Goal: Task Accomplishment & Management: Manage account settings

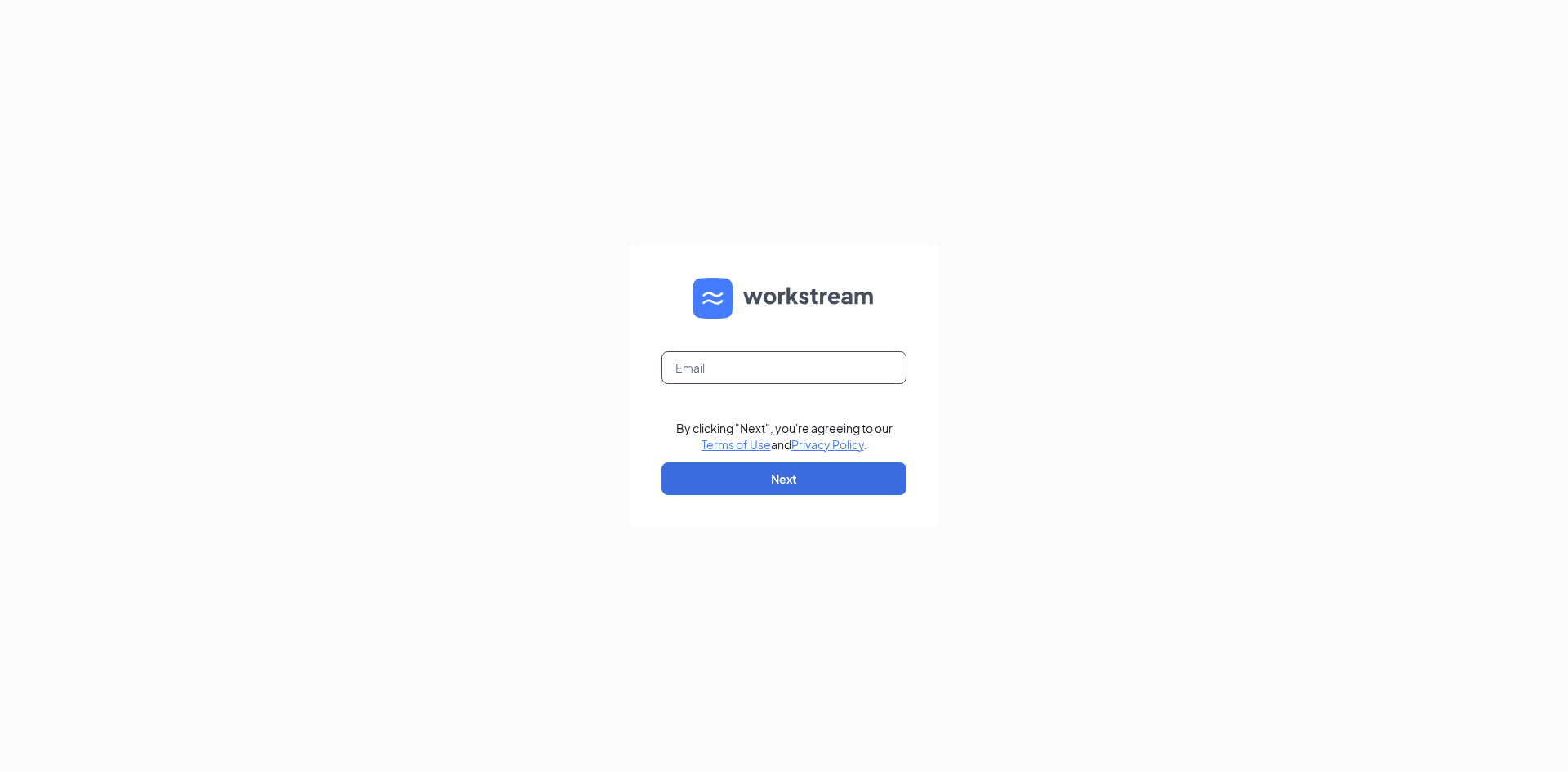
click at [770, 371] on input "text" at bounding box center [784, 367] width 245 height 32
type input "[EMAIL_ADDRESS][DOMAIN_NAME]"
click at [821, 467] on button "Next" at bounding box center [784, 478] width 245 height 32
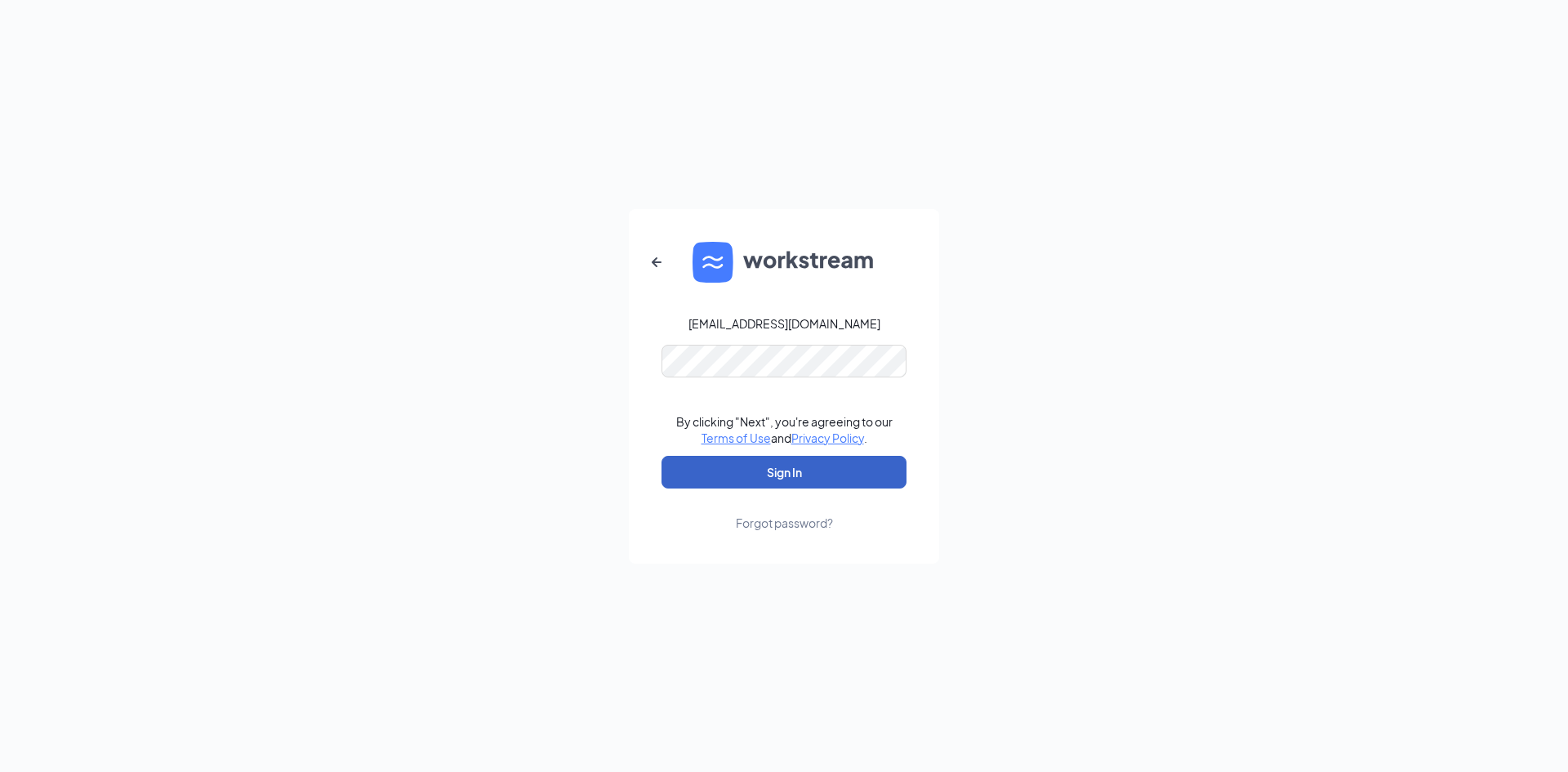
click at [802, 476] on button "Sign In" at bounding box center [784, 471] width 245 height 32
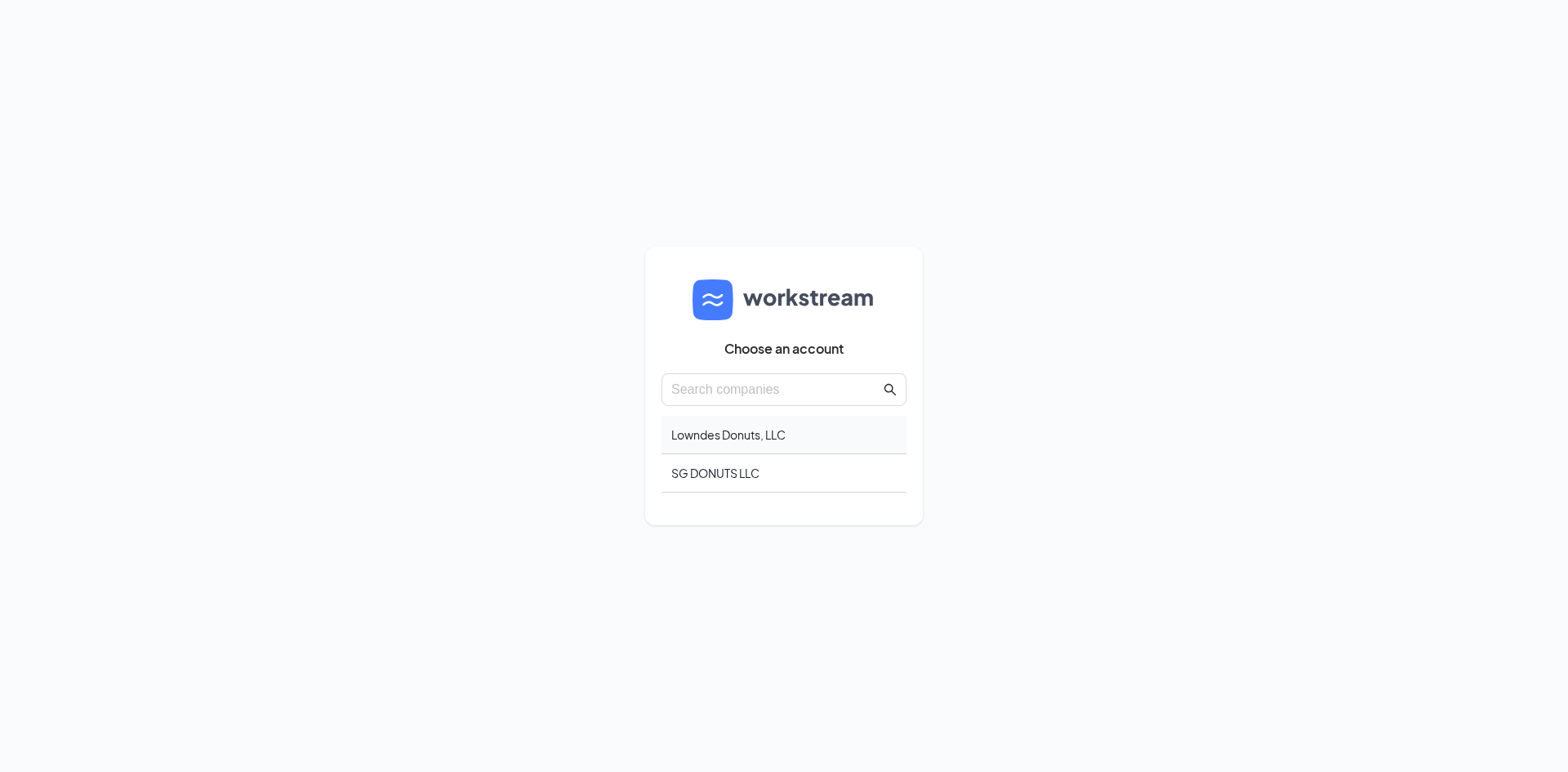
click at [778, 443] on div "Lowndes Donuts, LLC" at bounding box center [784, 434] width 245 height 38
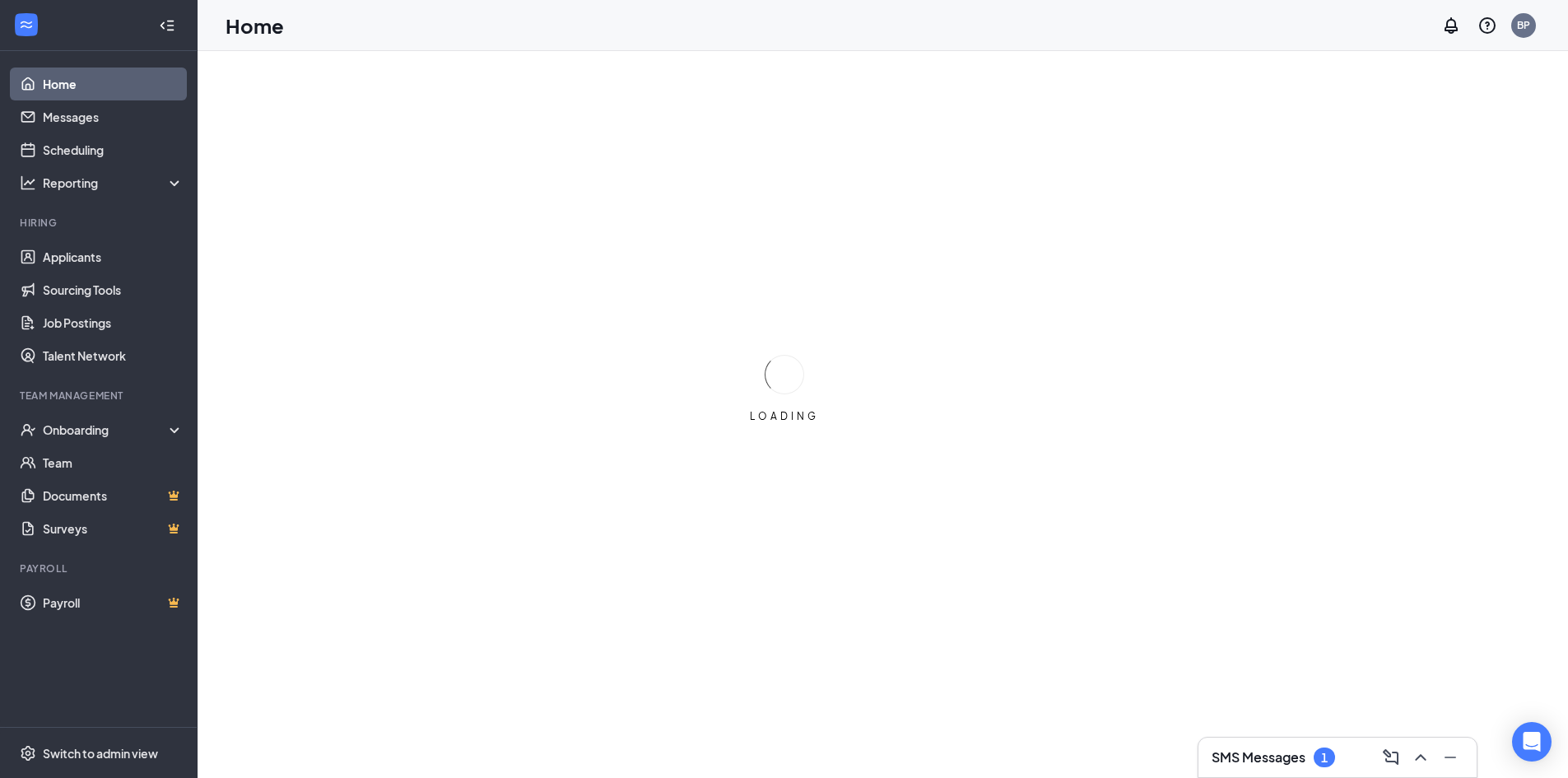
click at [185, 411] on li "Team Management Onboarding Team Documents Surveys" at bounding box center [98, 466] width 197 height 157
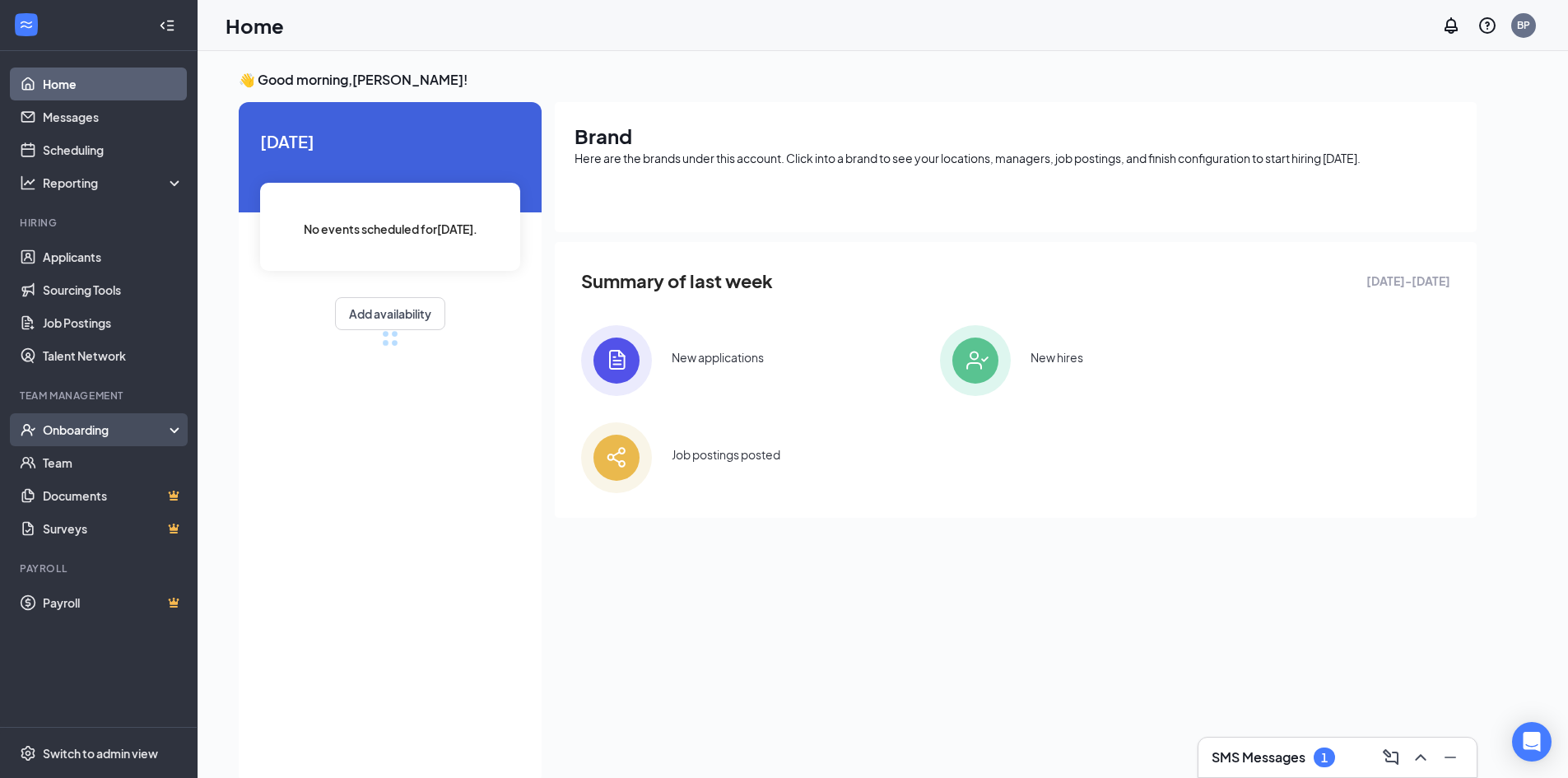
click at [168, 417] on div "Onboarding" at bounding box center [98, 429] width 198 height 32
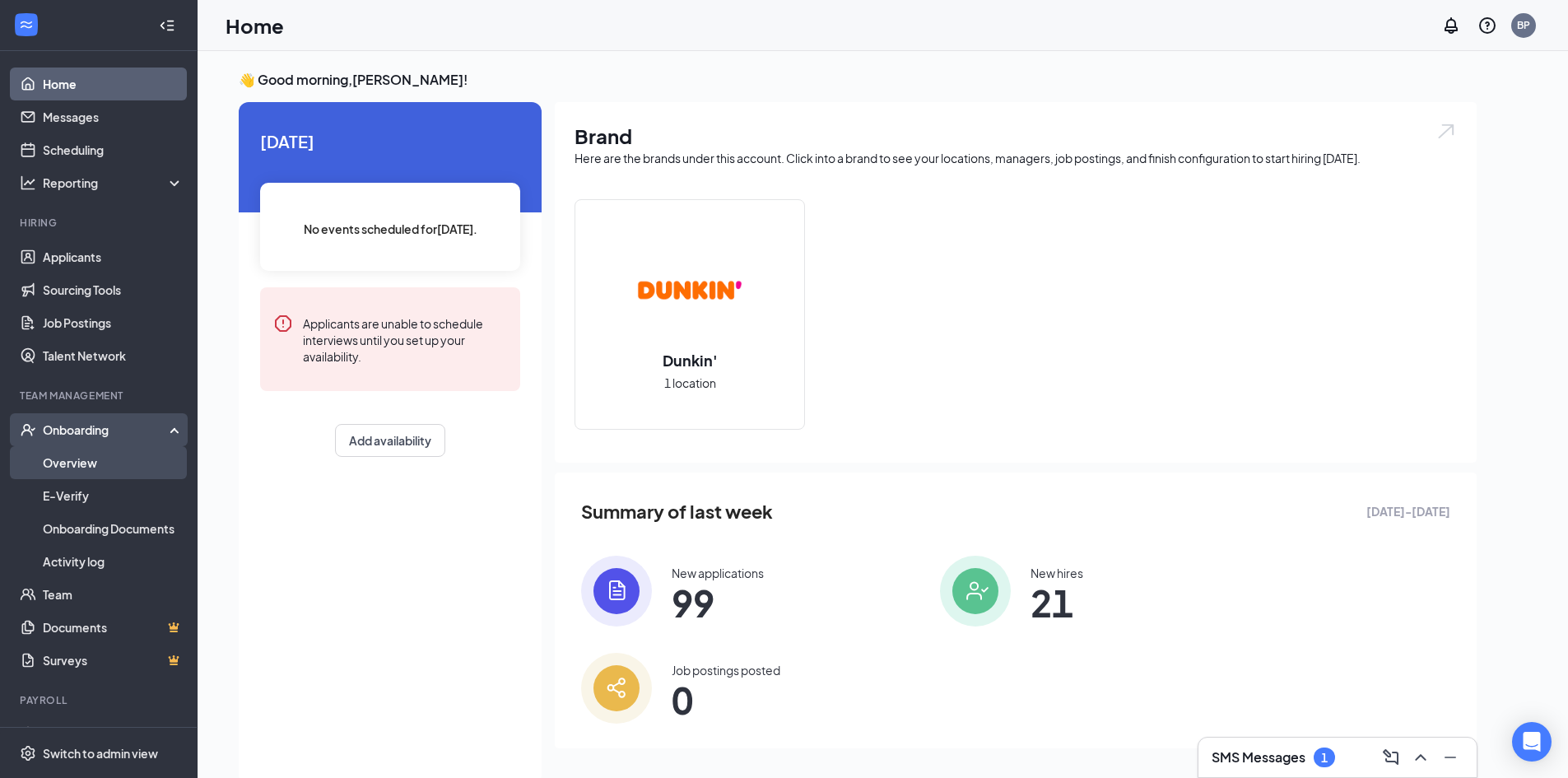
click at [146, 457] on link "Overview" at bounding box center [113, 463] width 141 height 32
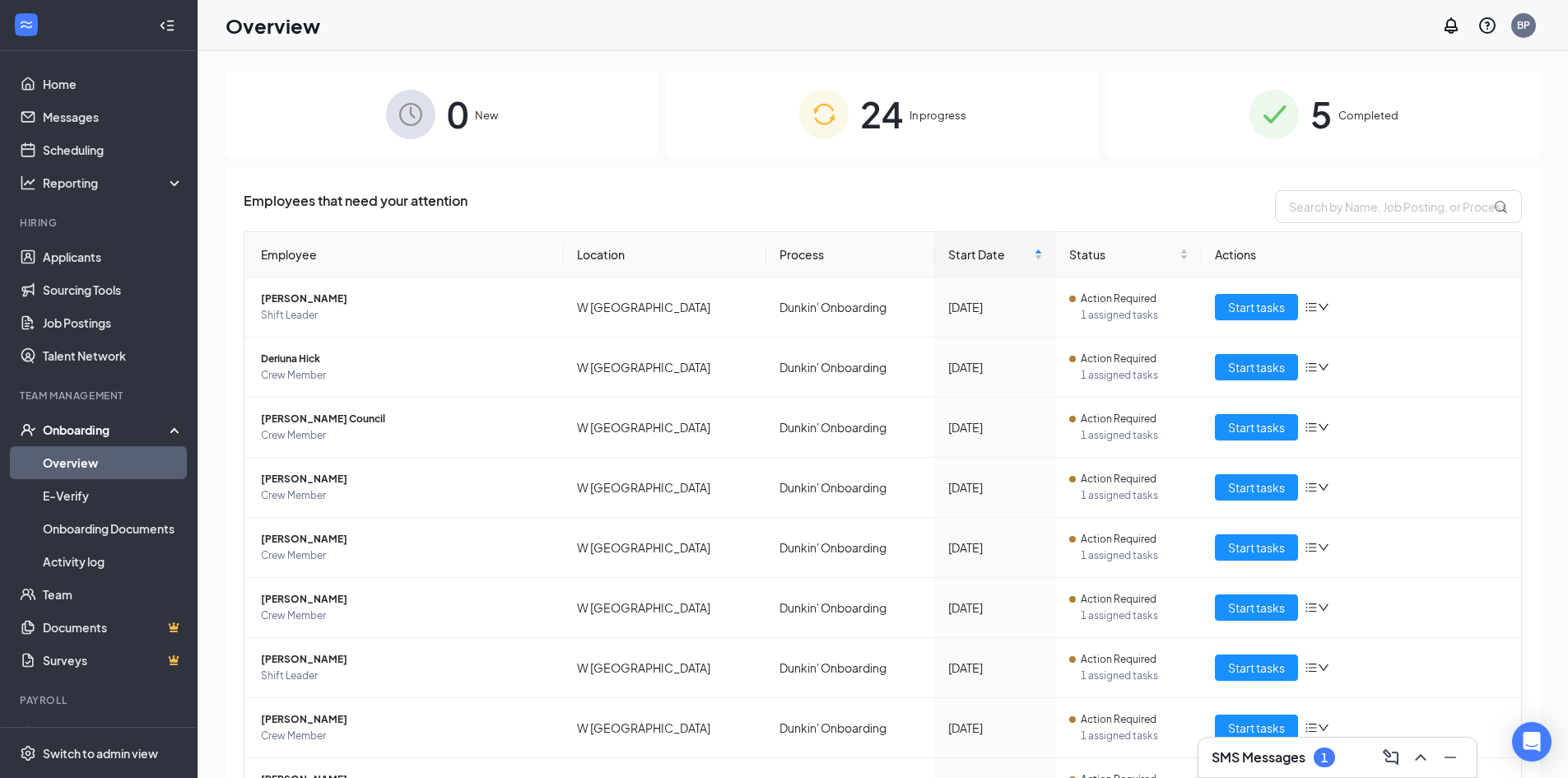
click at [1323, 752] on div "1" at bounding box center [1324, 757] width 7 height 14
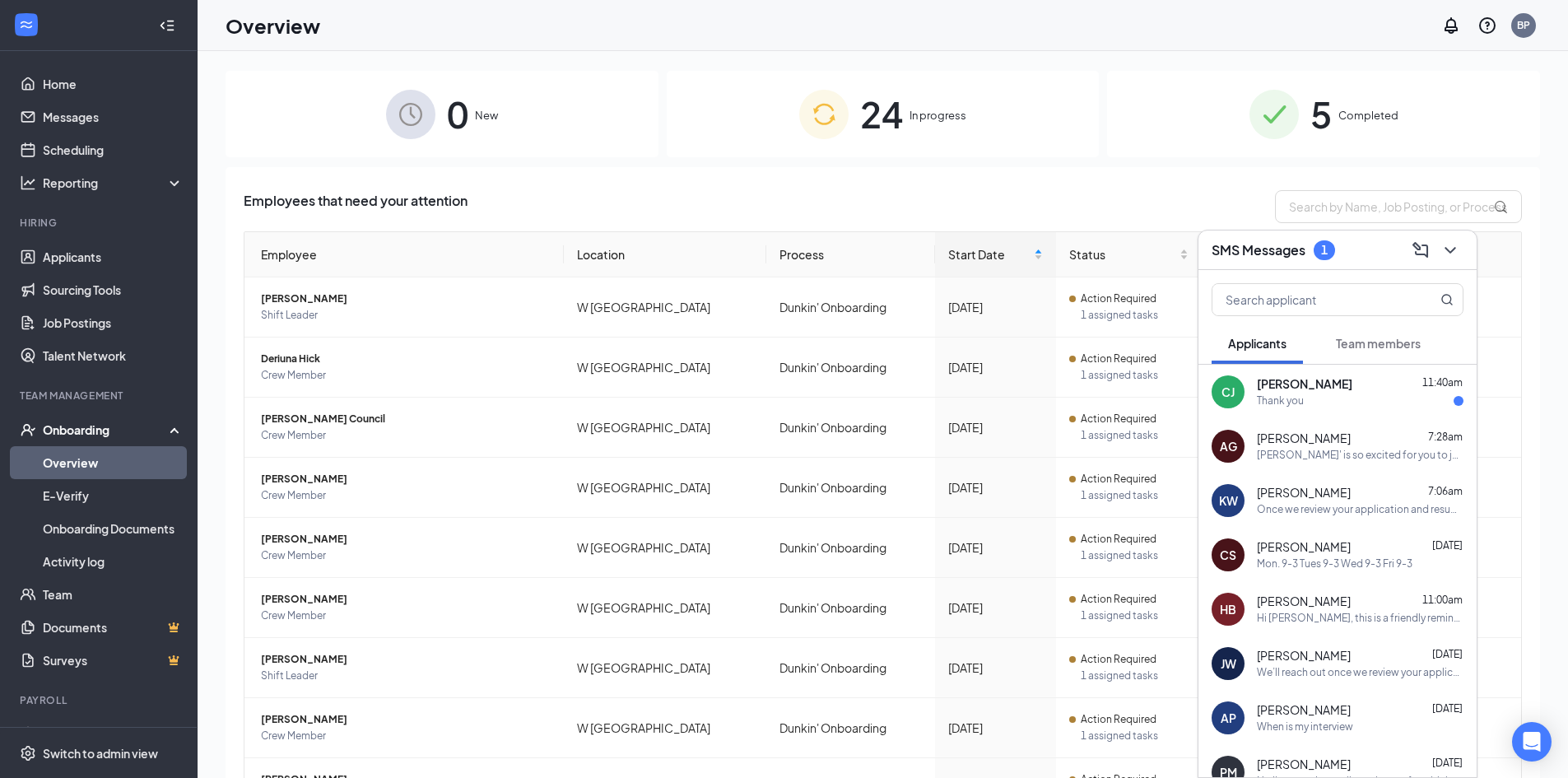
click at [1391, 410] on div "CJ Cia Jones 11:40am Thank you" at bounding box center [1337, 391] width 278 height 54
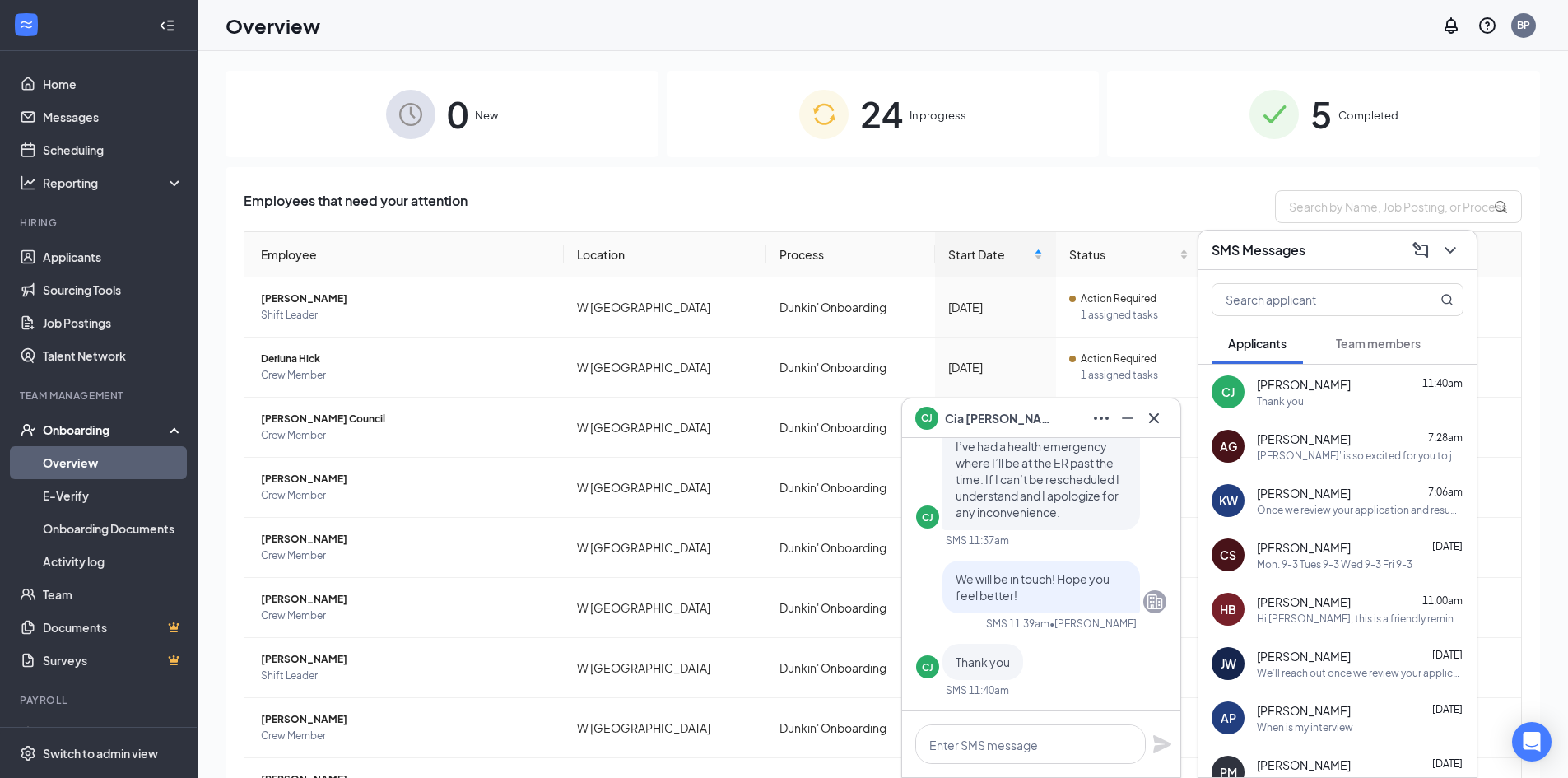
click at [1161, 423] on icon "Cross" at bounding box center [1154, 418] width 20 height 20
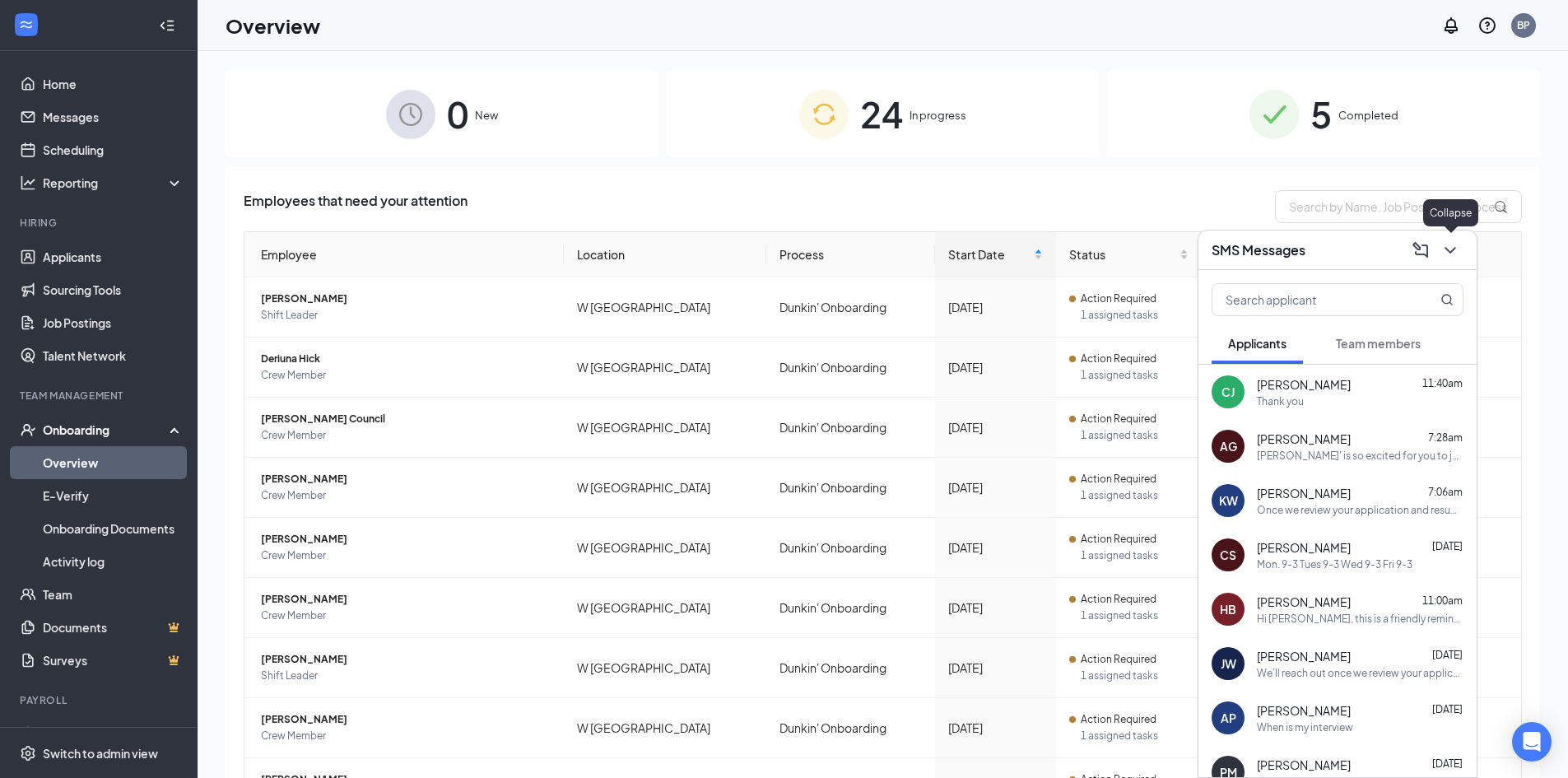
click at [1441, 247] on icon "ChevronDown" at bounding box center [1450, 249] width 20 height 20
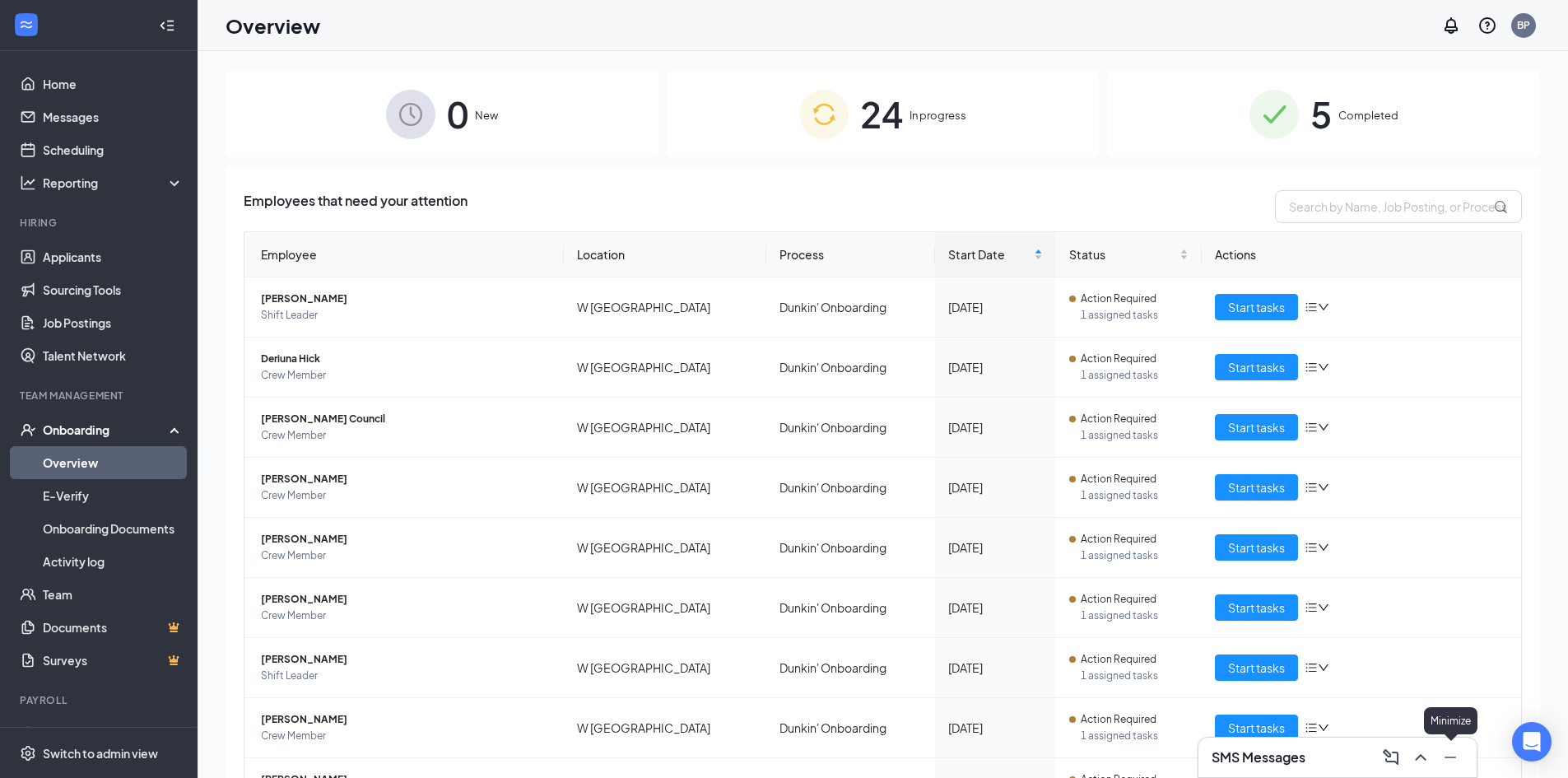
click at [1451, 759] on icon "Minimize" at bounding box center [1450, 757] width 20 height 20
drag, startPoint x: 1227, startPoint y: 723, endPoint x: 1168, endPoint y: 773, distance: 77.3
click at [1168, 773] on tbody "Diane Doyle Shift Leader W Hill Ave Dunkin' Onboarding Sep 29 Action Required 1…" at bounding box center [882, 577] width 1276 height 600
click at [296, 305] on span "Diane Doyle" at bounding box center [405, 298] width 290 height 16
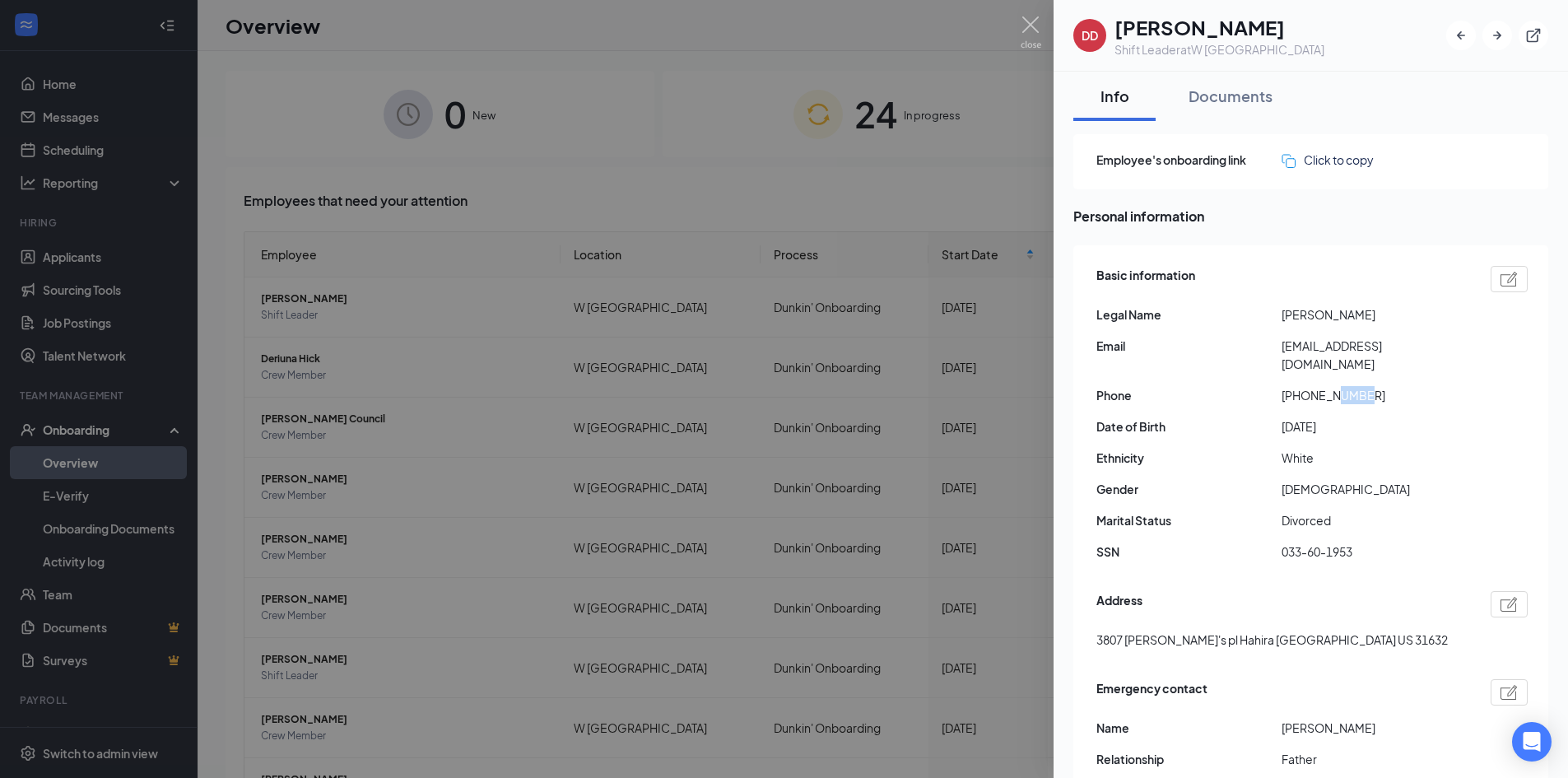
drag, startPoint x: 1339, startPoint y: 377, endPoint x: 1375, endPoint y: 375, distance: 36.1
click at [1375, 386] on span "+19088758511" at bounding box center [1374, 395] width 185 height 18
click at [445, 359] on div at bounding box center [784, 389] width 1568 height 778
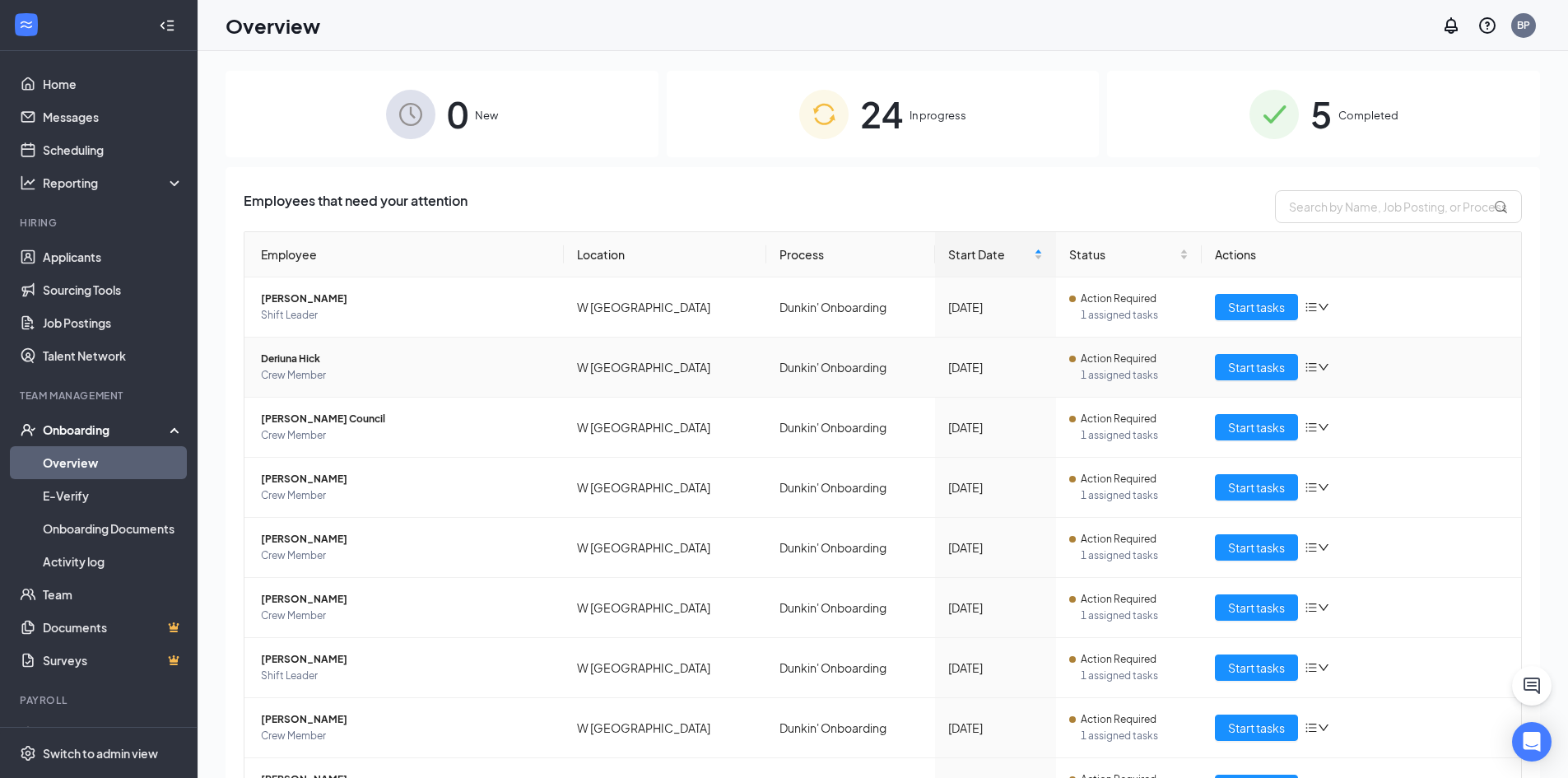
click at [283, 361] on span "Deriuna Hick" at bounding box center [405, 358] width 290 height 16
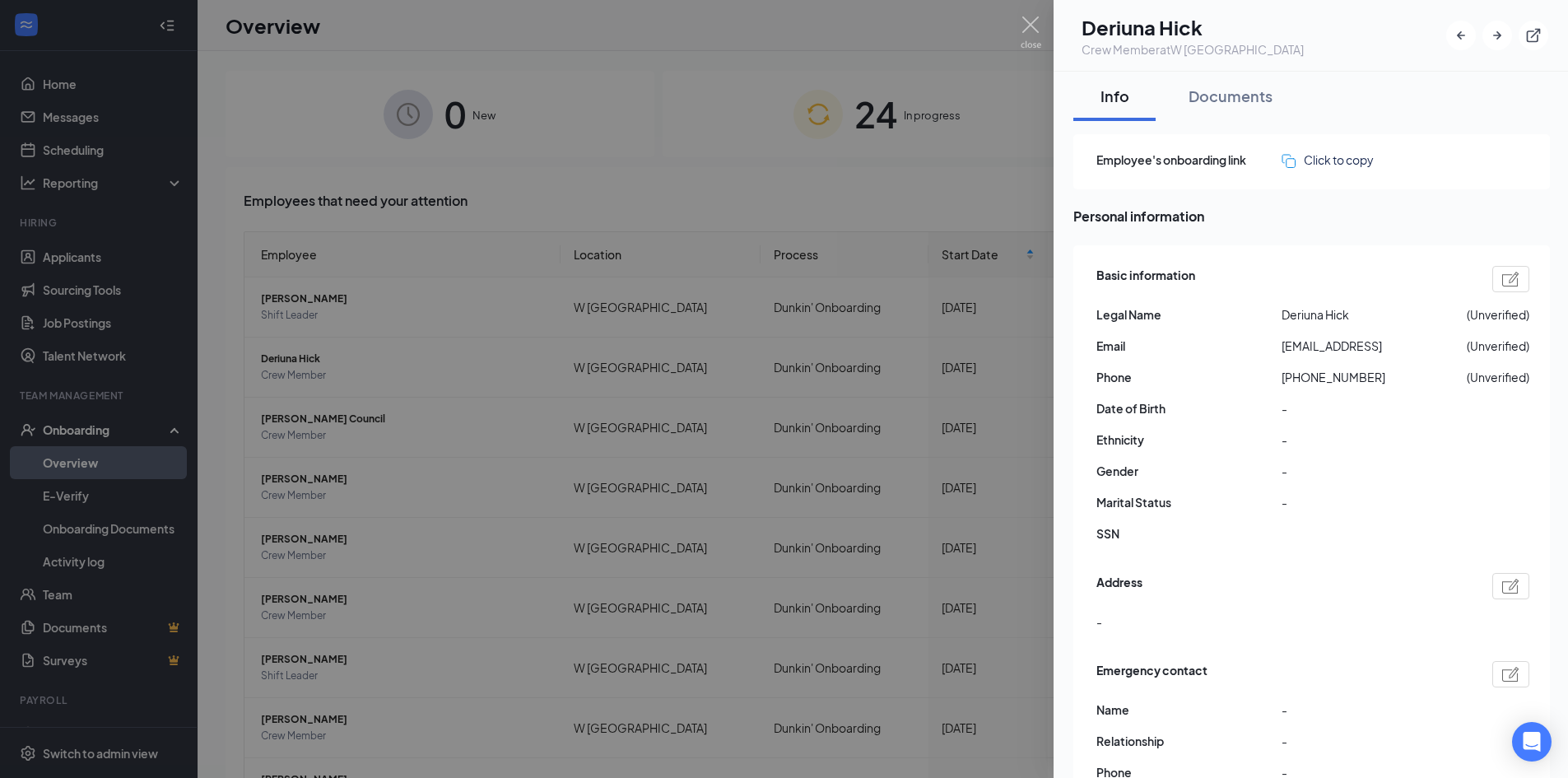
click at [619, 189] on div at bounding box center [784, 389] width 1568 height 778
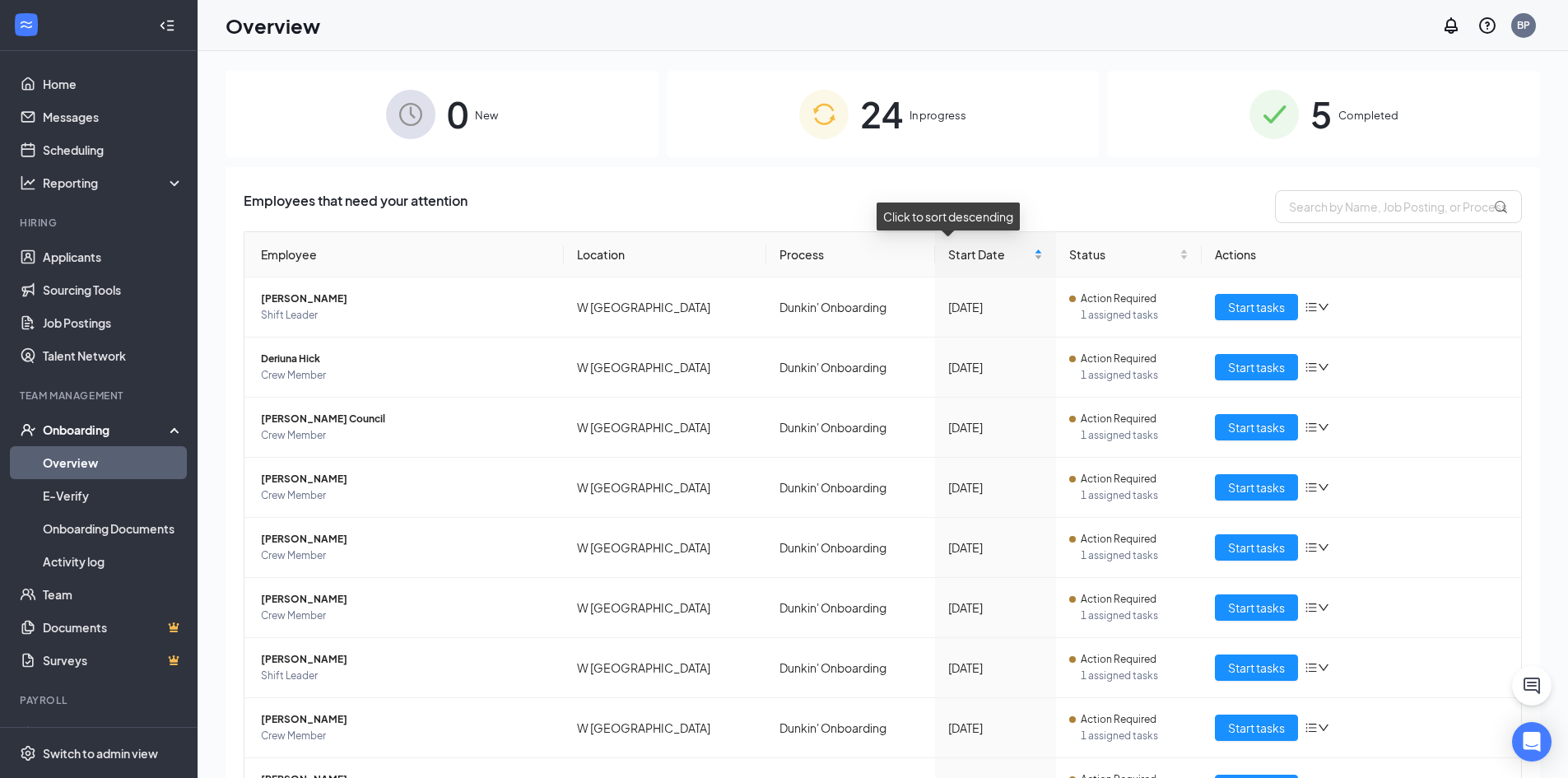
click at [955, 256] on span "Start Date" at bounding box center [990, 254] width 82 height 18
click at [955, 256] on span "Start Date" at bounding box center [986, 254] width 98 height 18
click at [937, 256] on span "Start Date" at bounding box center [986, 254] width 98 height 18
click at [1011, 256] on div "Start Date" at bounding box center [991, 254] width 110 height 18
click at [1011, 251] on div "Start Date" at bounding box center [991, 254] width 110 height 18
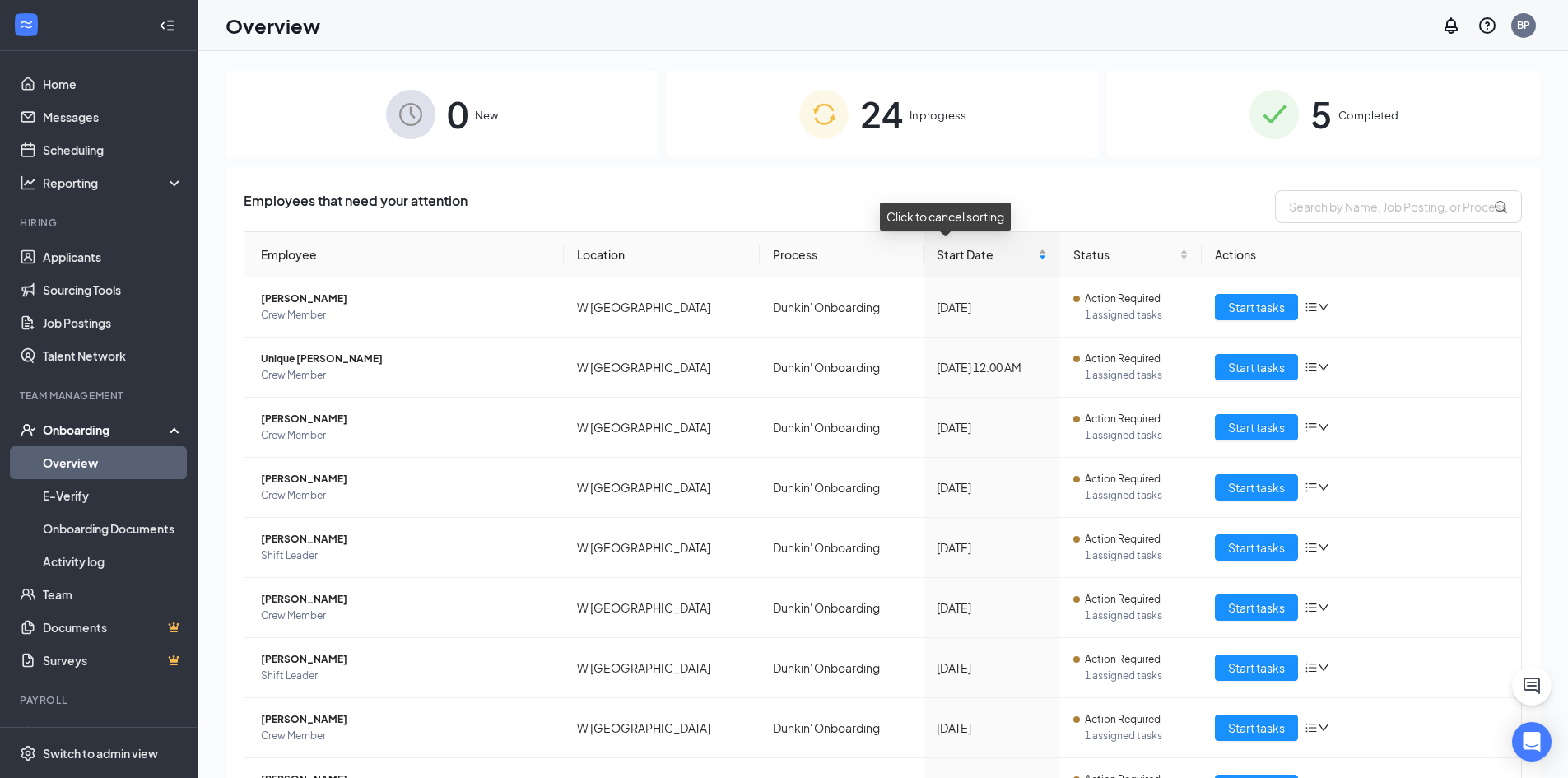
click at [1011, 249] on div "Start Date" at bounding box center [991, 254] width 110 height 18
click at [1009, 251] on div "Start Date" at bounding box center [991, 254] width 110 height 18
click at [983, 210] on div "Click to cancel sorting" at bounding box center [945, 216] width 131 height 28
click at [937, 253] on span "Start Date" at bounding box center [986, 254] width 98 height 18
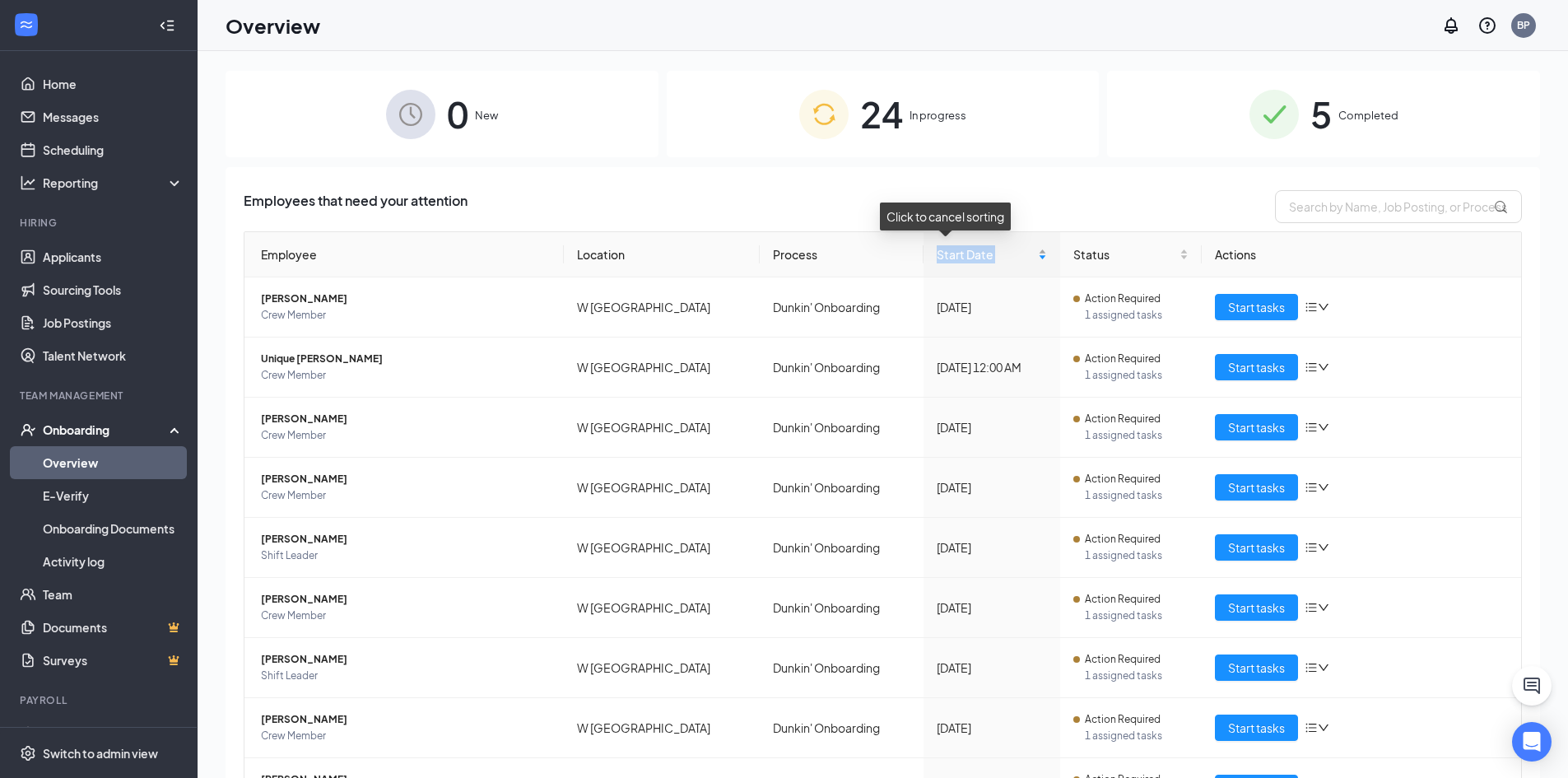
click at [937, 253] on span "Start Date" at bounding box center [986, 254] width 98 height 18
click at [996, 254] on span "Start Date" at bounding box center [986, 254] width 98 height 18
click at [1013, 257] on div "Start Date" at bounding box center [991, 254] width 110 height 18
click at [1118, 260] on span "Status" at bounding box center [1125, 254] width 103 height 18
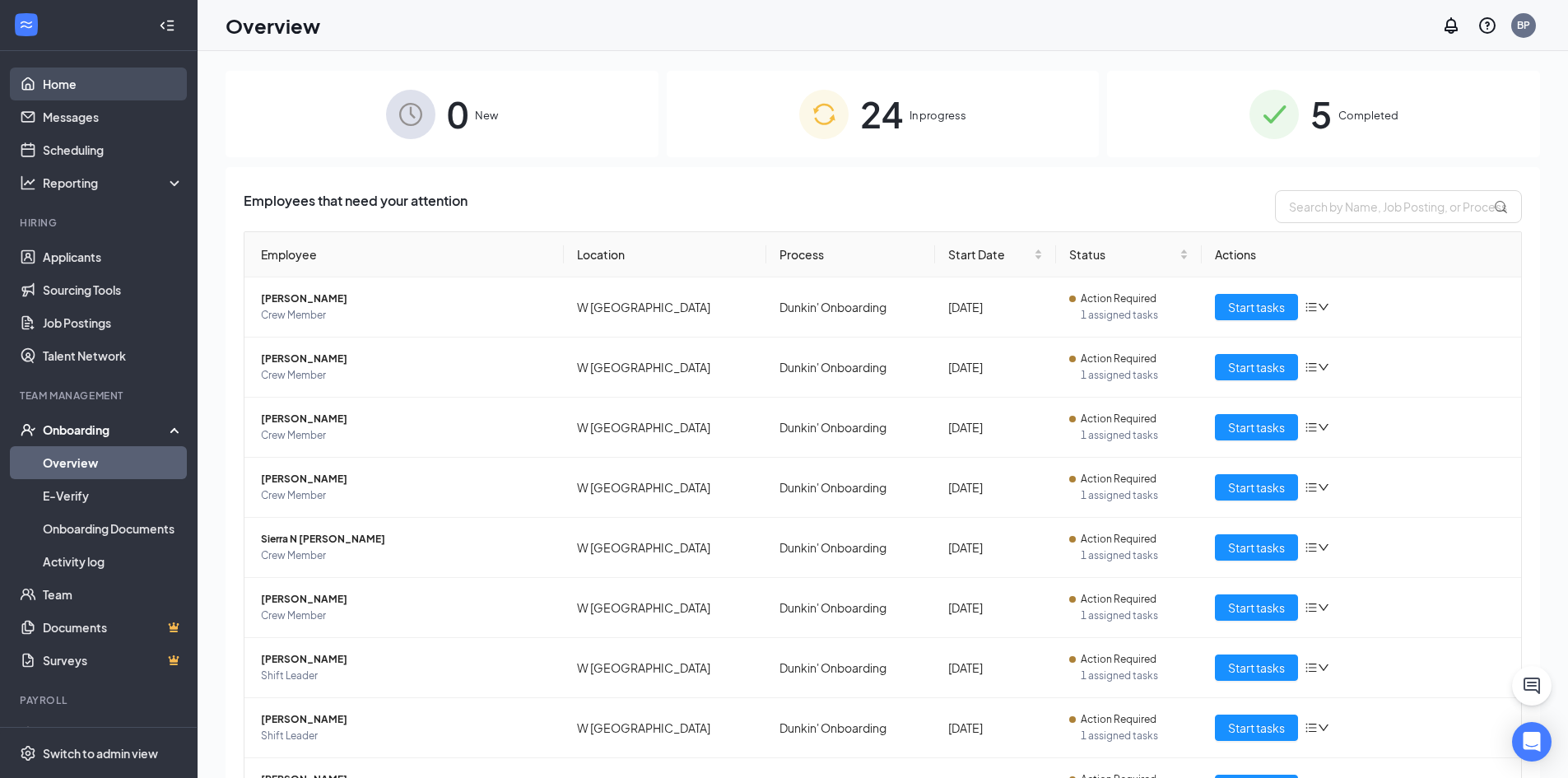
click at [127, 90] on link "Home" at bounding box center [113, 84] width 141 height 32
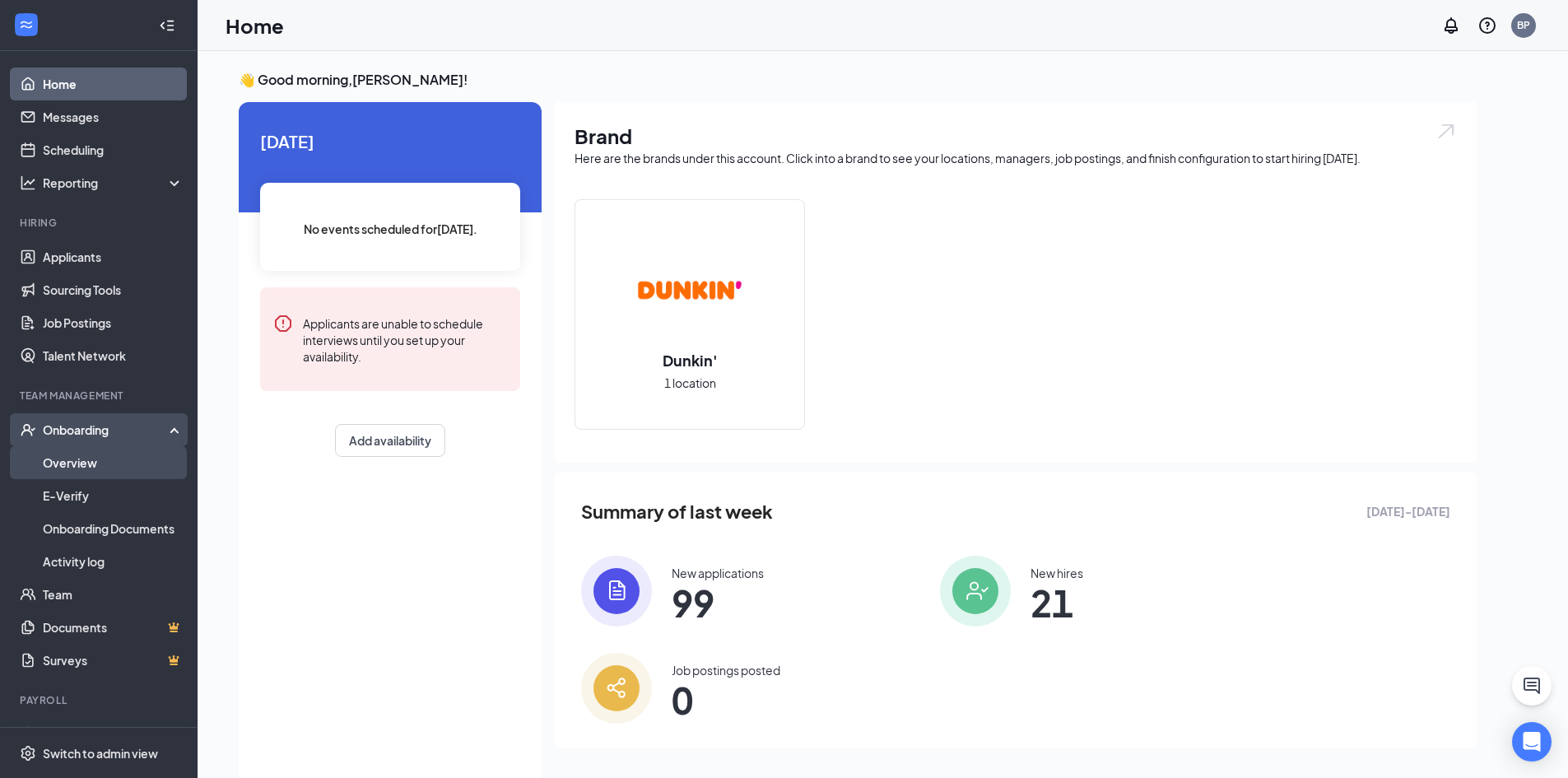
click at [103, 470] on link "Overview" at bounding box center [113, 463] width 141 height 32
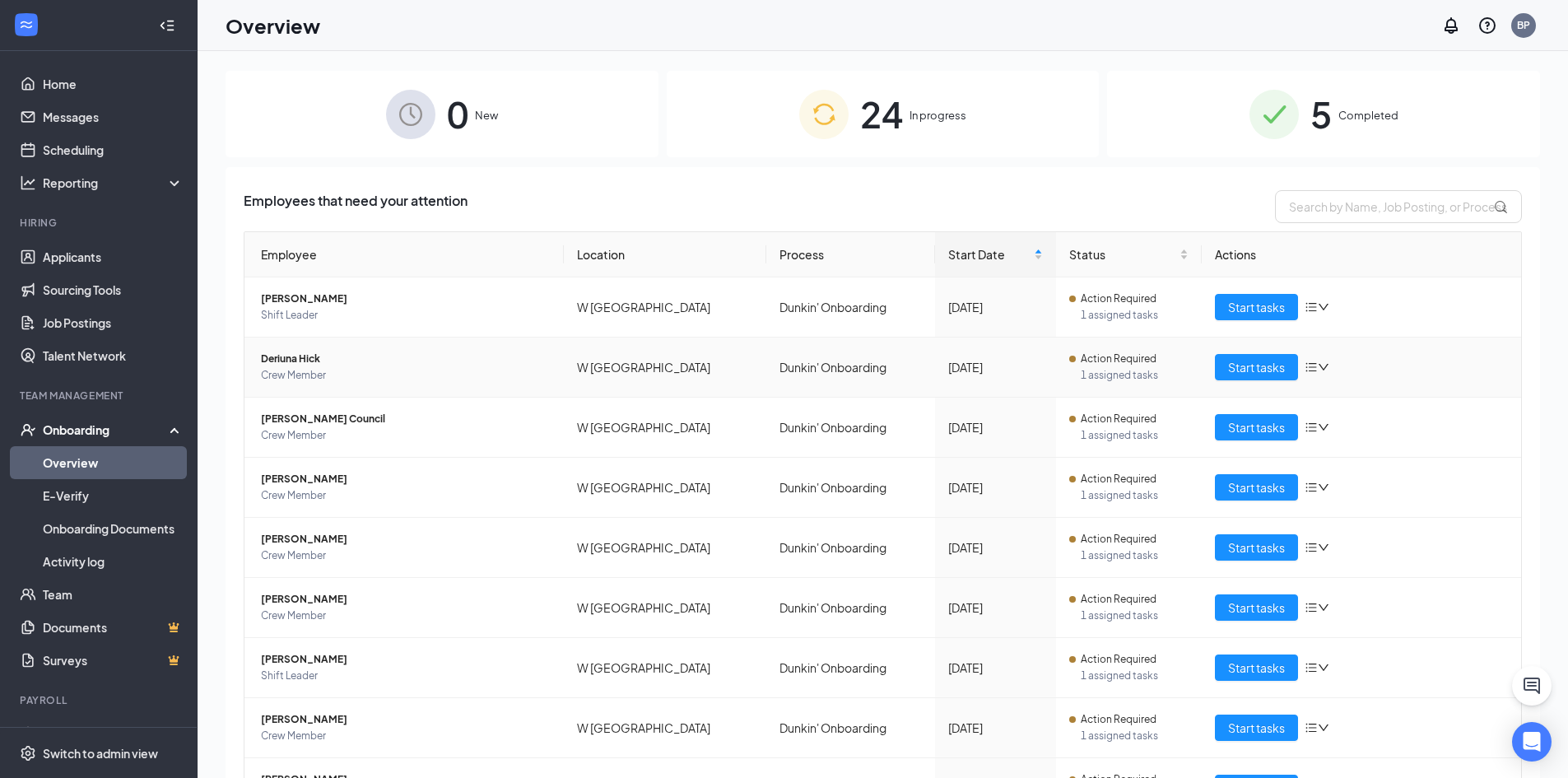
click at [290, 356] on span "Deriuna Hick" at bounding box center [405, 358] width 290 height 16
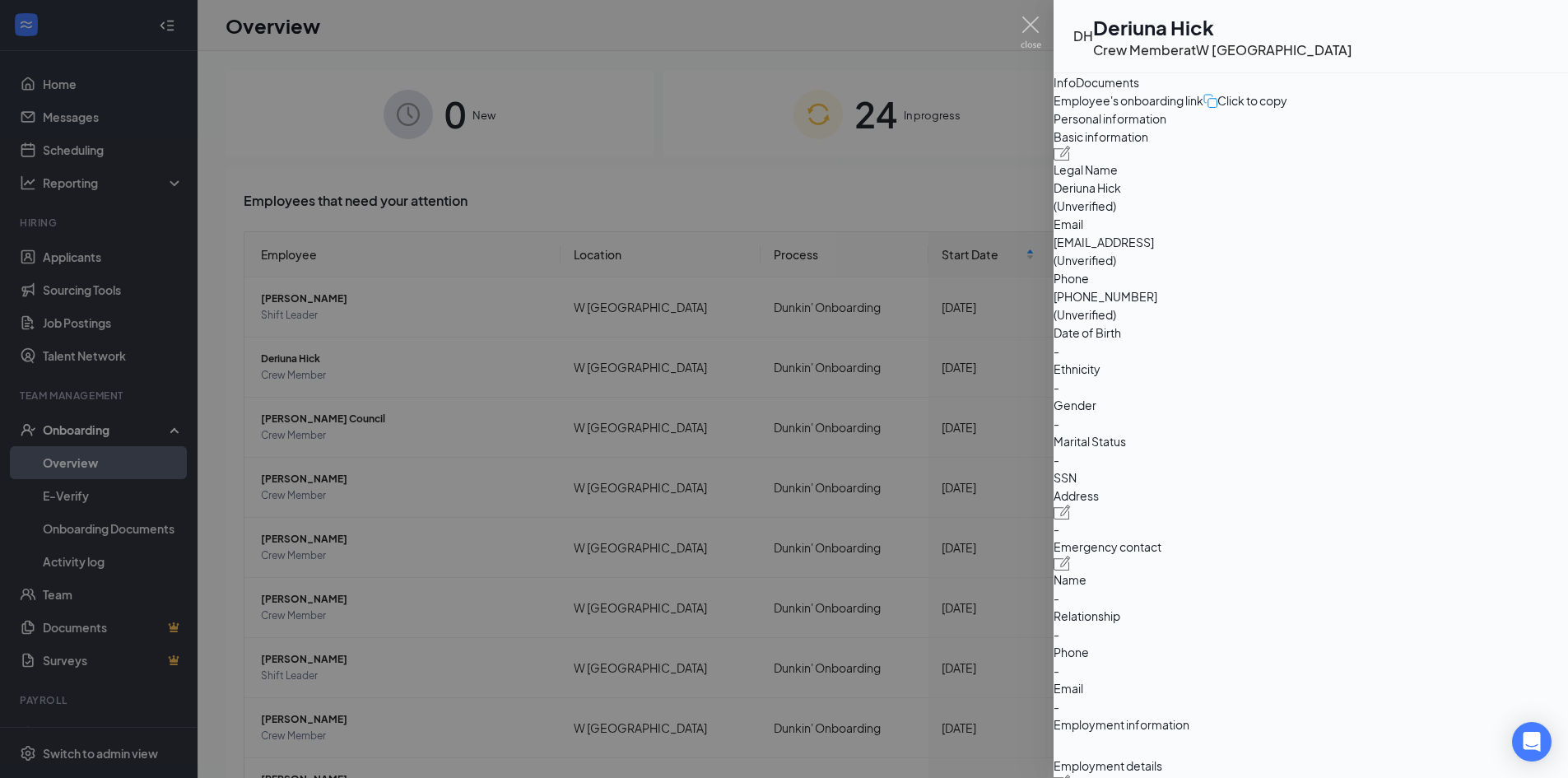
click at [671, 167] on div at bounding box center [784, 389] width 1568 height 778
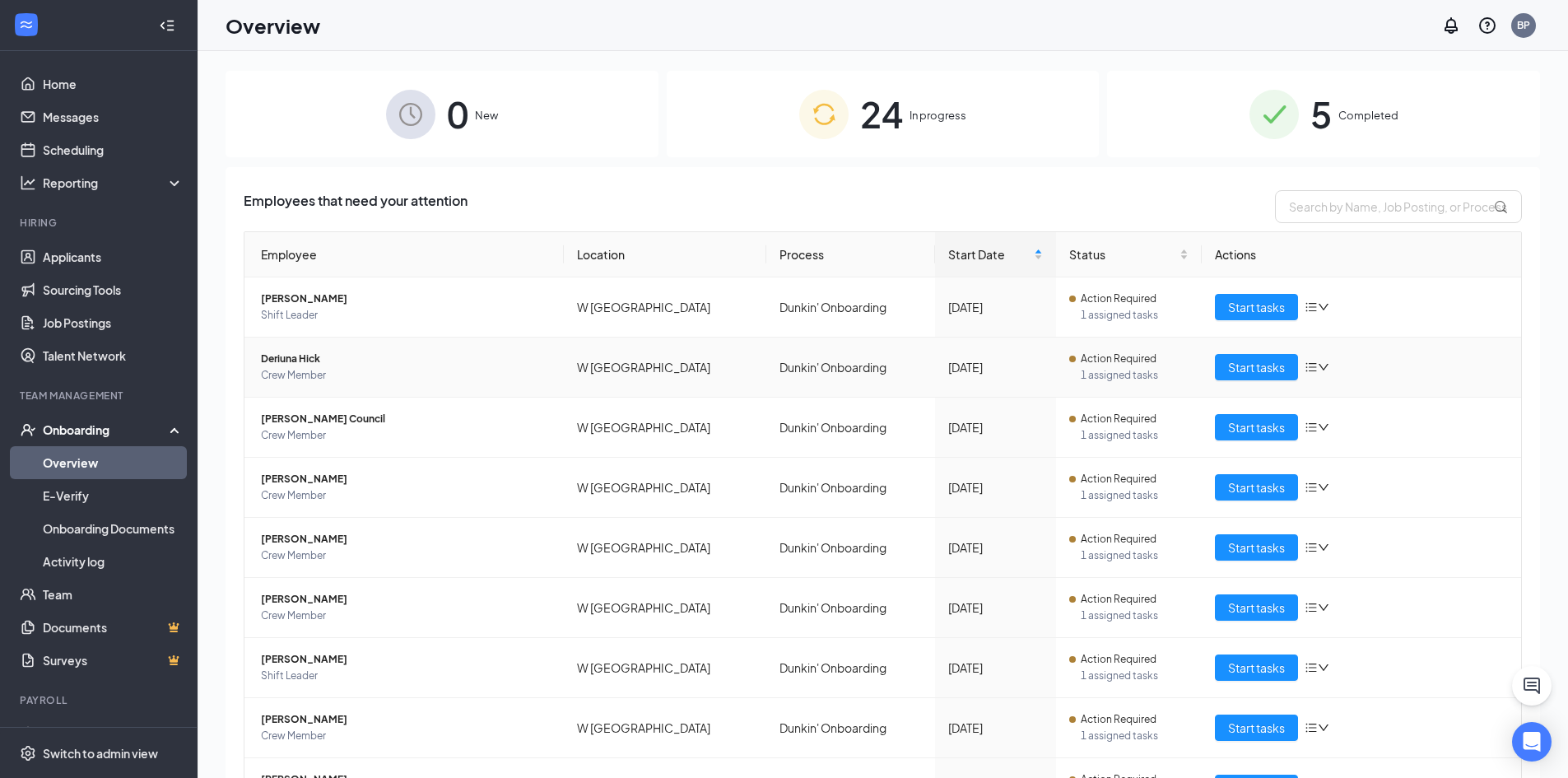
click at [316, 356] on span "Deriuna Hick" at bounding box center [405, 358] width 290 height 16
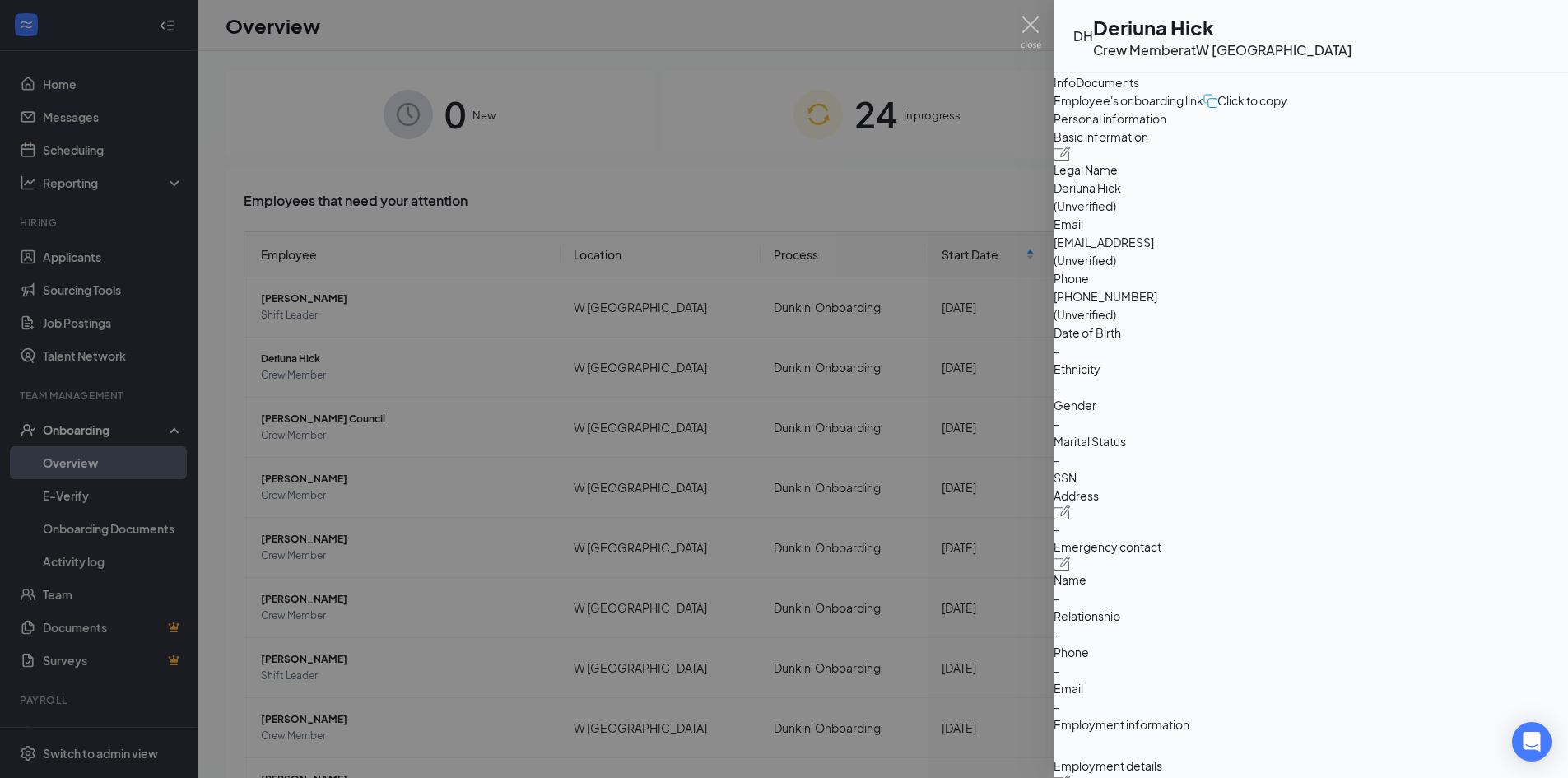
click at [1139, 87] on div "Documents" at bounding box center [1107, 82] width 63 height 18
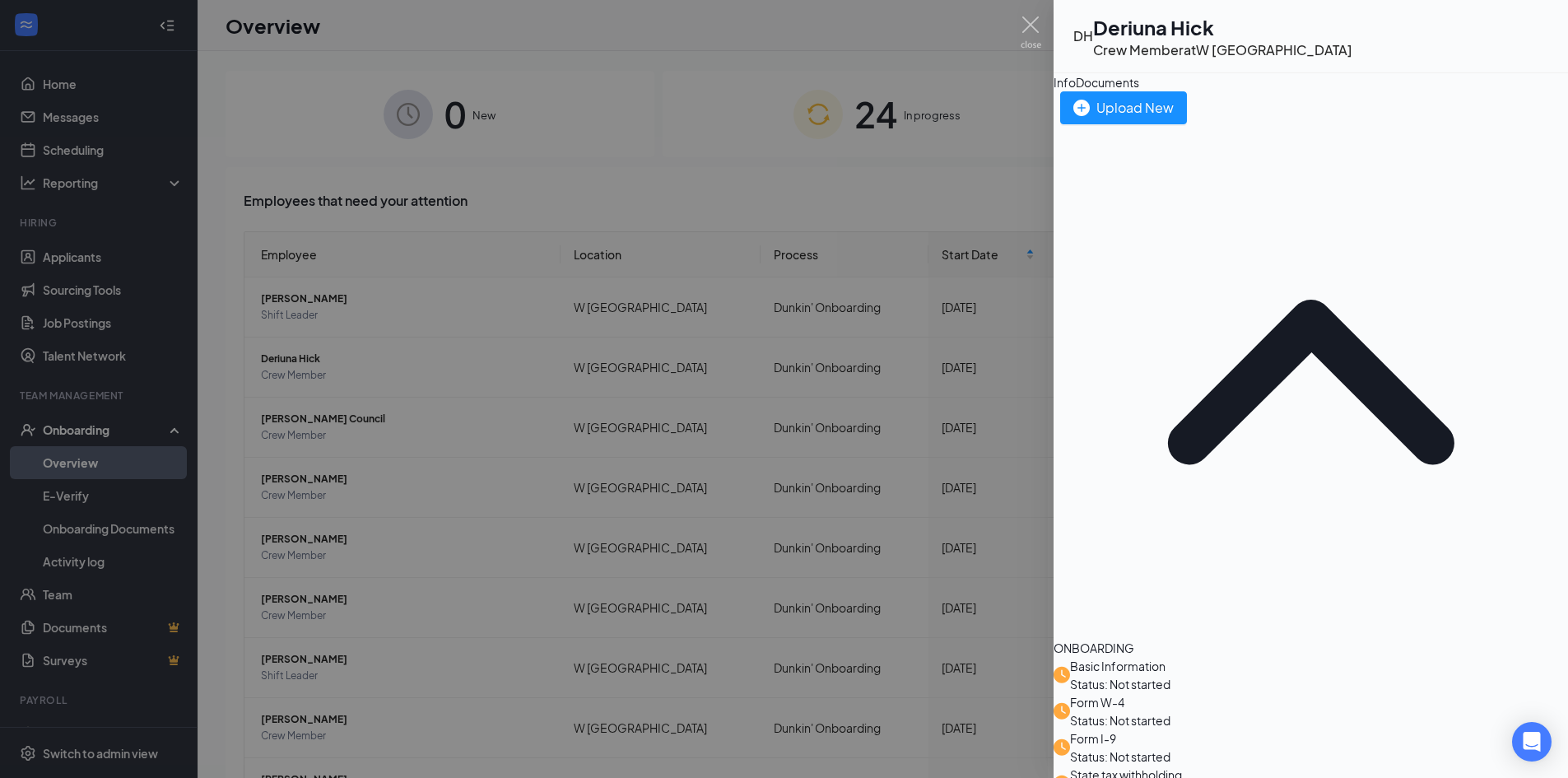
click at [1076, 92] on div "Info" at bounding box center [1064, 82] width 22 height 18
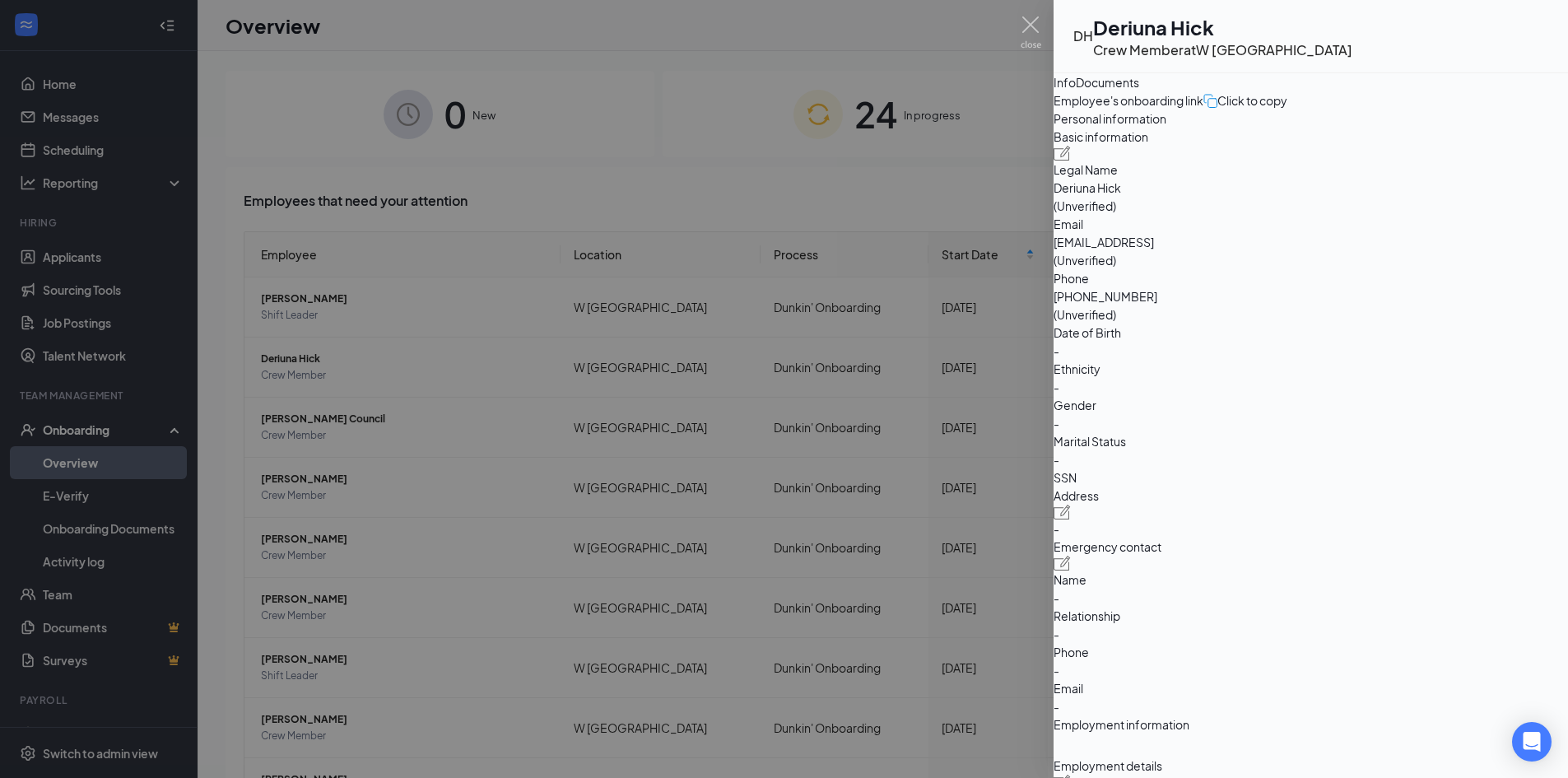
click at [933, 142] on div at bounding box center [784, 389] width 1568 height 778
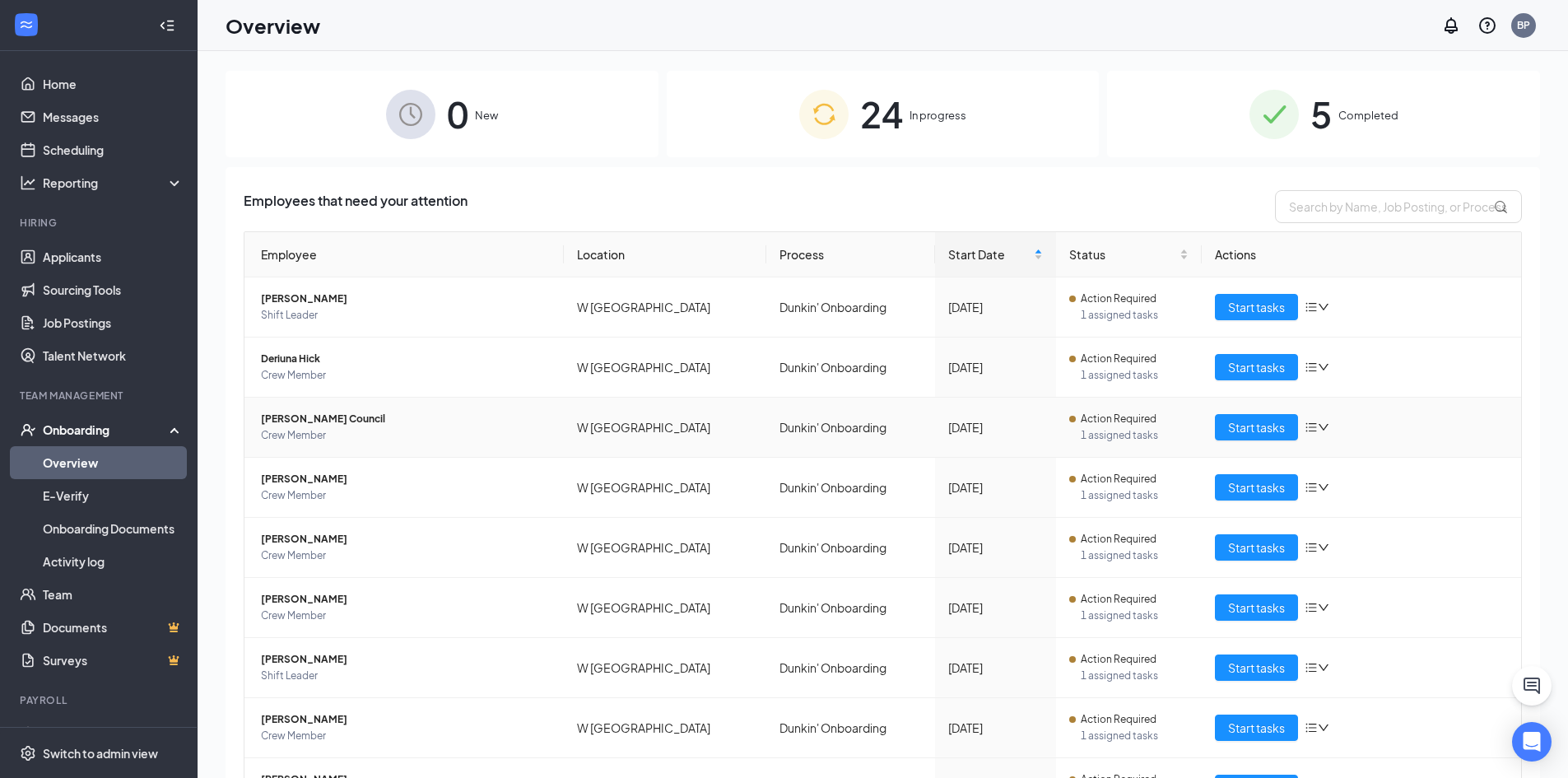
click at [326, 424] on span "Danielle Council" at bounding box center [405, 419] width 290 height 16
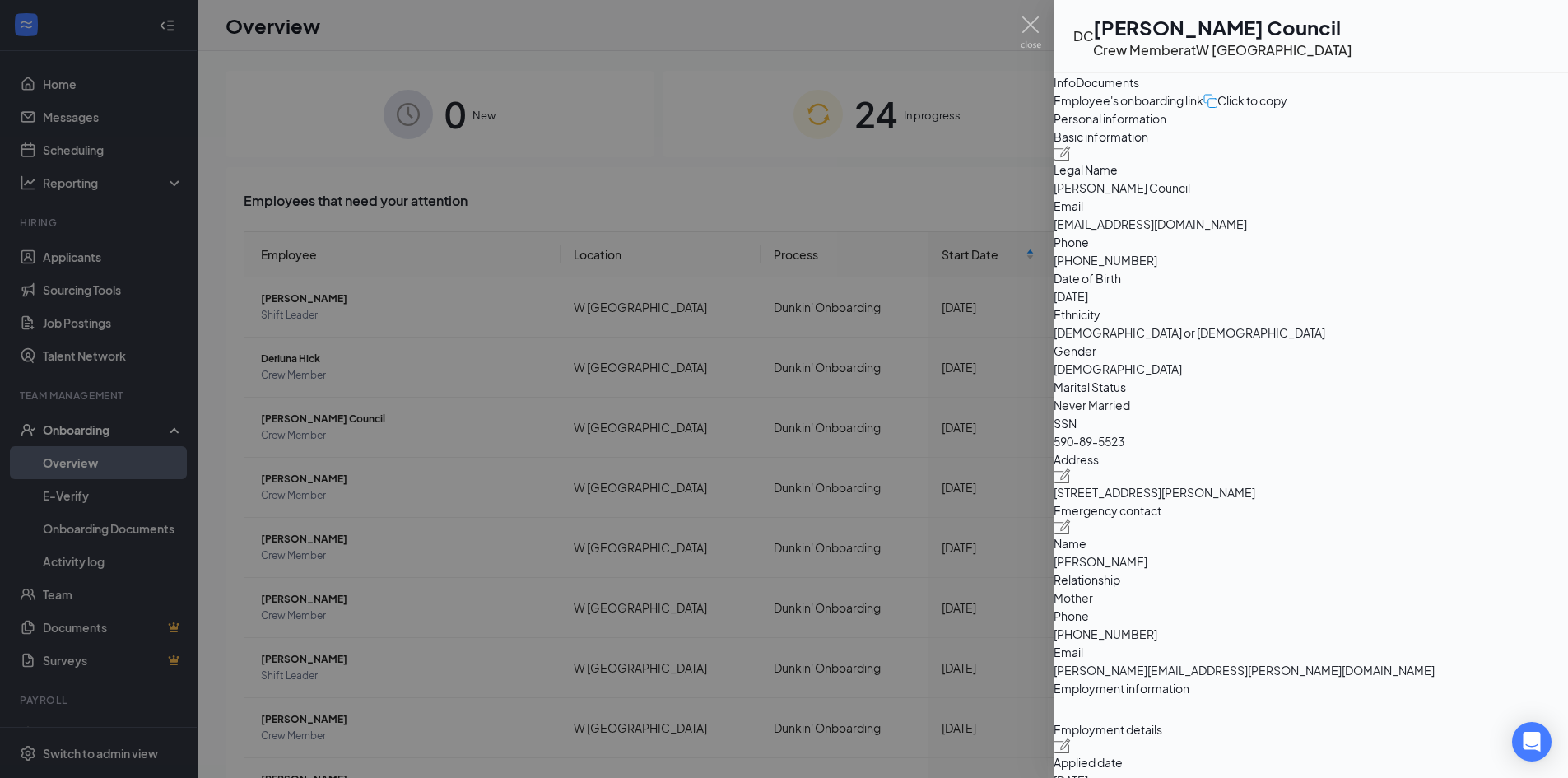
click at [629, 139] on div at bounding box center [784, 389] width 1568 height 778
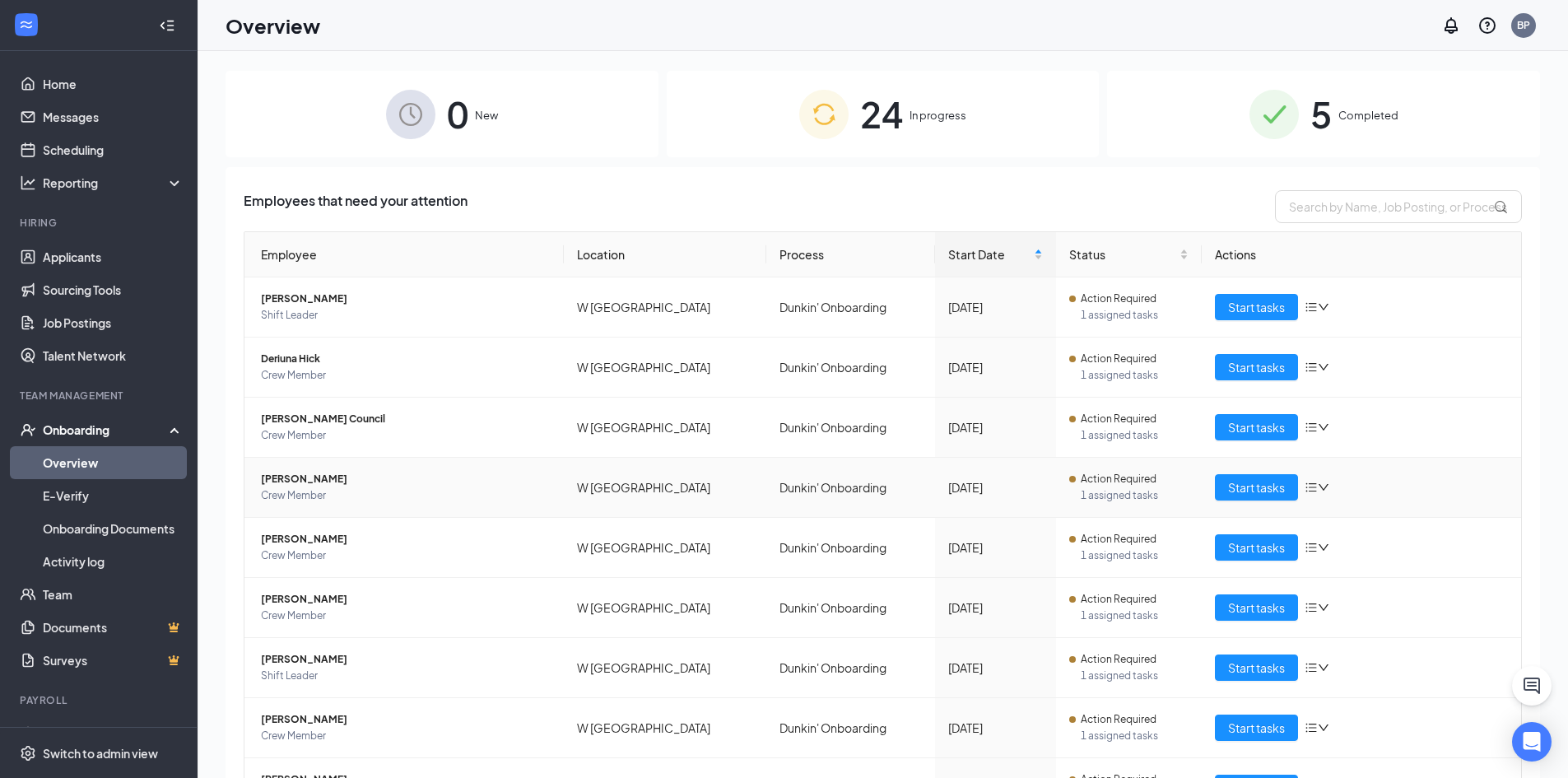
click at [277, 478] on span "Holly Singletary" at bounding box center [405, 478] width 290 height 16
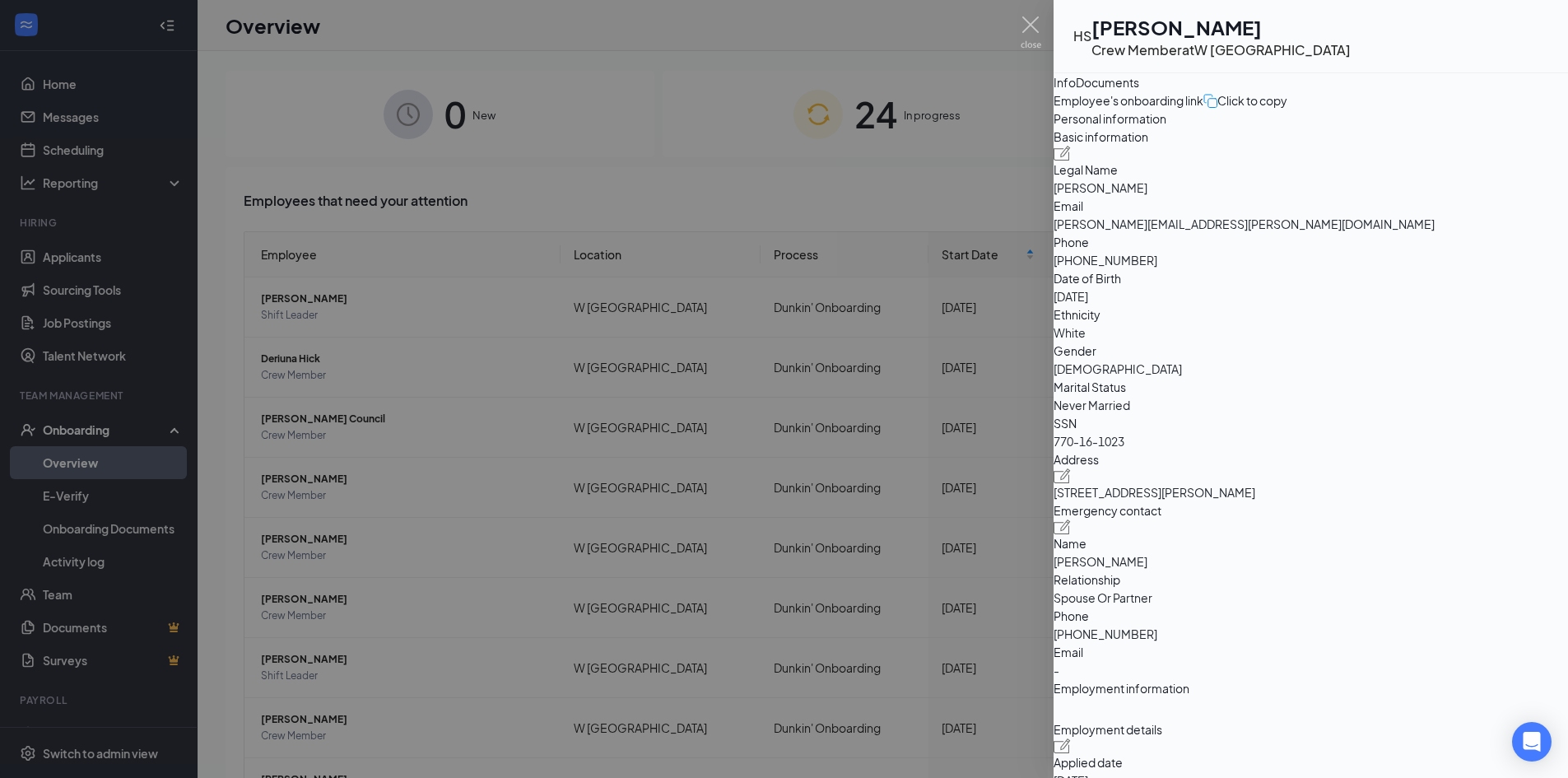
click at [437, 492] on div at bounding box center [784, 389] width 1568 height 778
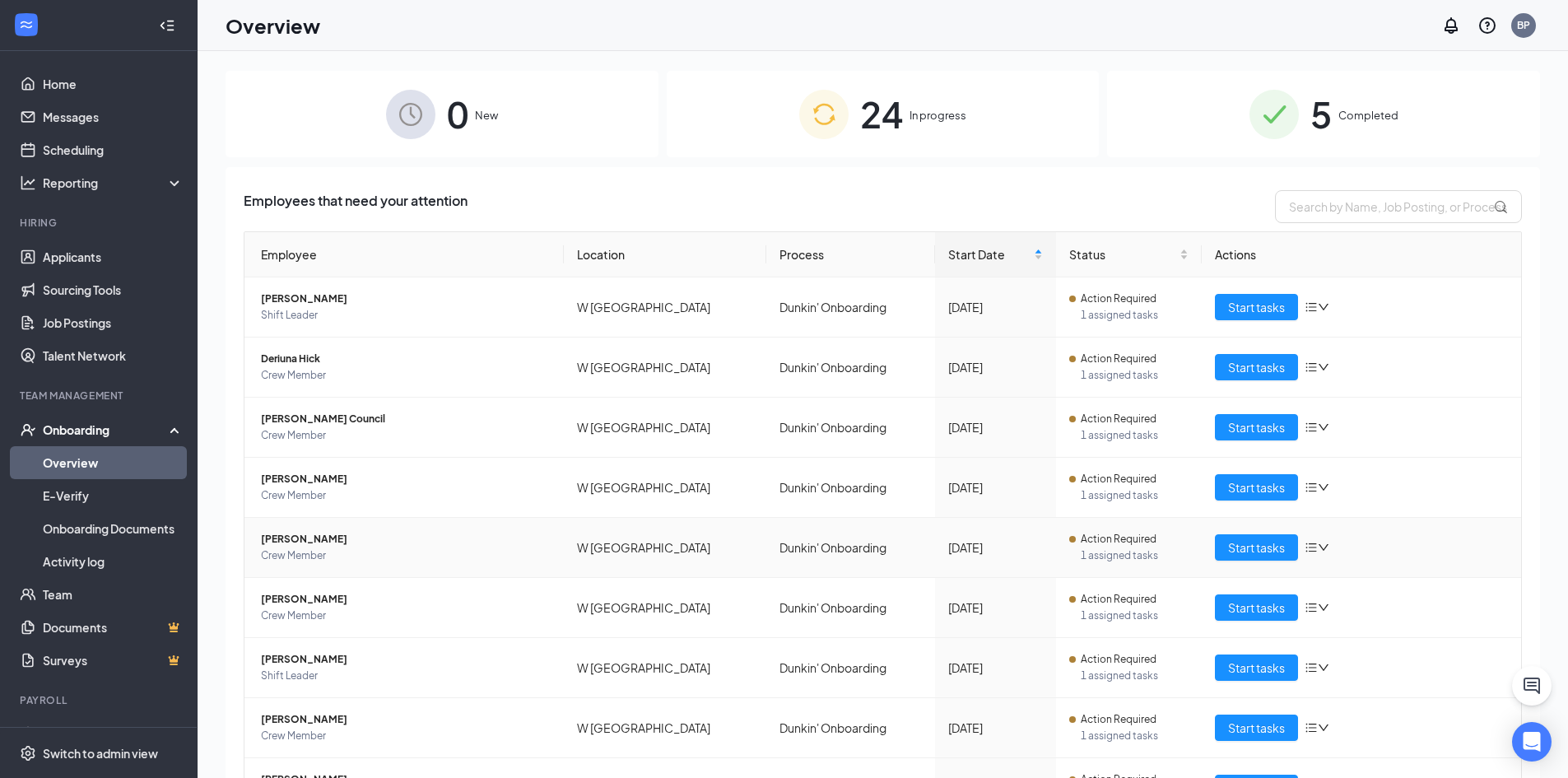
click at [285, 539] on span "Shumiea Hay" at bounding box center [405, 538] width 290 height 16
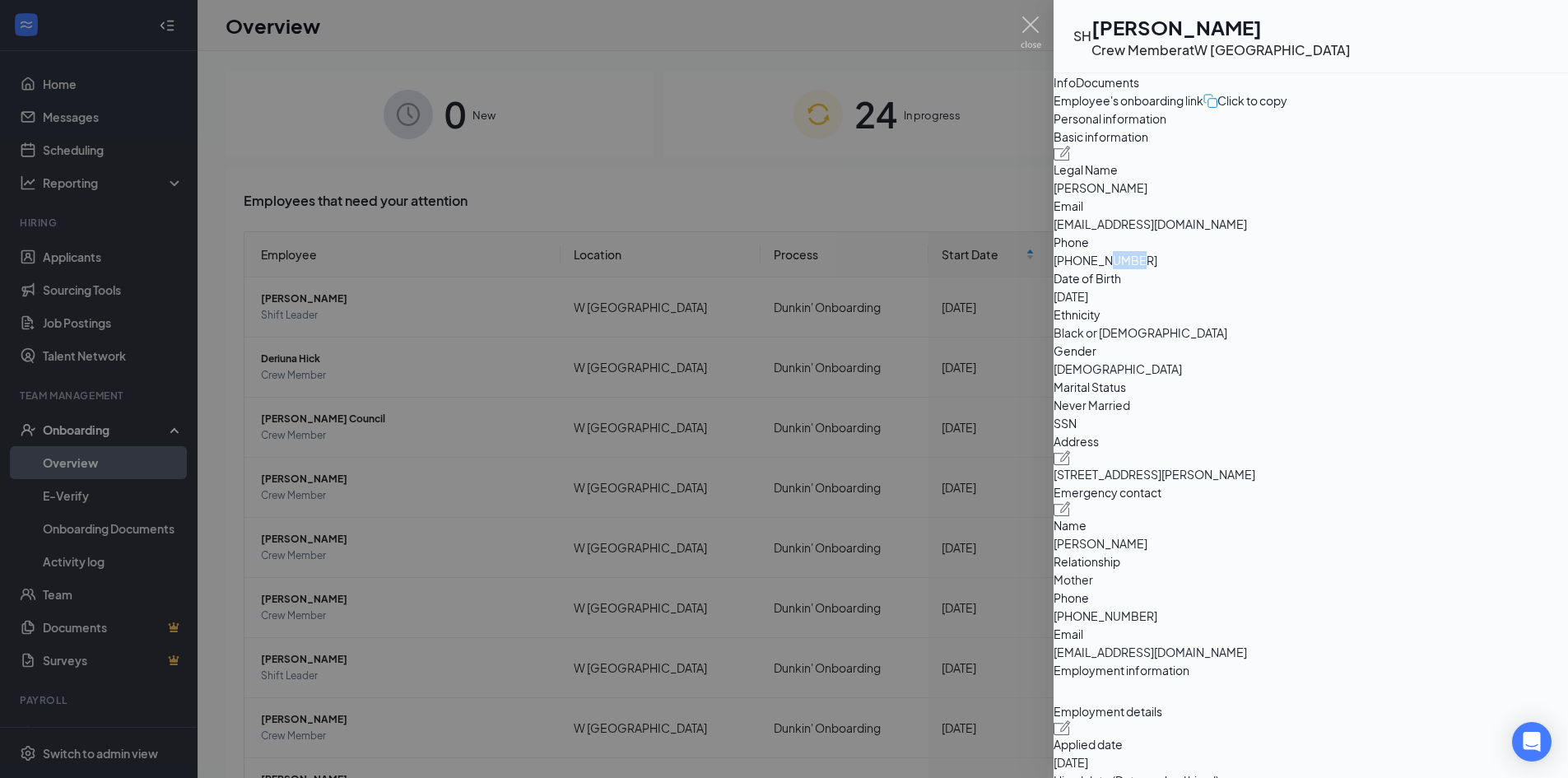
drag, startPoint x: 1337, startPoint y: 377, endPoint x: 1369, endPoint y: 375, distance: 32.1
click at [1369, 270] on span "+19048880857" at bounding box center [1311, 260] width 514 height 18
click at [1371, 270] on span "+19048880857" at bounding box center [1311, 260] width 514 height 18
click at [498, 378] on div at bounding box center [784, 389] width 1568 height 778
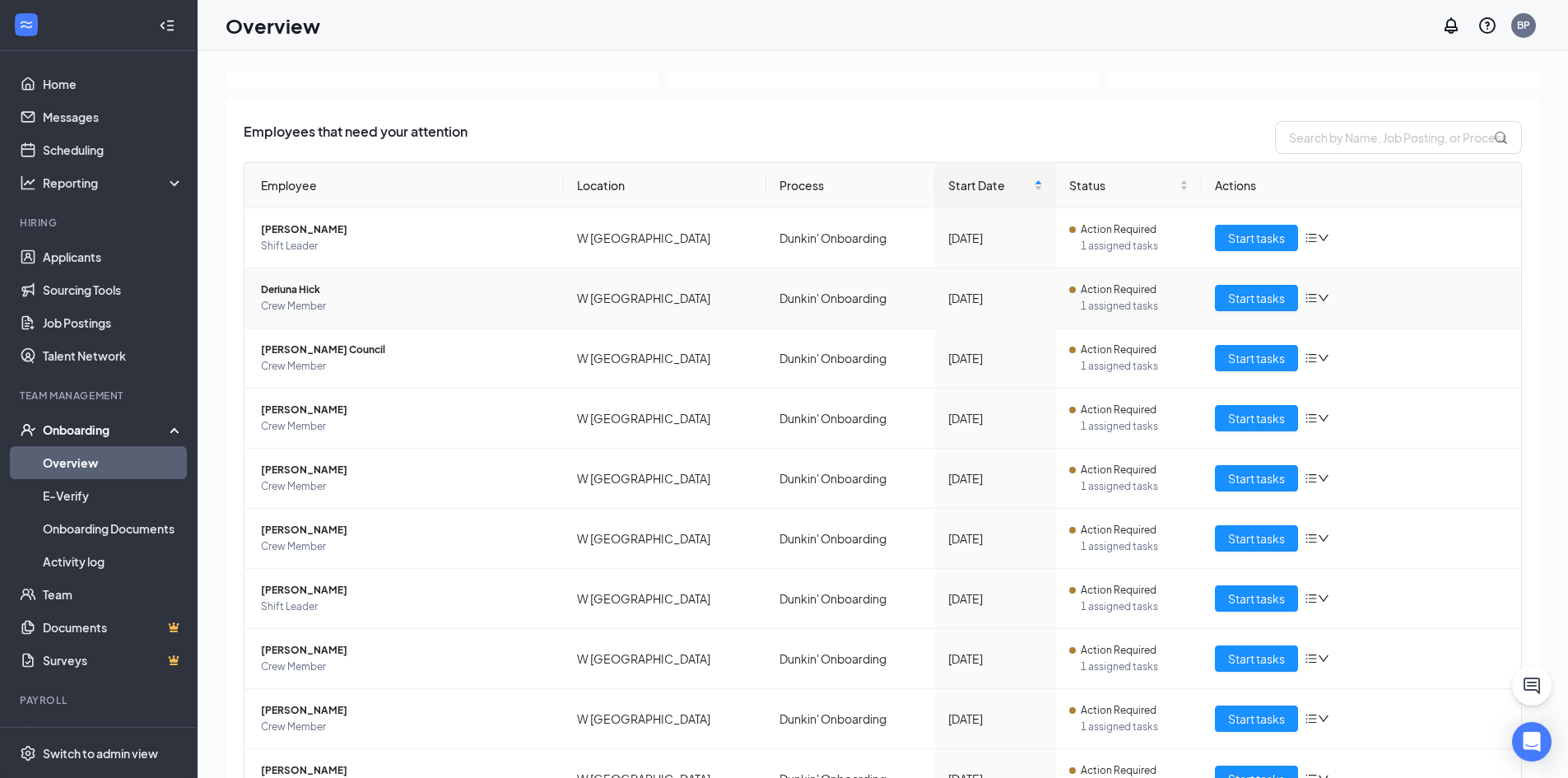
scroll to position [157, 0]
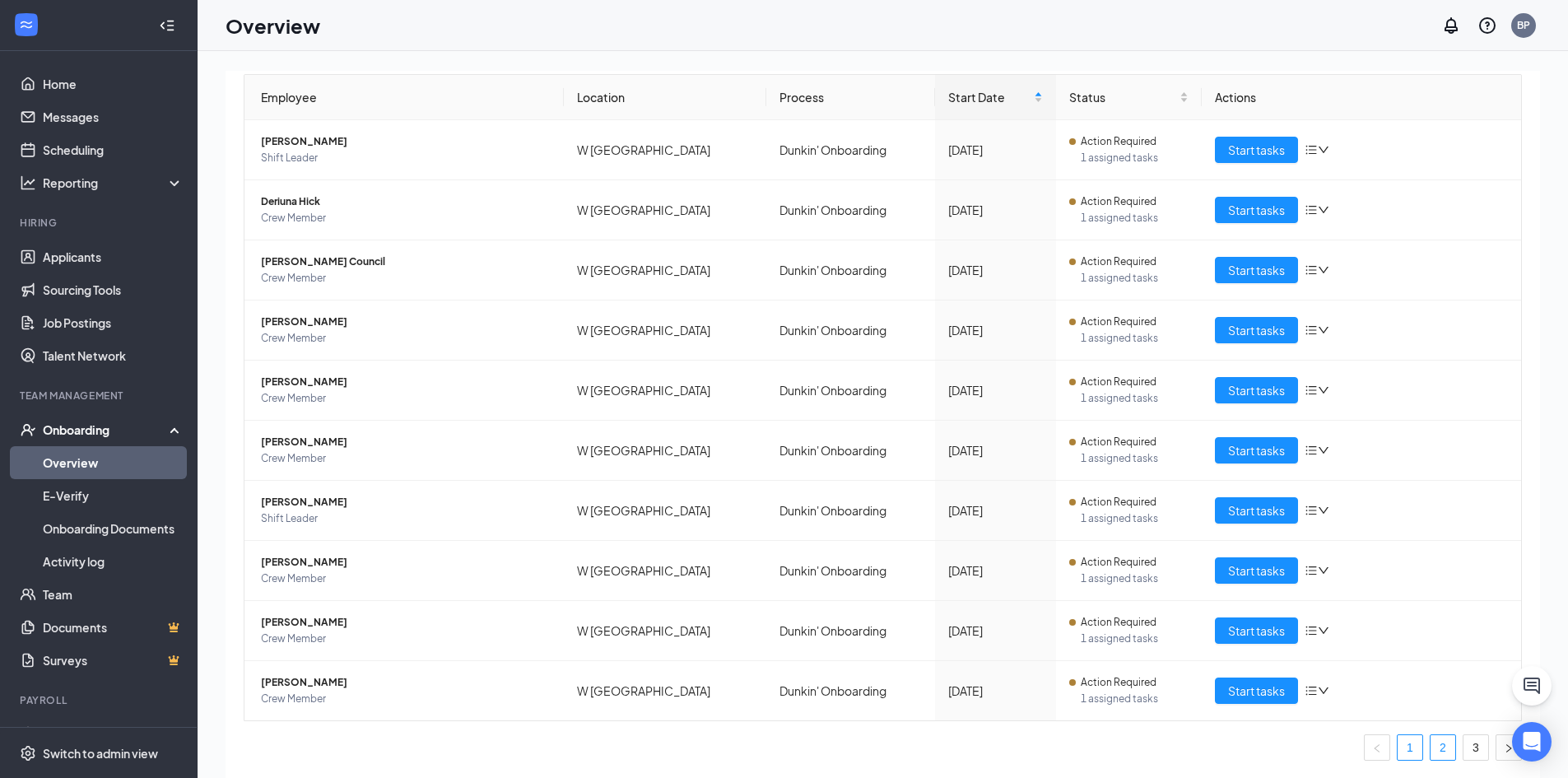
click at [1430, 753] on link "2" at bounding box center [1443, 747] width 25 height 25
click at [1464, 742] on link "3" at bounding box center [1476, 747] width 25 height 25
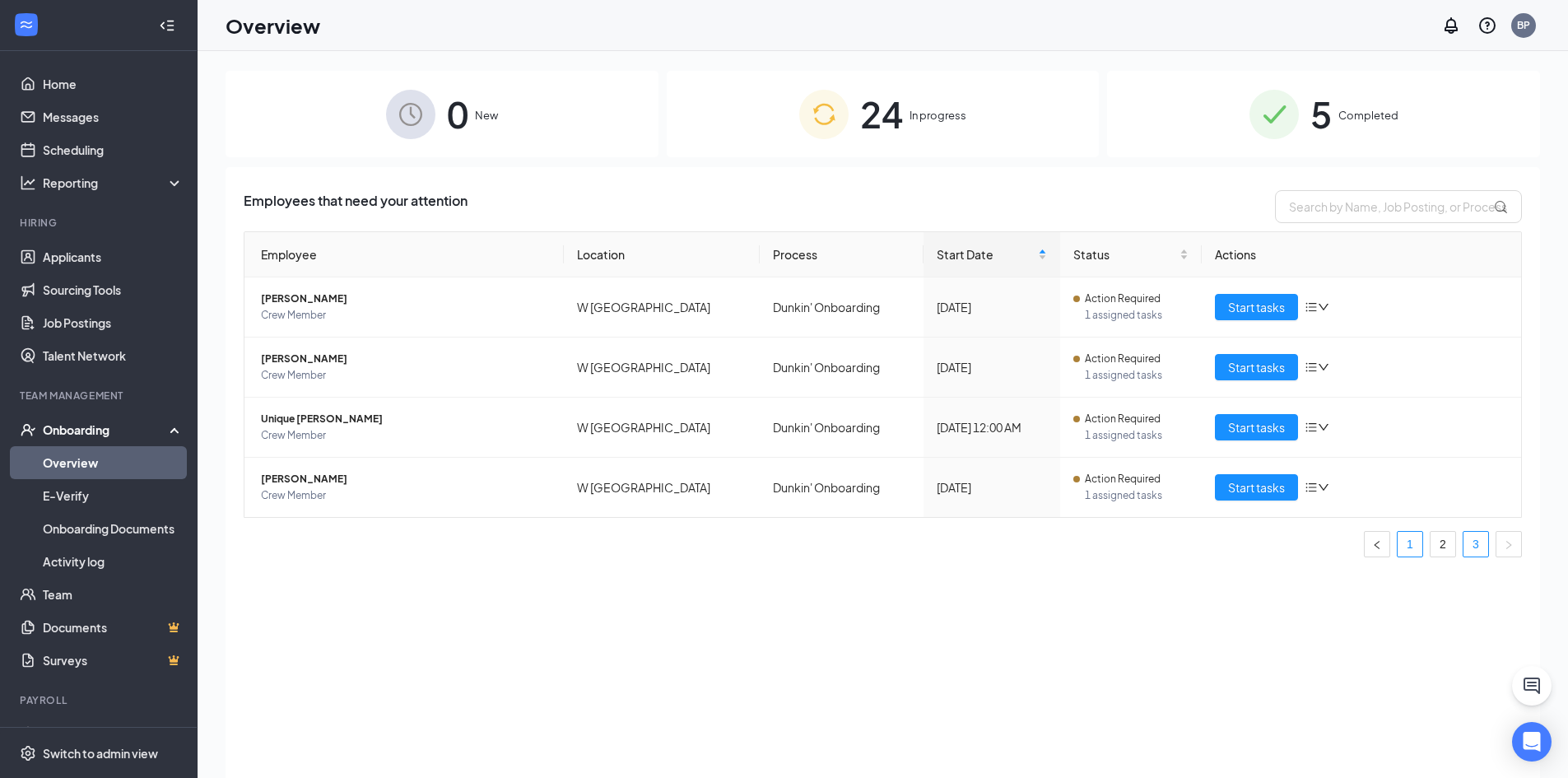
click at [1408, 546] on link "1" at bounding box center [1410, 544] width 25 height 25
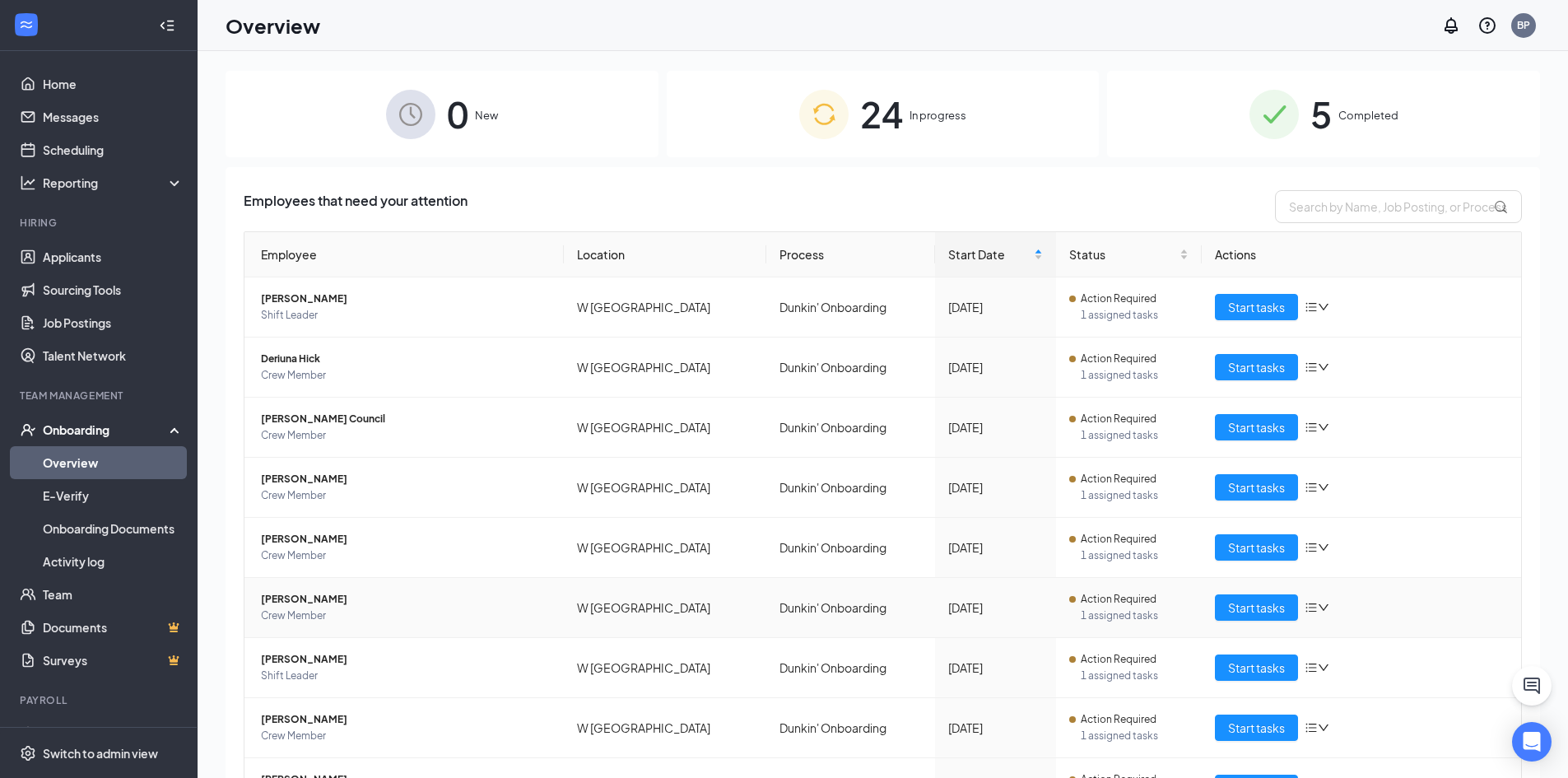
click at [309, 588] on td "Alexis R Young Crew Member" at bounding box center [404, 607] width 319 height 60
click at [309, 598] on span "Alexis R Young" at bounding box center [405, 598] width 290 height 16
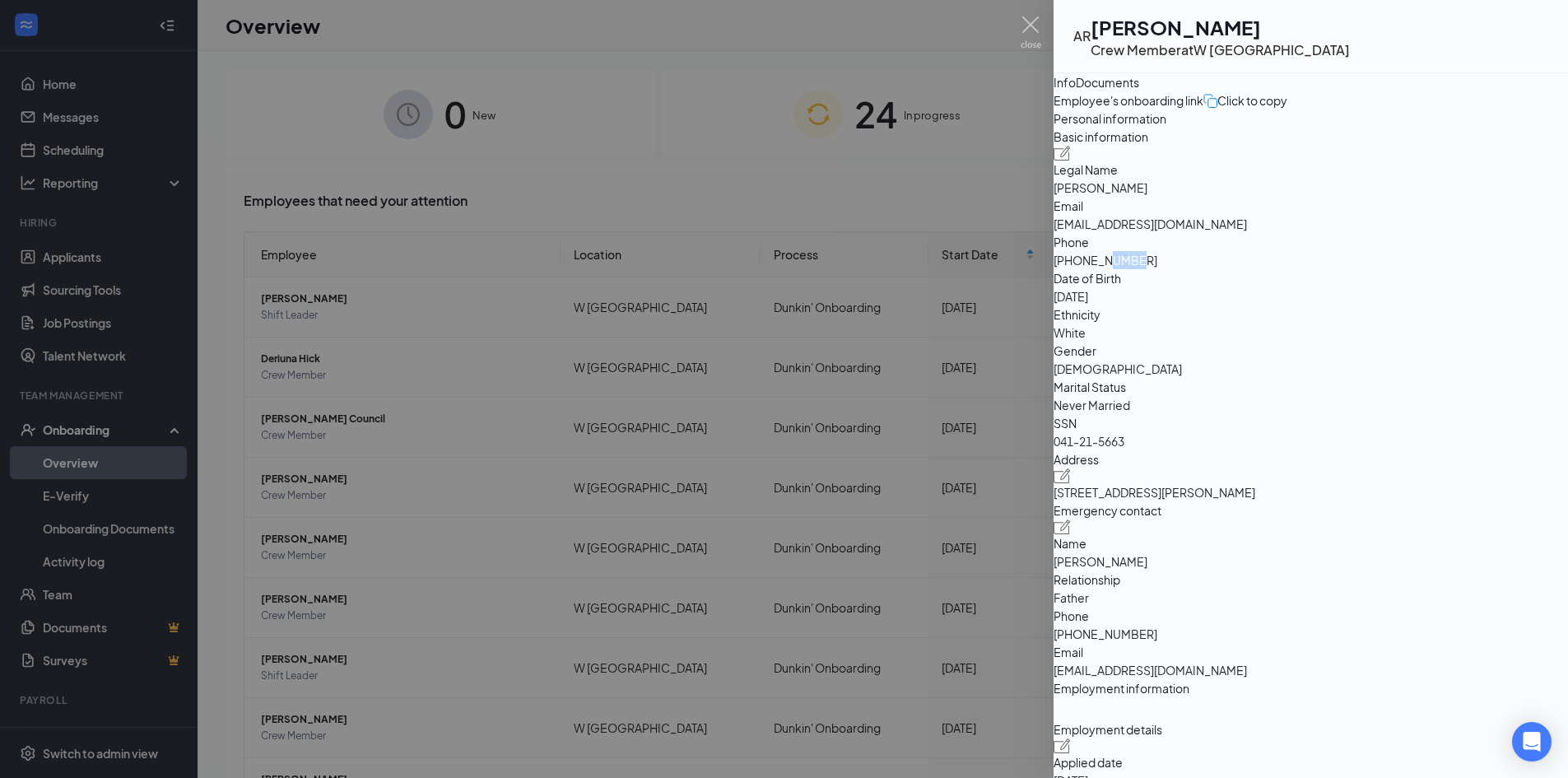
drag, startPoint x: 1338, startPoint y: 375, endPoint x: 1415, endPoint y: 375, distance: 77.0
click at [1415, 270] on span "+12295077565" at bounding box center [1311, 260] width 514 height 18
click at [386, 481] on div at bounding box center [784, 389] width 1568 height 778
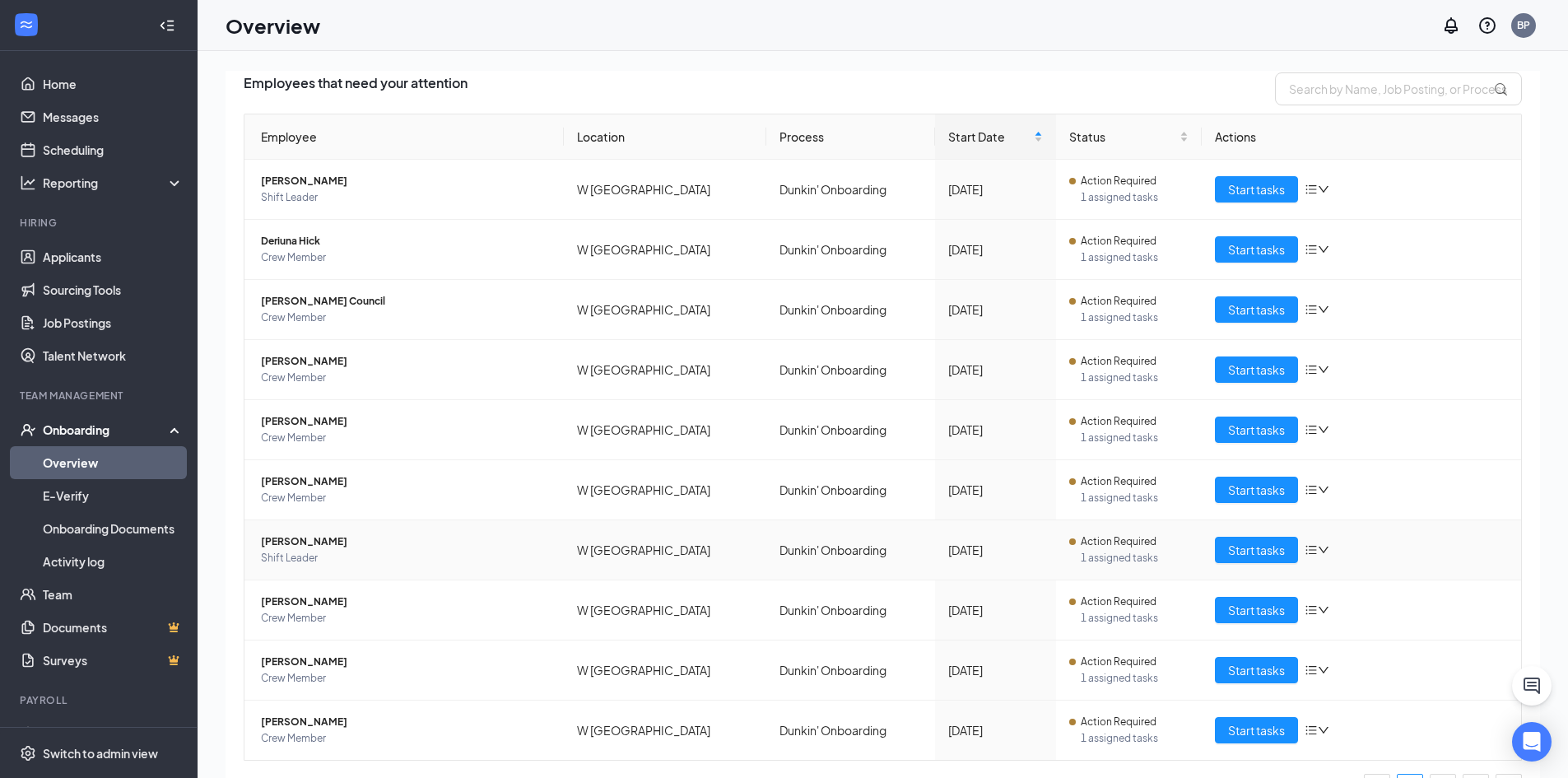
scroll to position [157, 0]
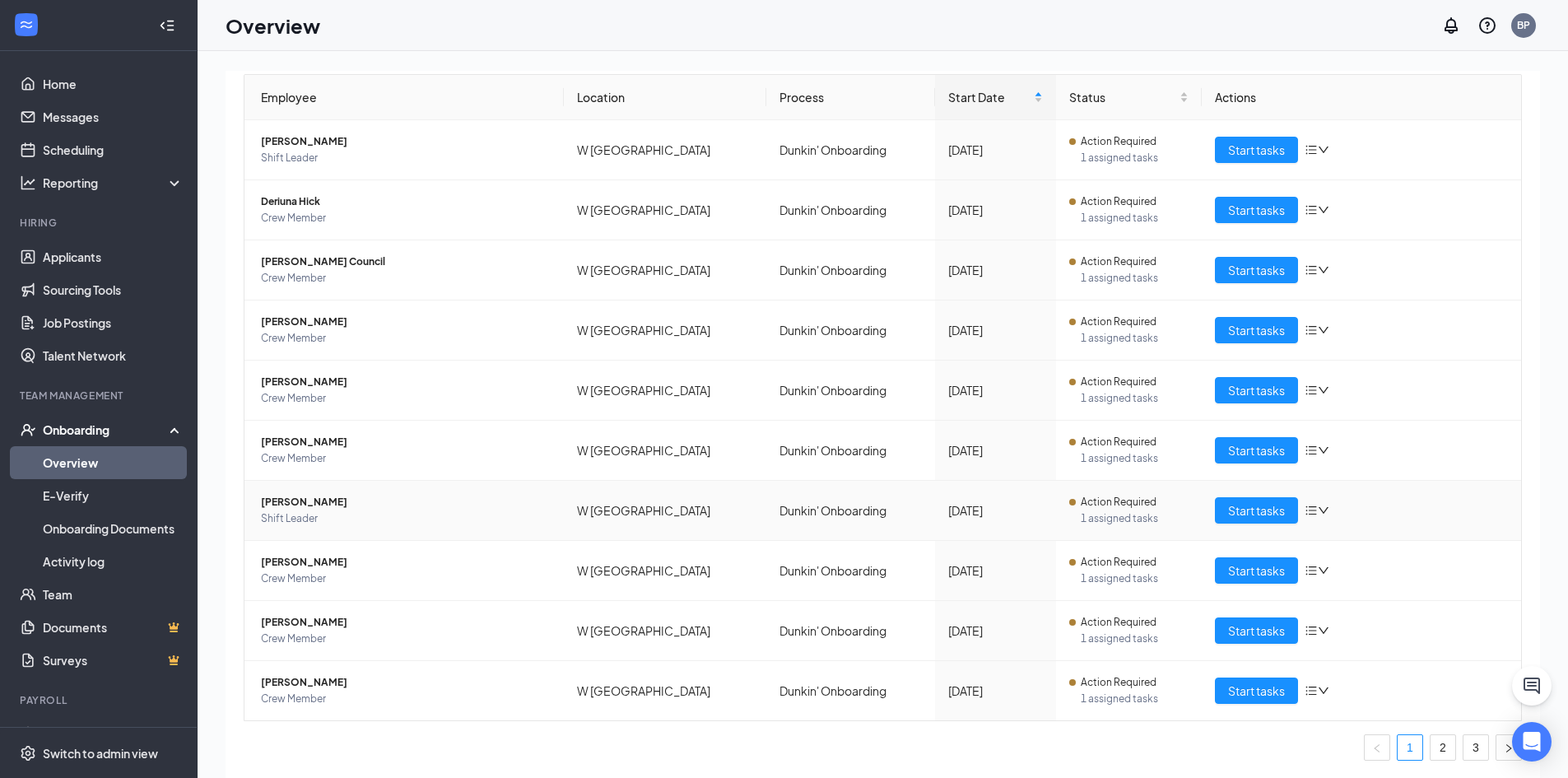
click at [311, 499] on span "Kyre J Hancock" at bounding box center [405, 502] width 290 height 16
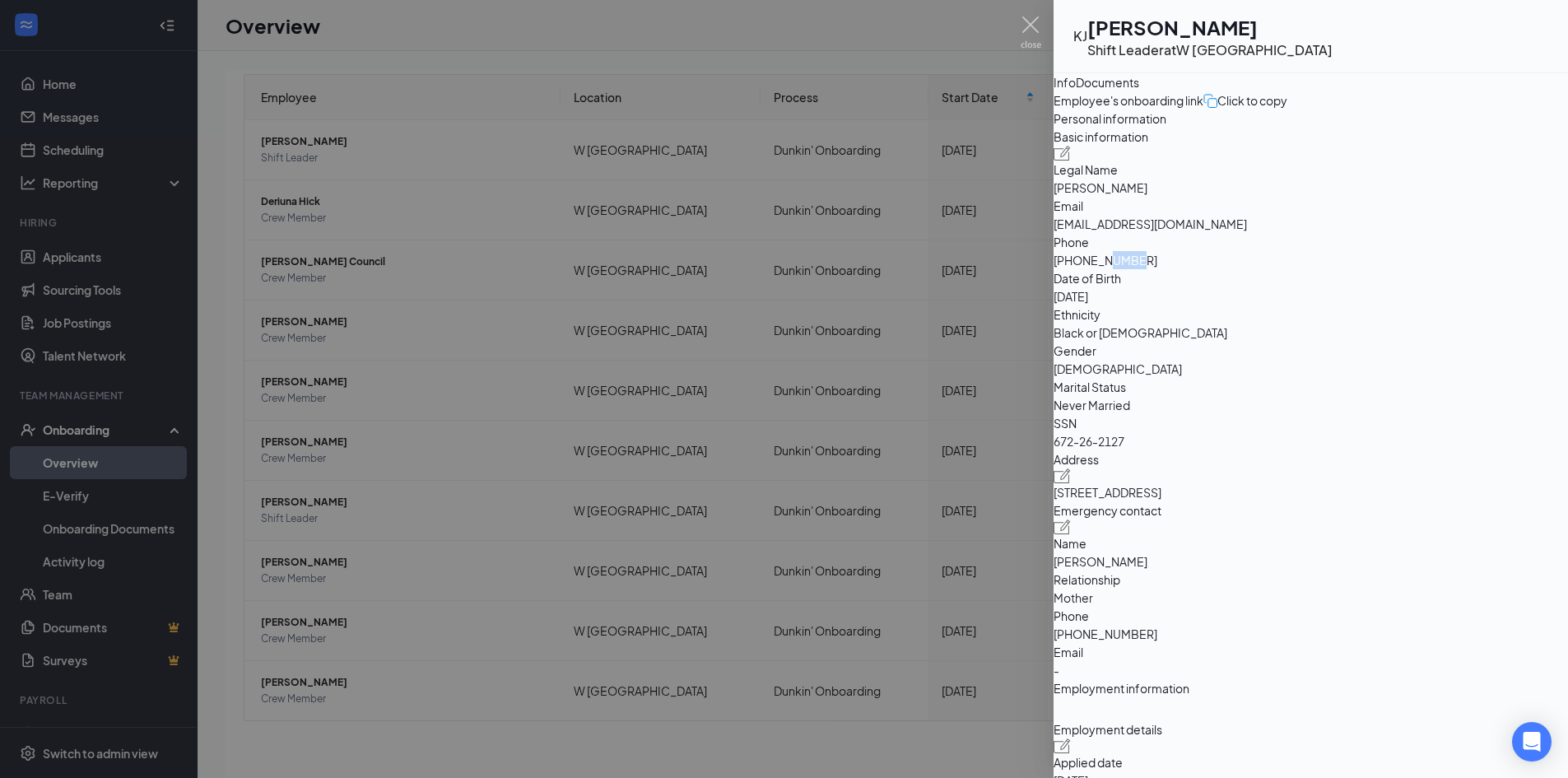
drag, startPoint x: 1339, startPoint y: 377, endPoint x: 1385, endPoint y: 370, distance: 46.5
click at [1385, 270] on span "+12295616073" at bounding box center [1311, 260] width 514 height 18
click at [1024, 25] on img at bounding box center [1031, 32] width 21 height 32
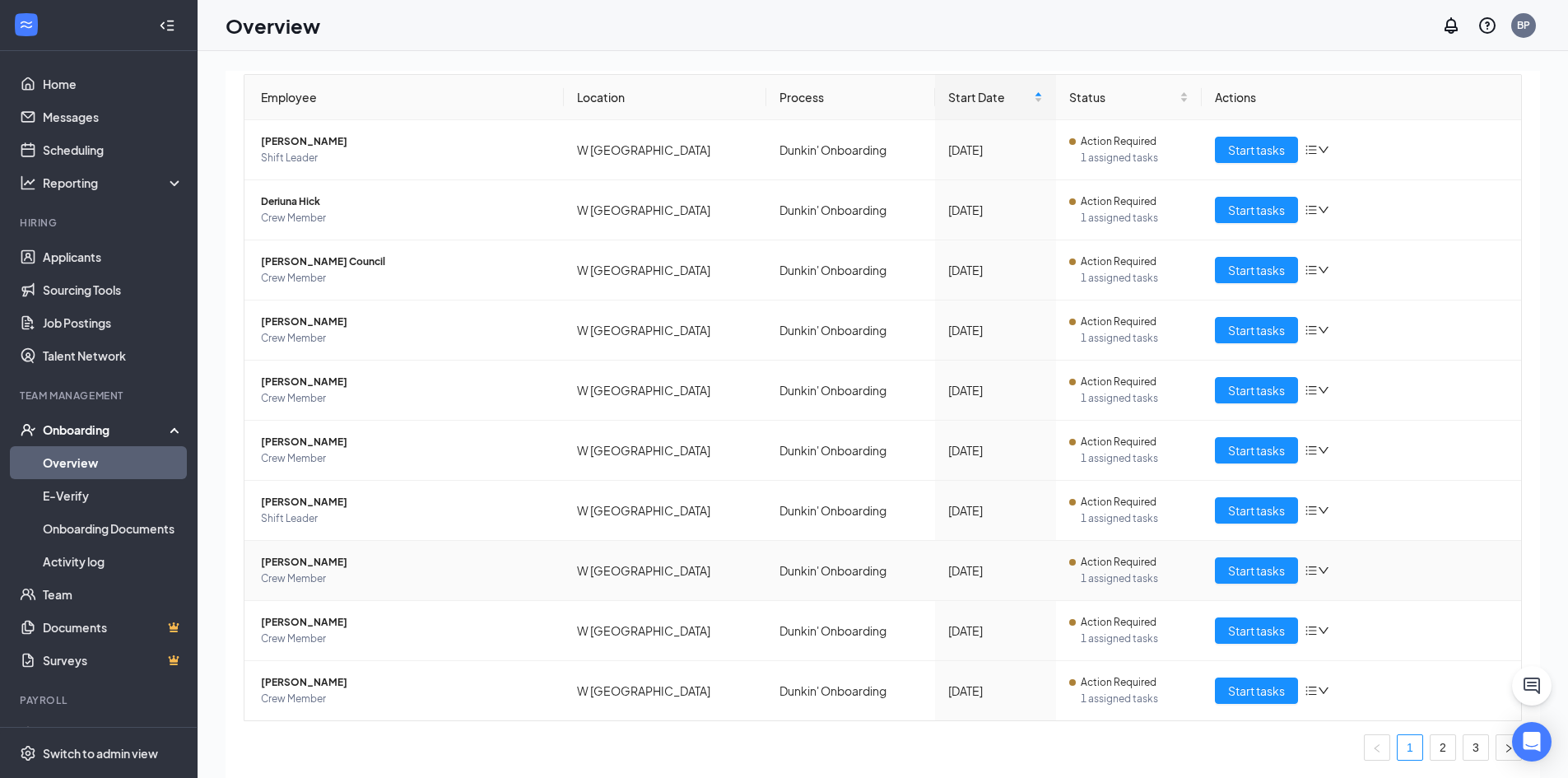
click at [297, 564] on span "Jayla J Wells" at bounding box center [405, 561] width 290 height 16
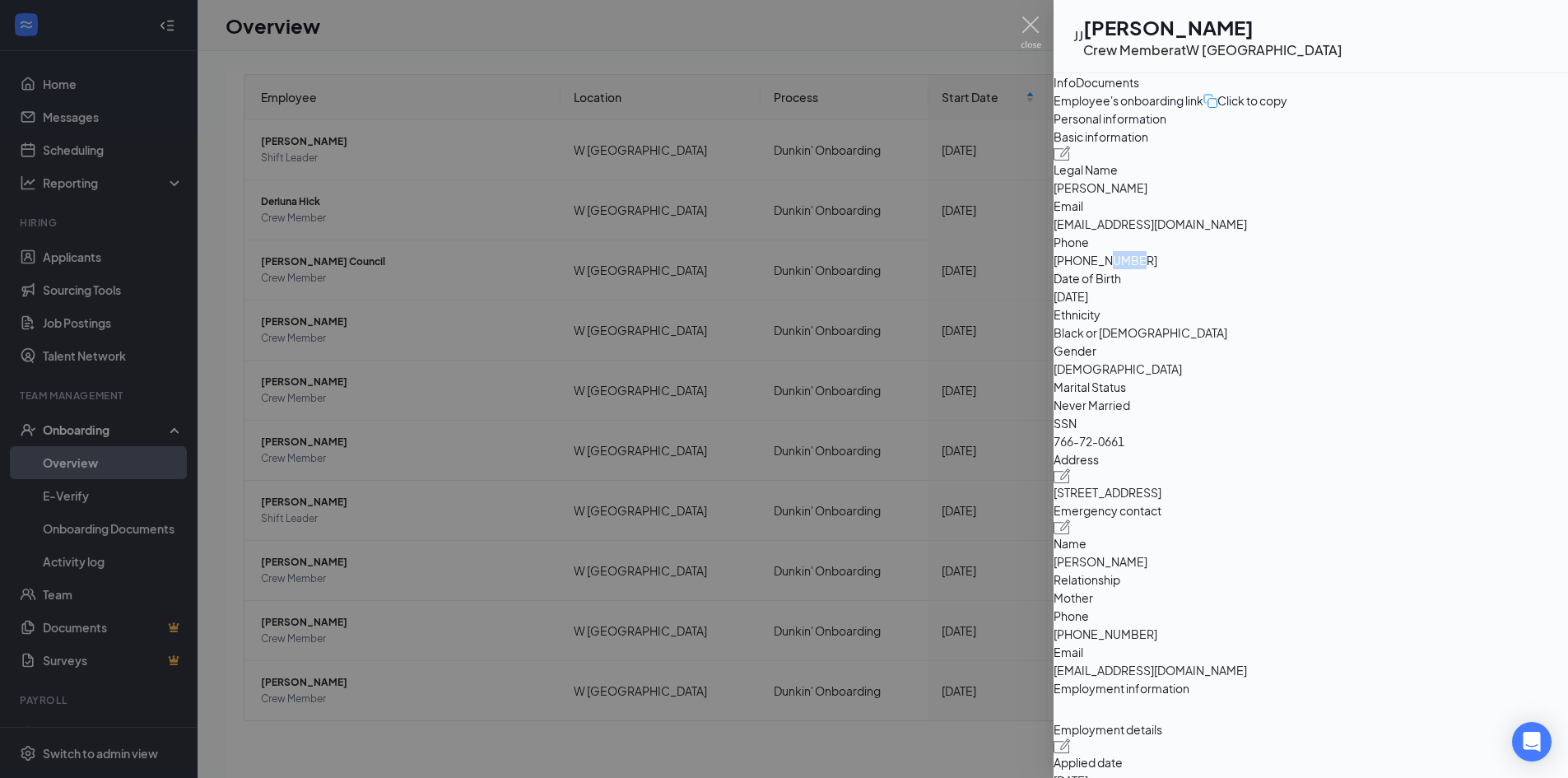
drag, startPoint x: 1338, startPoint y: 377, endPoint x: 1381, endPoint y: 376, distance: 43.0
click at [1381, 270] on span "+12299962886" at bounding box center [1311, 260] width 514 height 18
click at [454, 548] on div at bounding box center [784, 389] width 1568 height 778
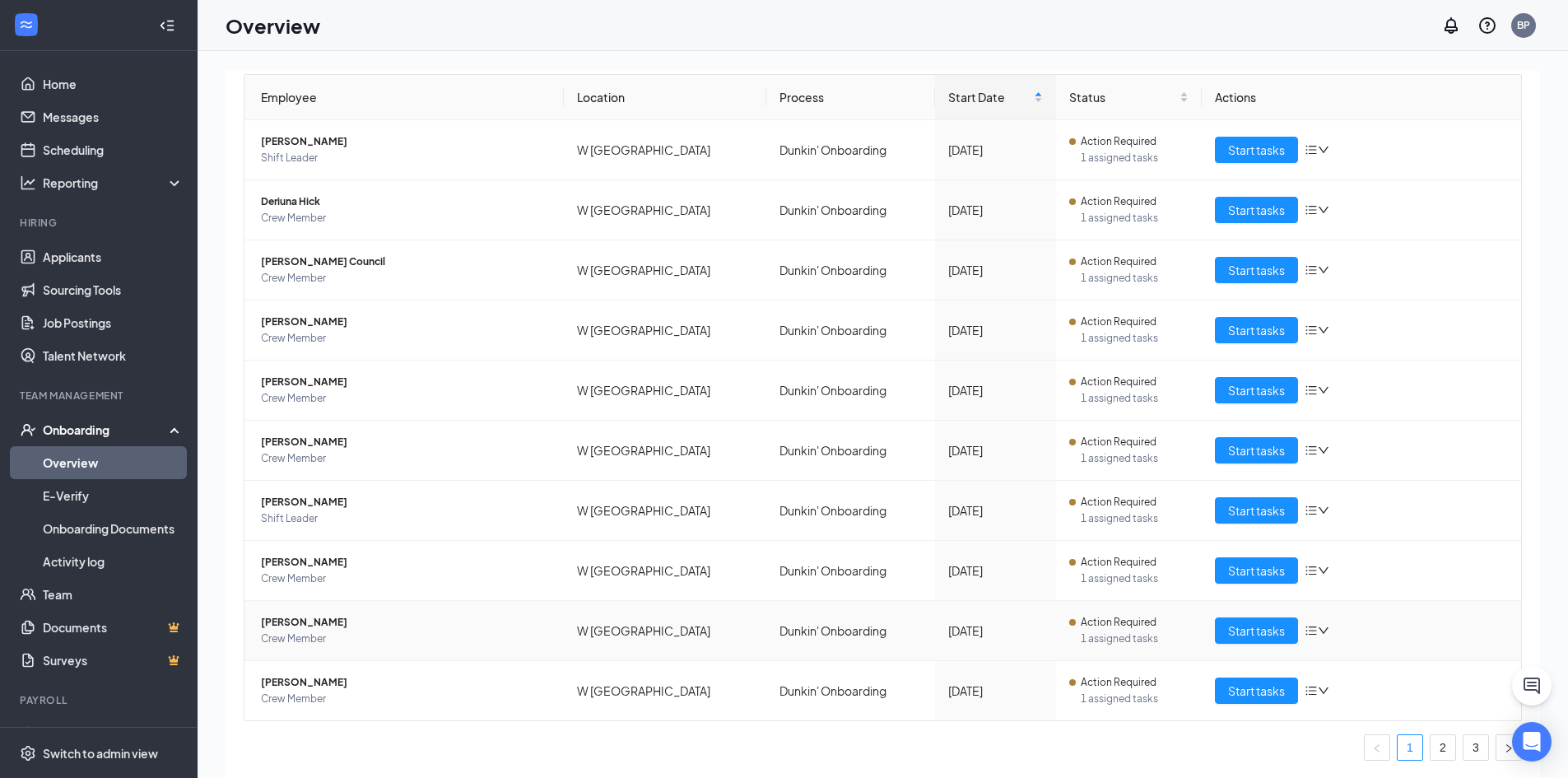
click at [305, 621] on span "Ikeyma Mckentry" at bounding box center [405, 621] width 290 height 16
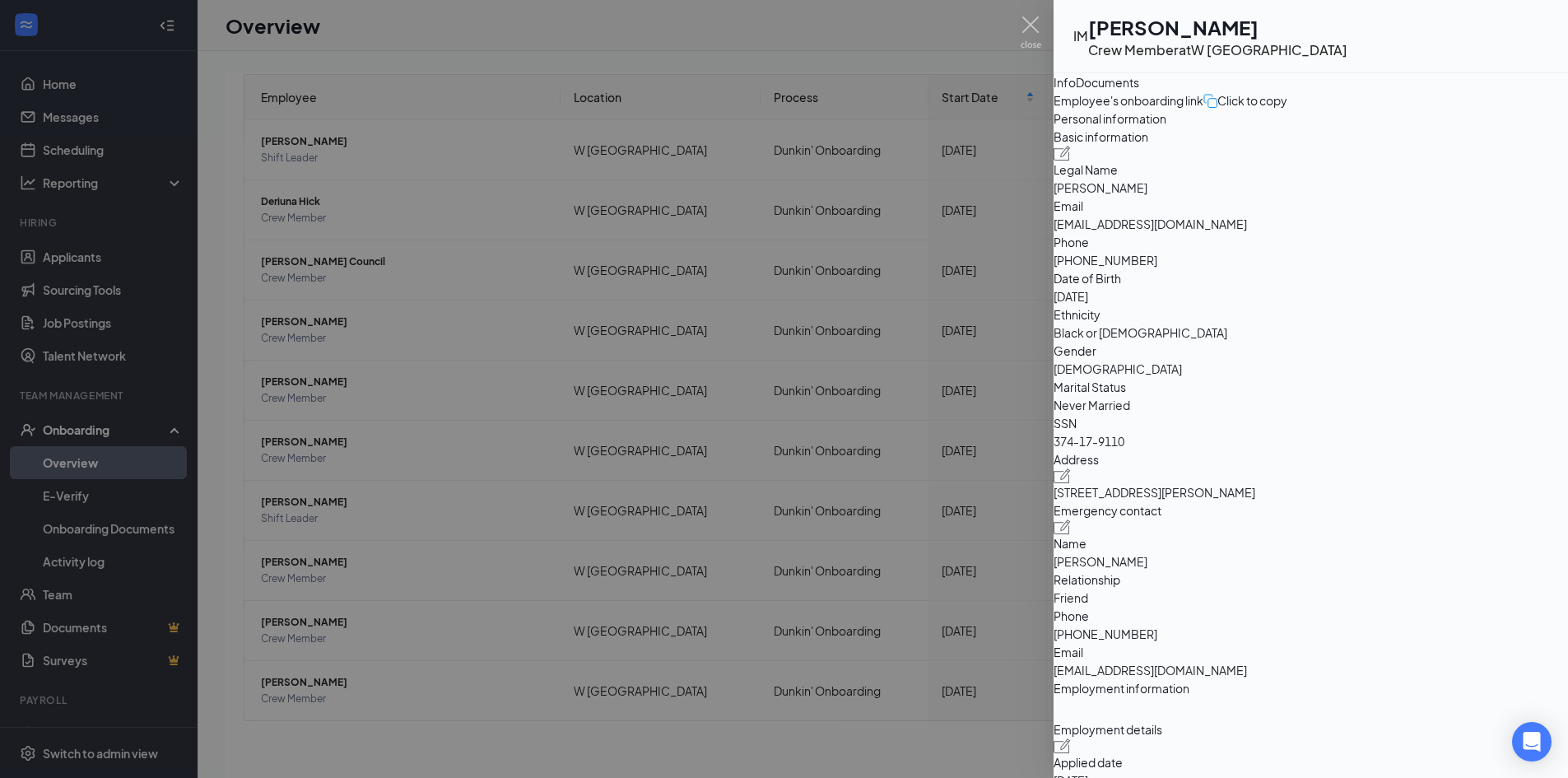
click at [1332, 270] on span "+14047071012" at bounding box center [1311, 260] width 514 height 18
drag, startPoint x: 1333, startPoint y: 376, endPoint x: 1370, endPoint y: 376, distance: 37.0
click at [1370, 270] on span "+14047071012" at bounding box center [1311, 260] width 514 height 18
click at [1395, 270] on span "+14047071012" at bounding box center [1311, 260] width 514 height 18
drag, startPoint x: 1339, startPoint y: 376, endPoint x: 1410, endPoint y: 376, distance: 71.0
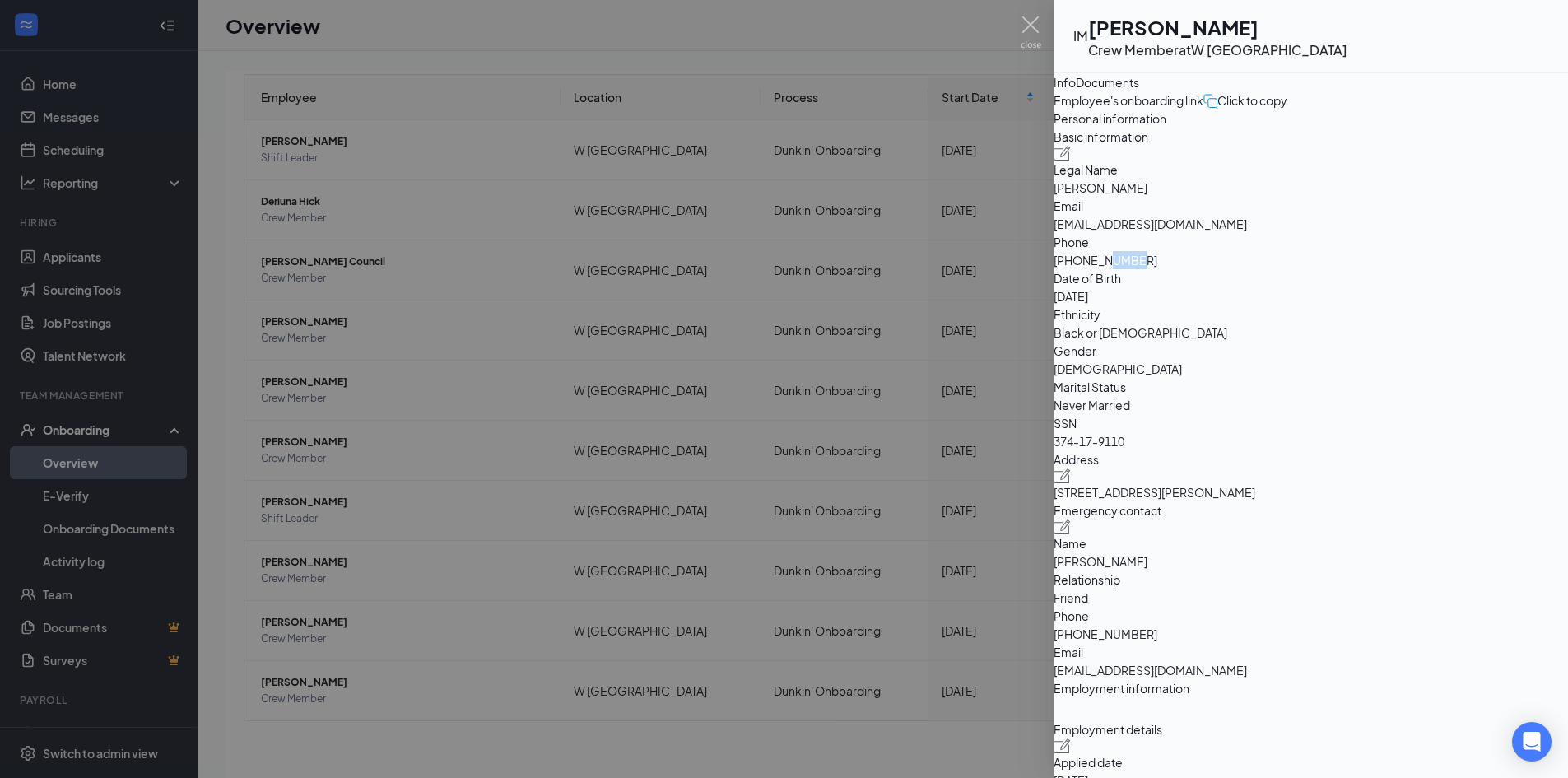
click at [1410, 270] on span "+14047071012" at bounding box center [1311, 260] width 514 height 18
click at [328, 678] on div at bounding box center [784, 389] width 1568 height 778
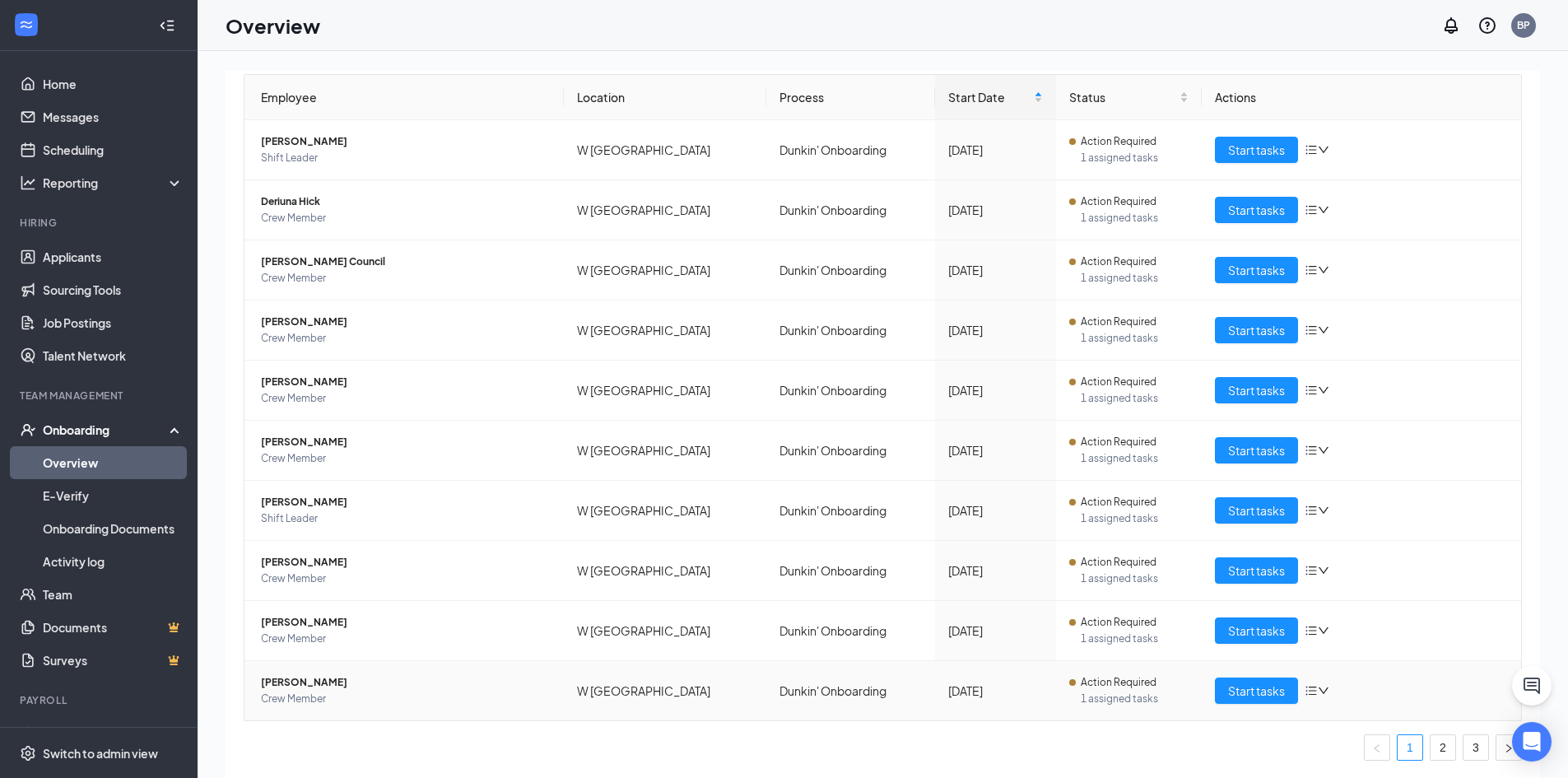
click at [328, 678] on span "Chandra C Randall" at bounding box center [405, 681] width 290 height 16
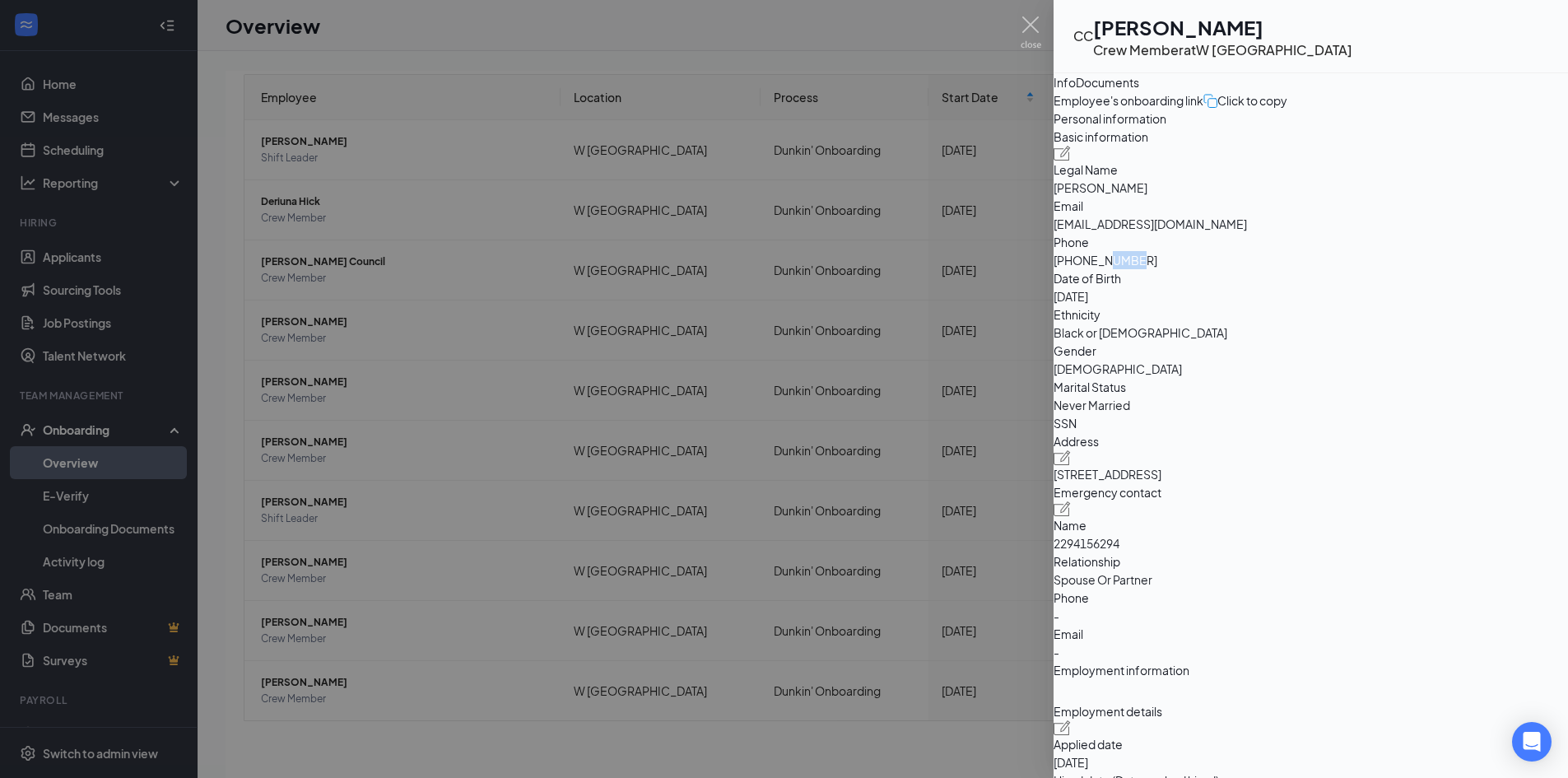
drag, startPoint x: 1339, startPoint y: 374, endPoint x: 1370, endPoint y: 374, distance: 31.0
click at [1370, 270] on span "+19046664392" at bounding box center [1311, 260] width 514 height 18
click at [500, 500] on div at bounding box center [784, 389] width 1568 height 778
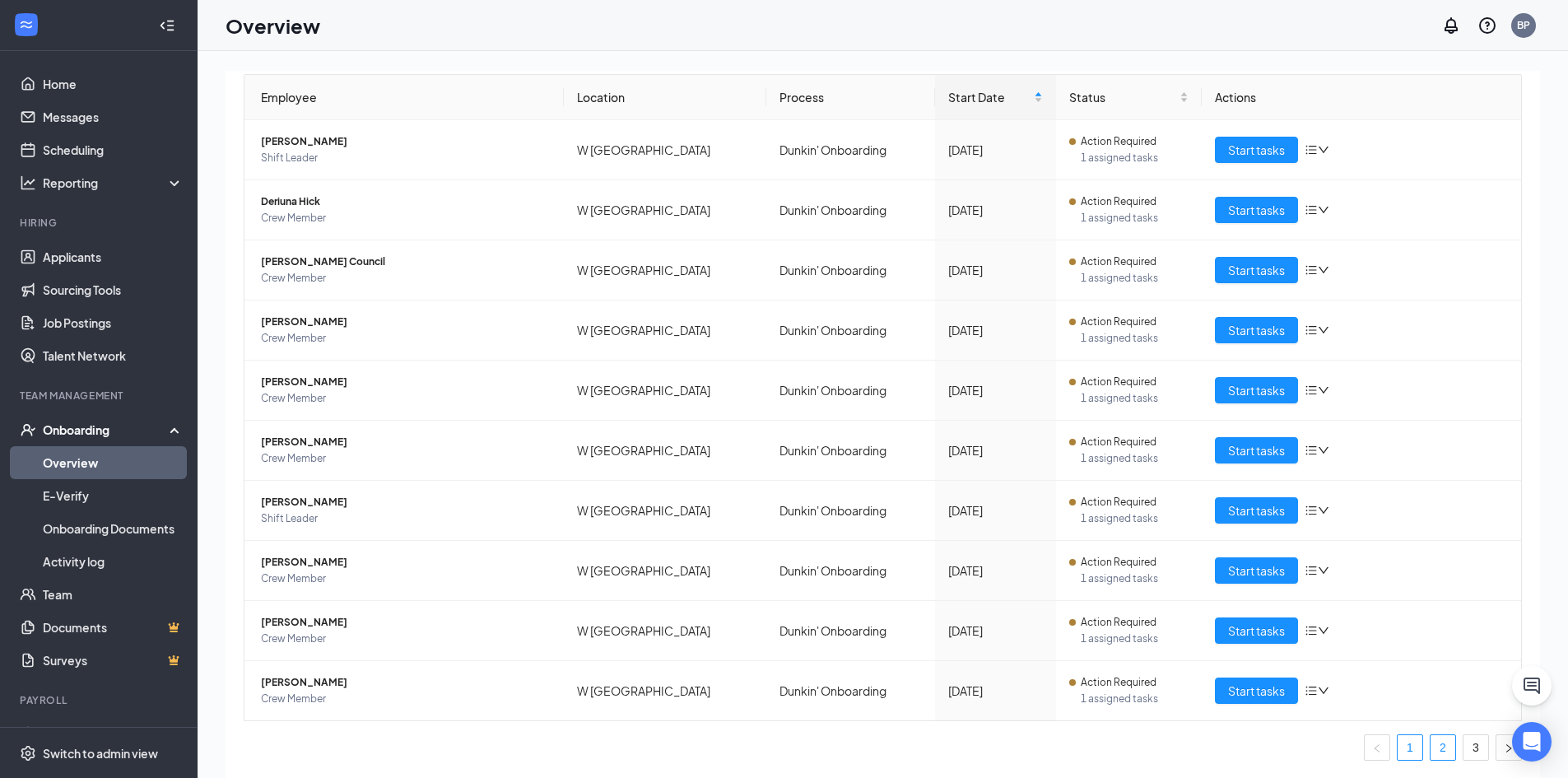
click at [1430, 743] on link "2" at bounding box center [1443, 747] width 25 height 25
click at [312, 137] on span "Annika T Brown" at bounding box center [405, 140] width 290 height 16
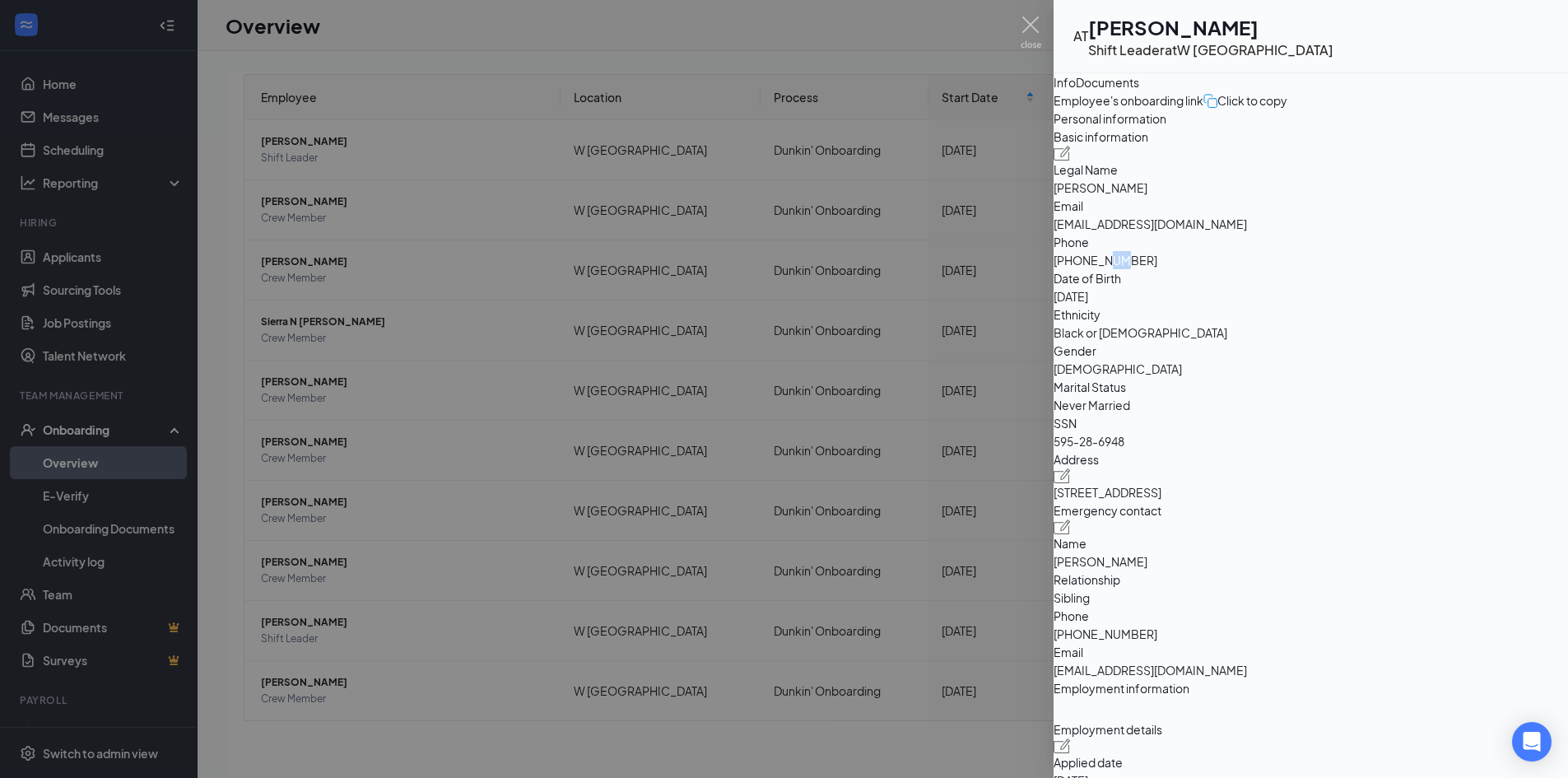
drag, startPoint x: 1339, startPoint y: 378, endPoint x: 1353, endPoint y: 378, distance: 14.0
click at [1353, 270] on span "+12294741859" at bounding box center [1311, 260] width 514 height 18
drag, startPoint x: 1366, startPoint y: 376, endPoint x: 1337, endPoint y: 376, distance: 29.0
click at [1337, 270] on span "+12294741859" at bounding box center [1311, 260] width 514 height 18
click at [429, 231] on div at bounding box center [784, 389] width 1568 height 778
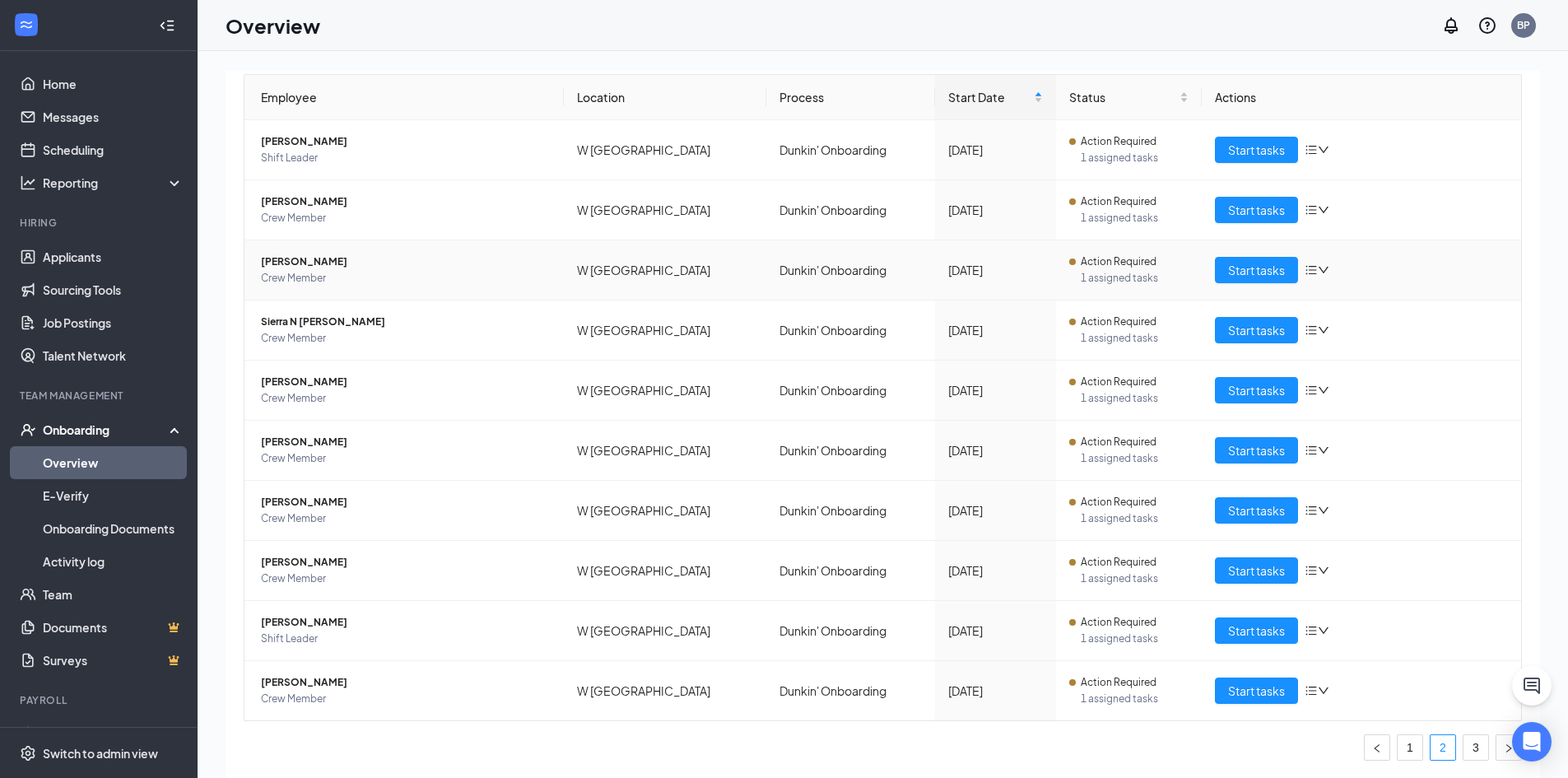
click at [295, 259] on span "Lydia Olalde-Ramirez" at bounding box center [405, 261] width 290 height 16
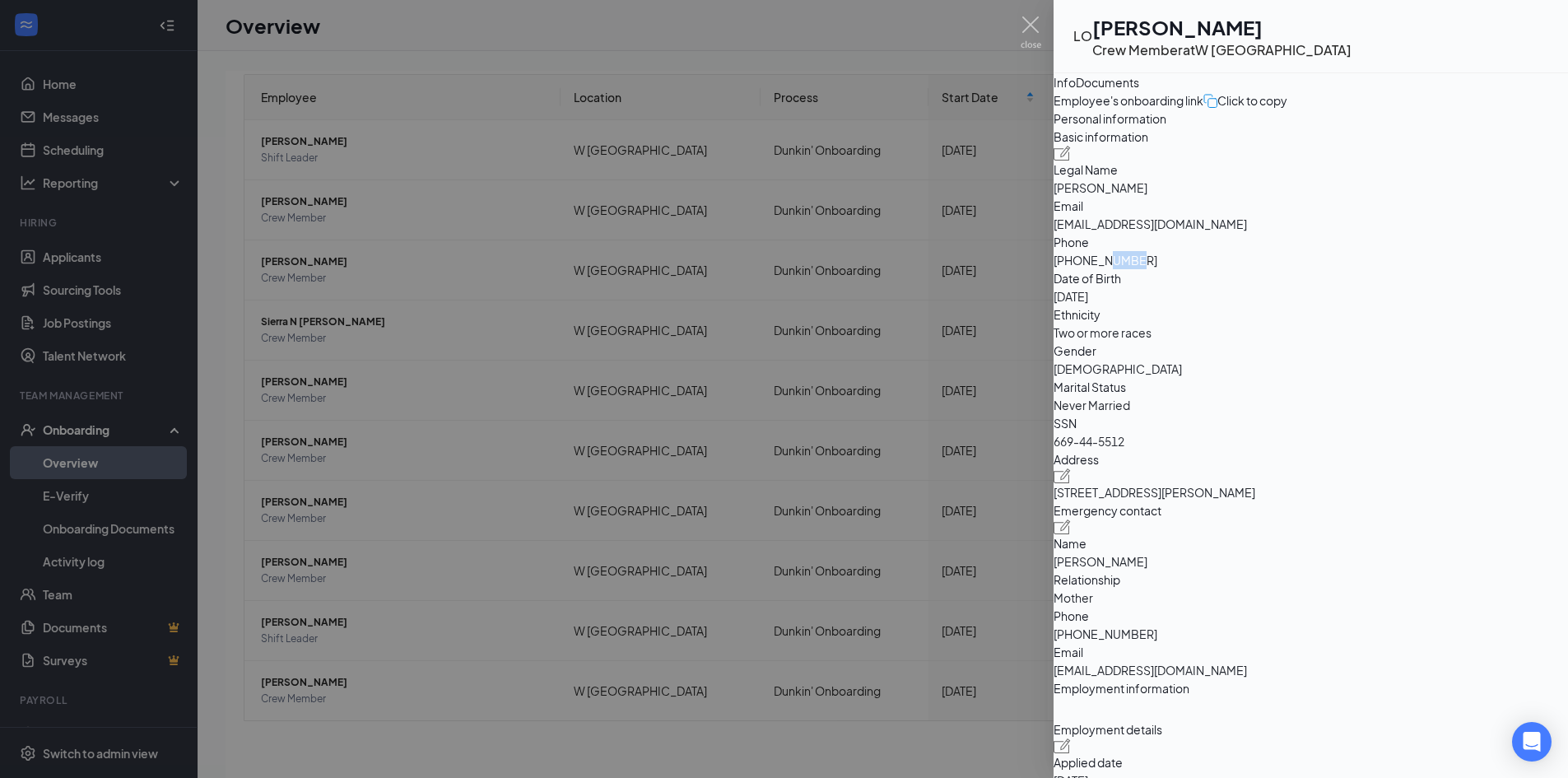
drag, startPoint x: 1339, startPoint y: 378, endPoint x: 1408, endPoint y: 381, distance: 69.1
click at [1408, 270] on span "+12297408240" at bounding box center [1311, 260] width 514 height 18
click at [425, 287] on div at bounding box center [784, 389] width 1568 height 778
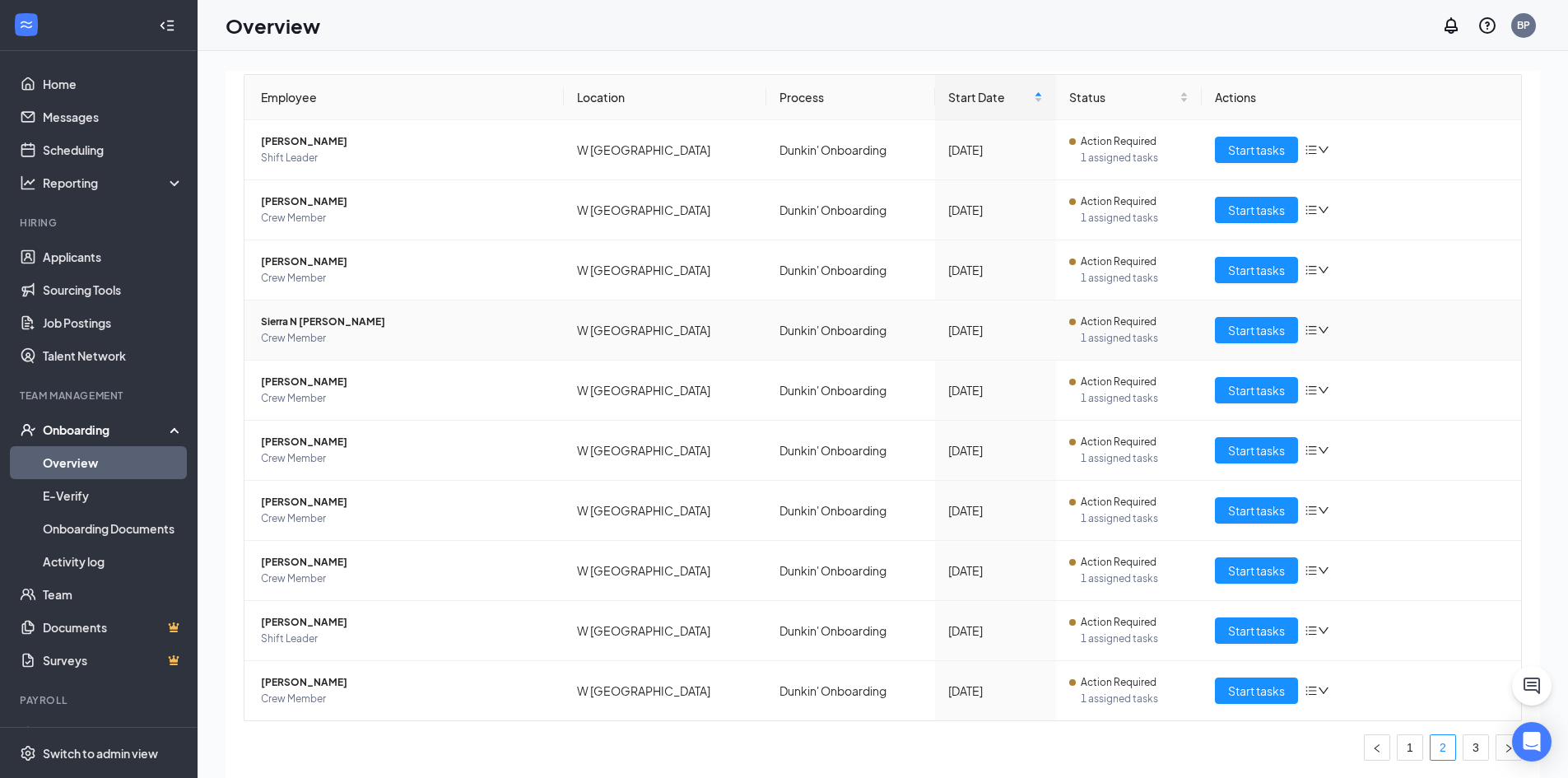
click at [277, 319] on span "Sierra N Raupach" at bounding box center [405, 321] width 290 height 16
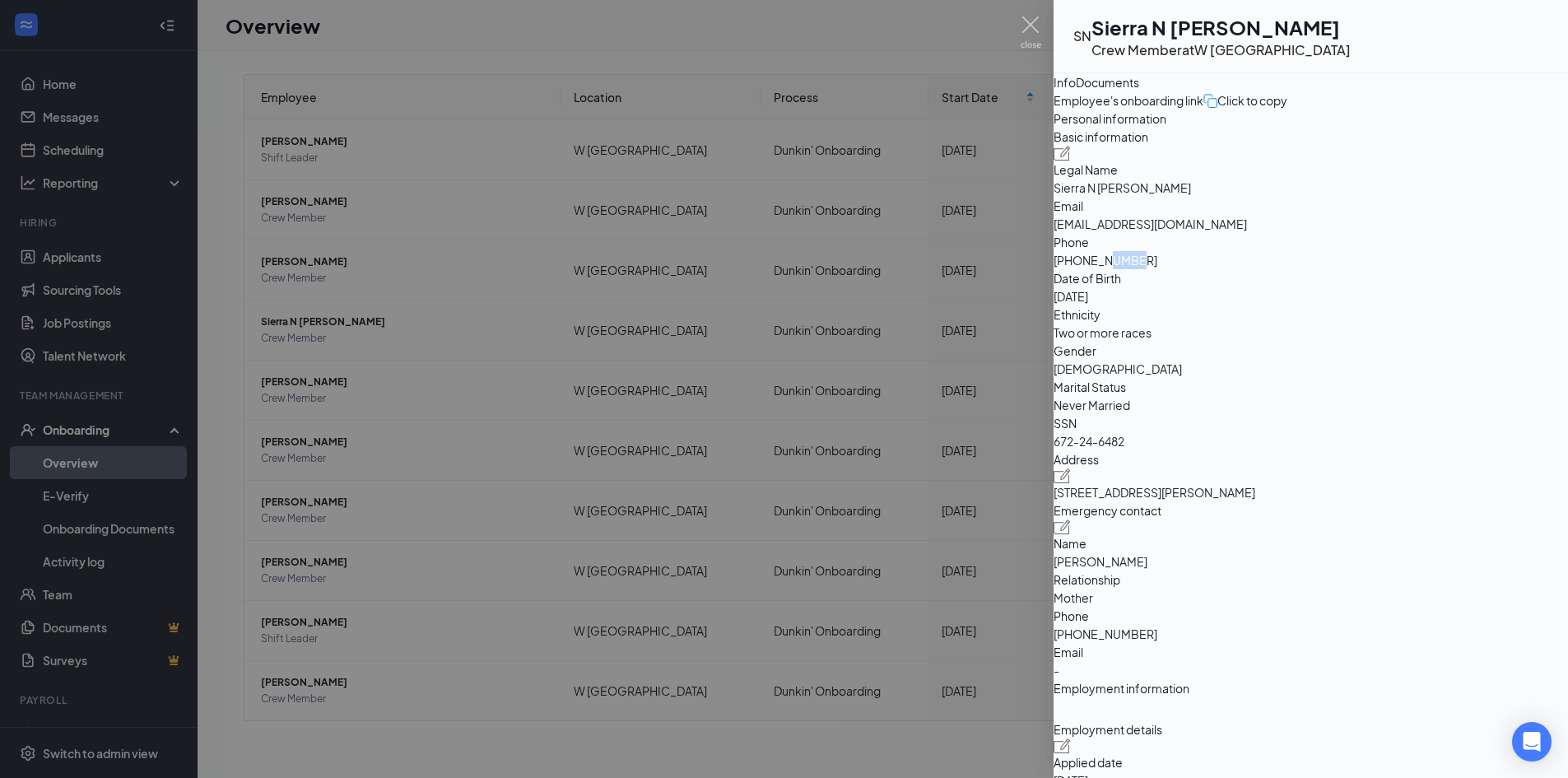
drag, startPoint x: 1337, startPoint y: 378, endPoint x: 1366, endPoint y: 379, distance: 29.0
click at [1366, 270] on span "+12294443774" at bounding box center [1311, 260] width 514 height 18
click at [458, 312] on div at bounding box center [784, 389] width 1568 height 778
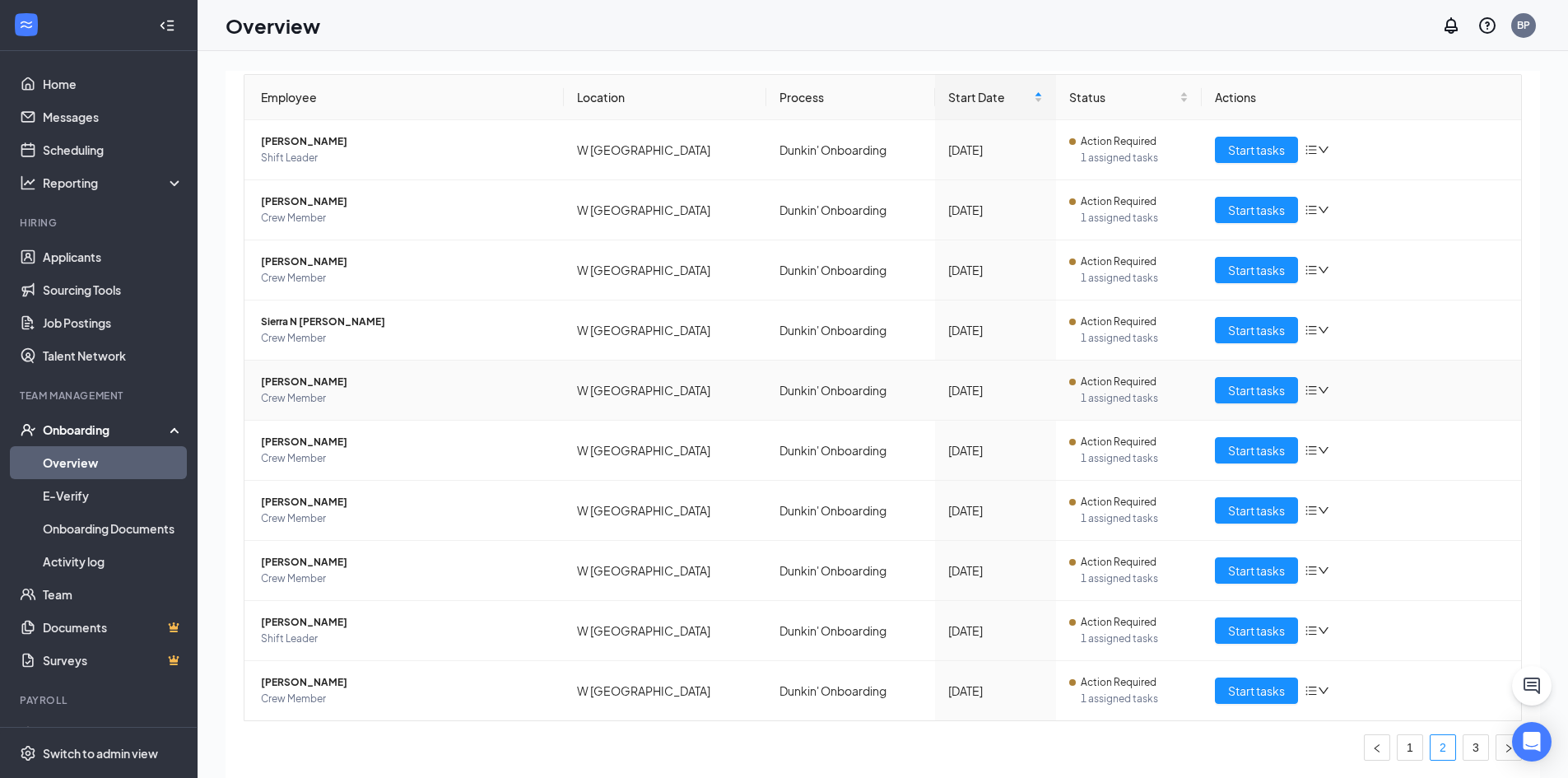
click at [295, 377] on span "Tatyana B Parrish" at bounding box center [405, 381] width 290 height 16
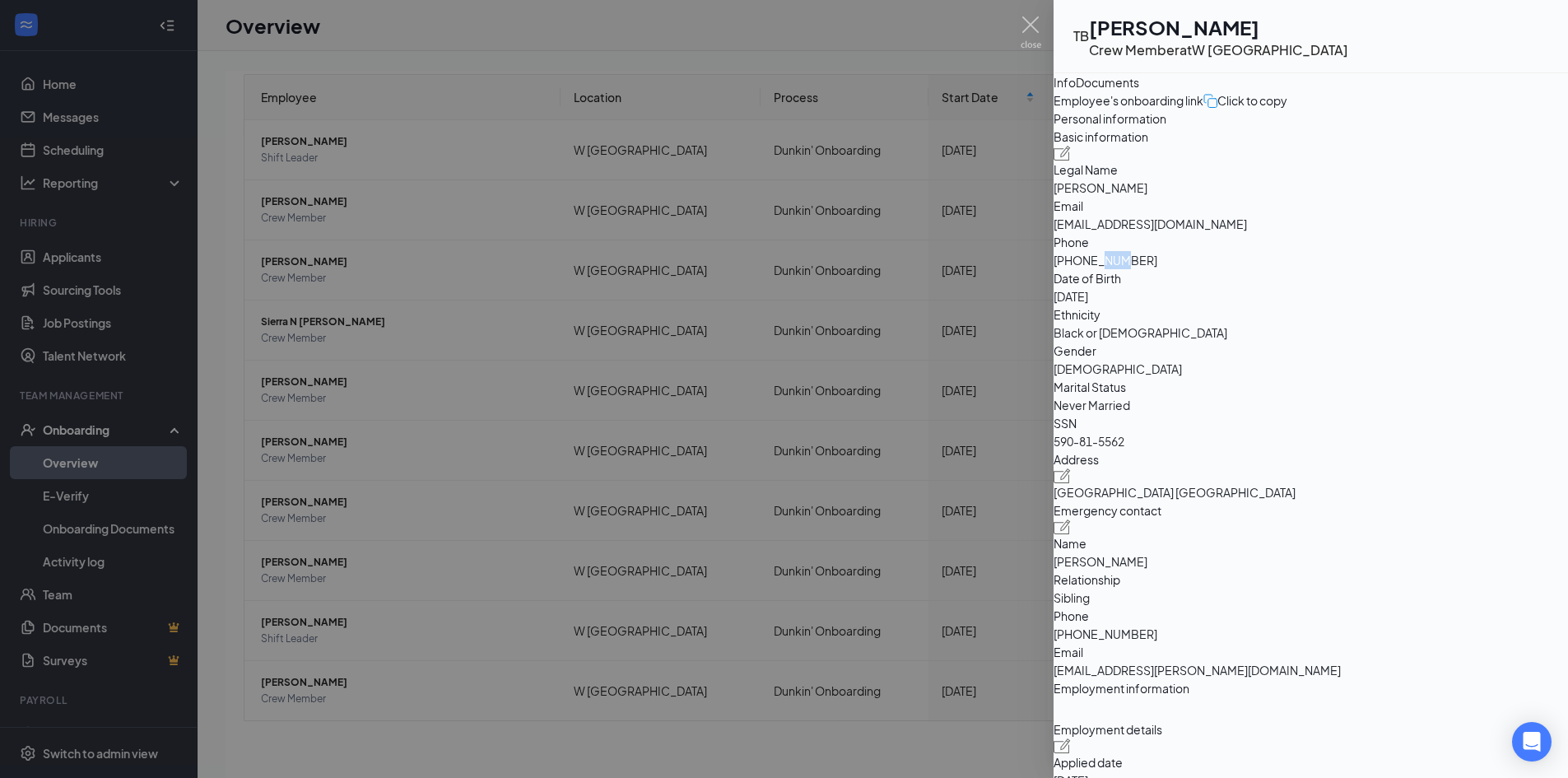
drag, startPoint x: 1328, startPoint y: 377, endPoint x: 1353, endPoint y: 375, distance: 25.1
click at [1353, 270] on span "+12296612107" at bounding box center [1311, 260] width 514 height 18
click at [1357, 270] on span "+12296612107" at bounding box center [1311, 260] width 514 height 18
drag, startPoint x: 1336, startPoint y: 375, endPoint x: 1423, endPoint y: 374, distance: 87.0
click at [1423, 270] on span "+12296612107" at bounding box center [1311, 260] width 514 height 18
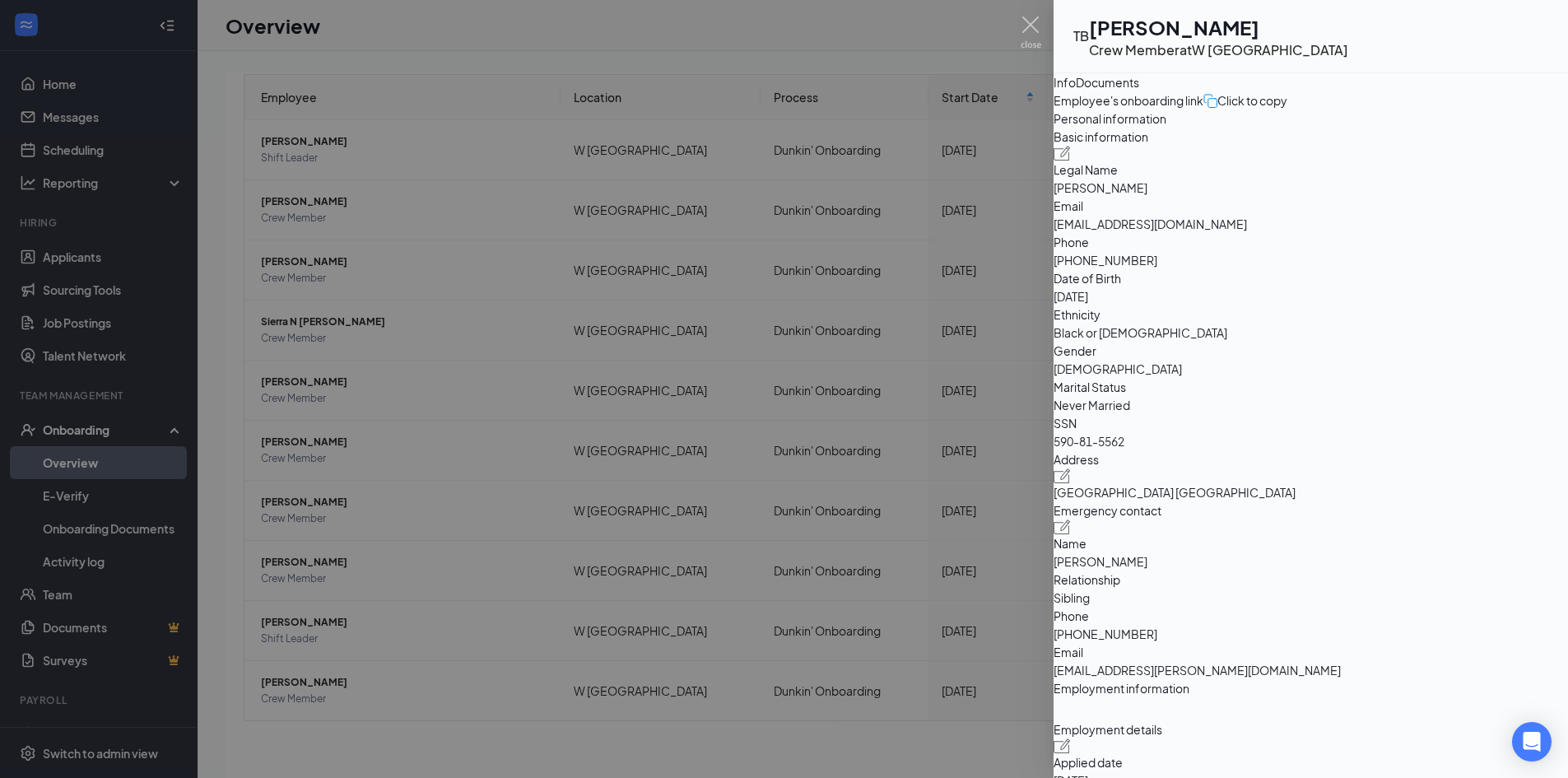
click at [358, 468] on div at bounding box center [784, 389] width 1568 height 778
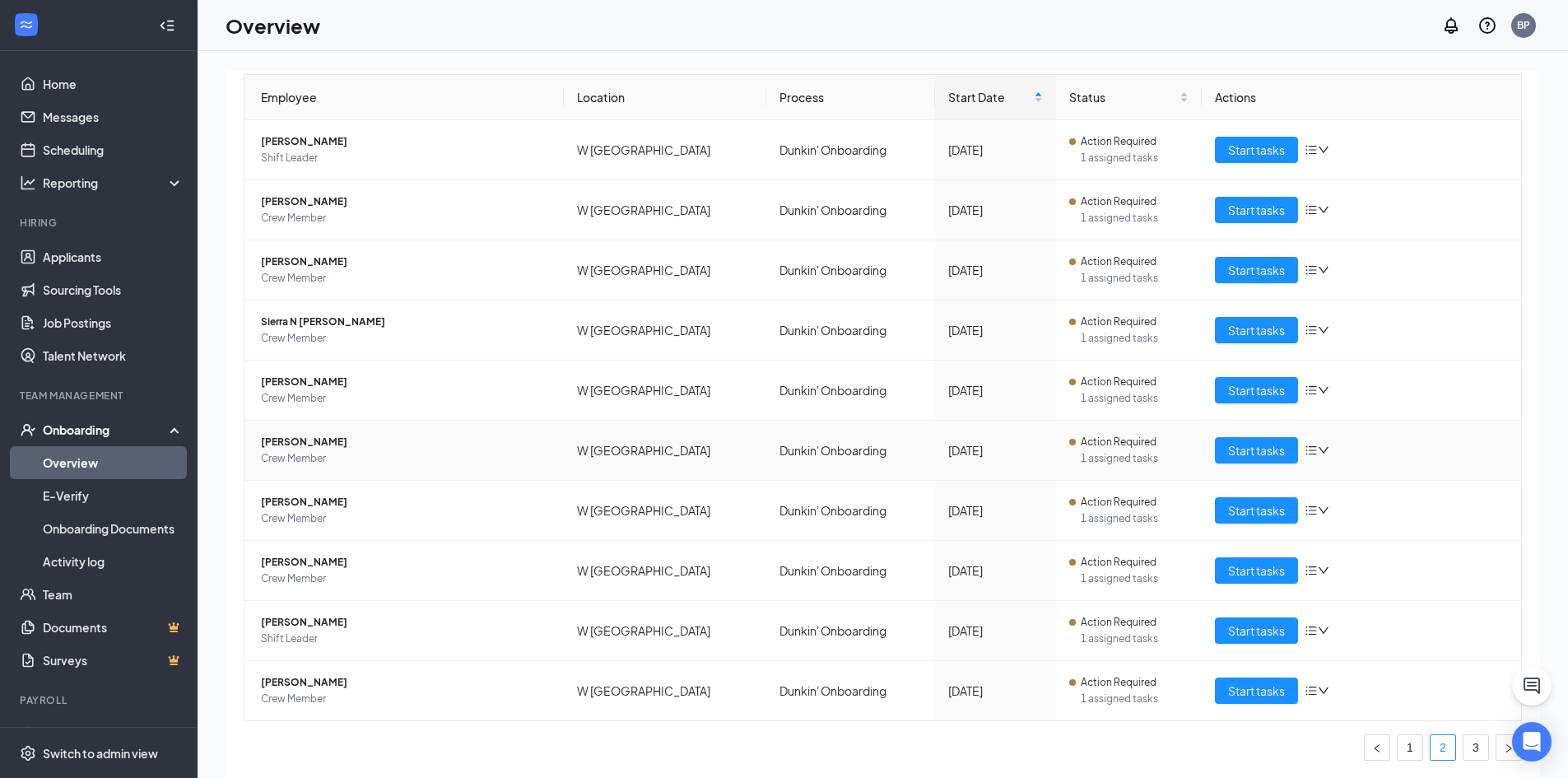
click at [311, 435] on span "Kassidy M Hunter" at bounding box center [405, 442] width 290 height 16
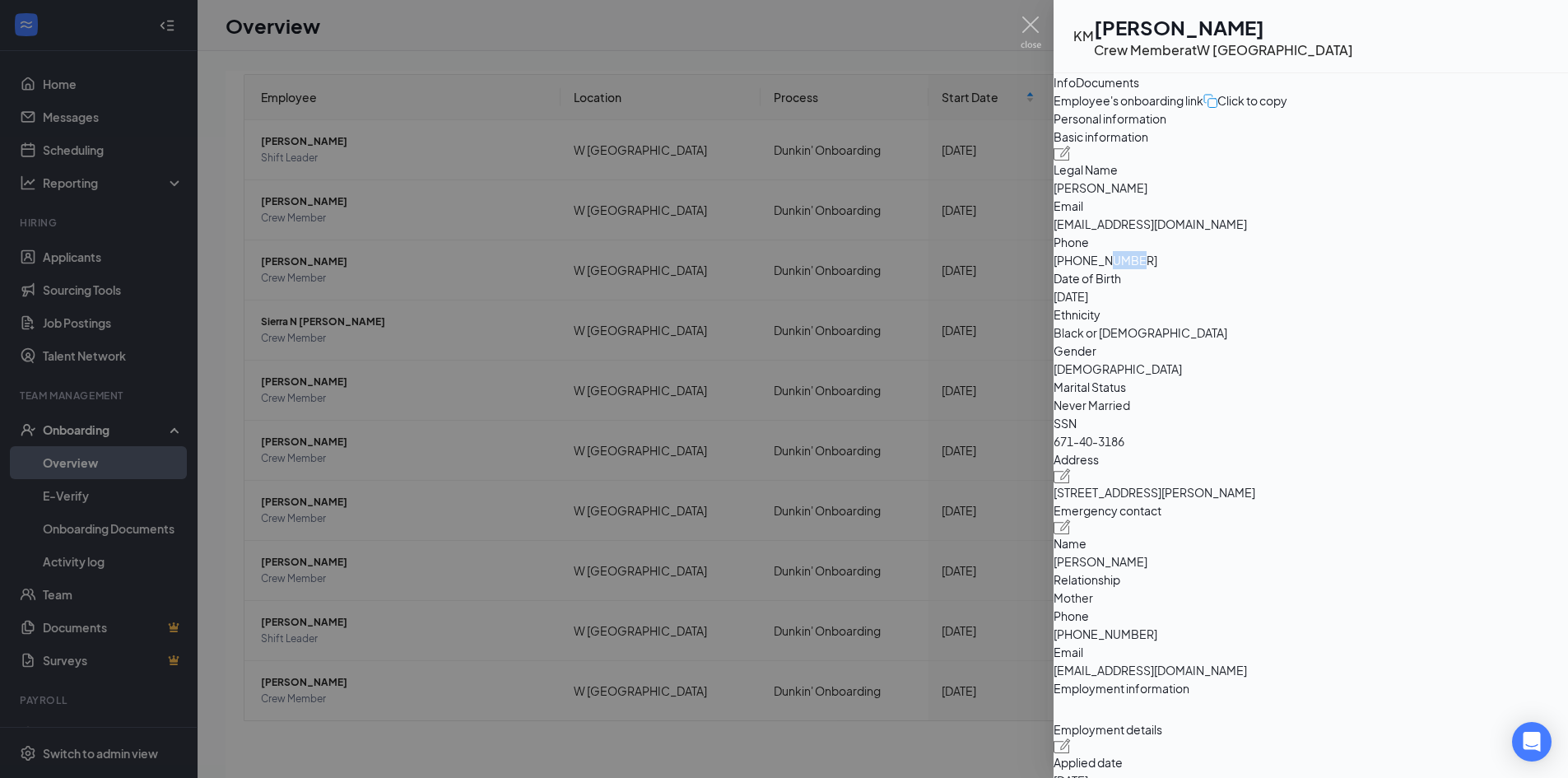
drag, startPoint x: 1335, startPoint y: 372, endPoint x: 1397, endPoint y: 373, distance: 62.0
click at [1397, 270] on span "+12294917878" at bounding box center [1311, 260] width 514 height 18
click at [516, 421] on div at bounding box center [784, 389] width 1568 height 778
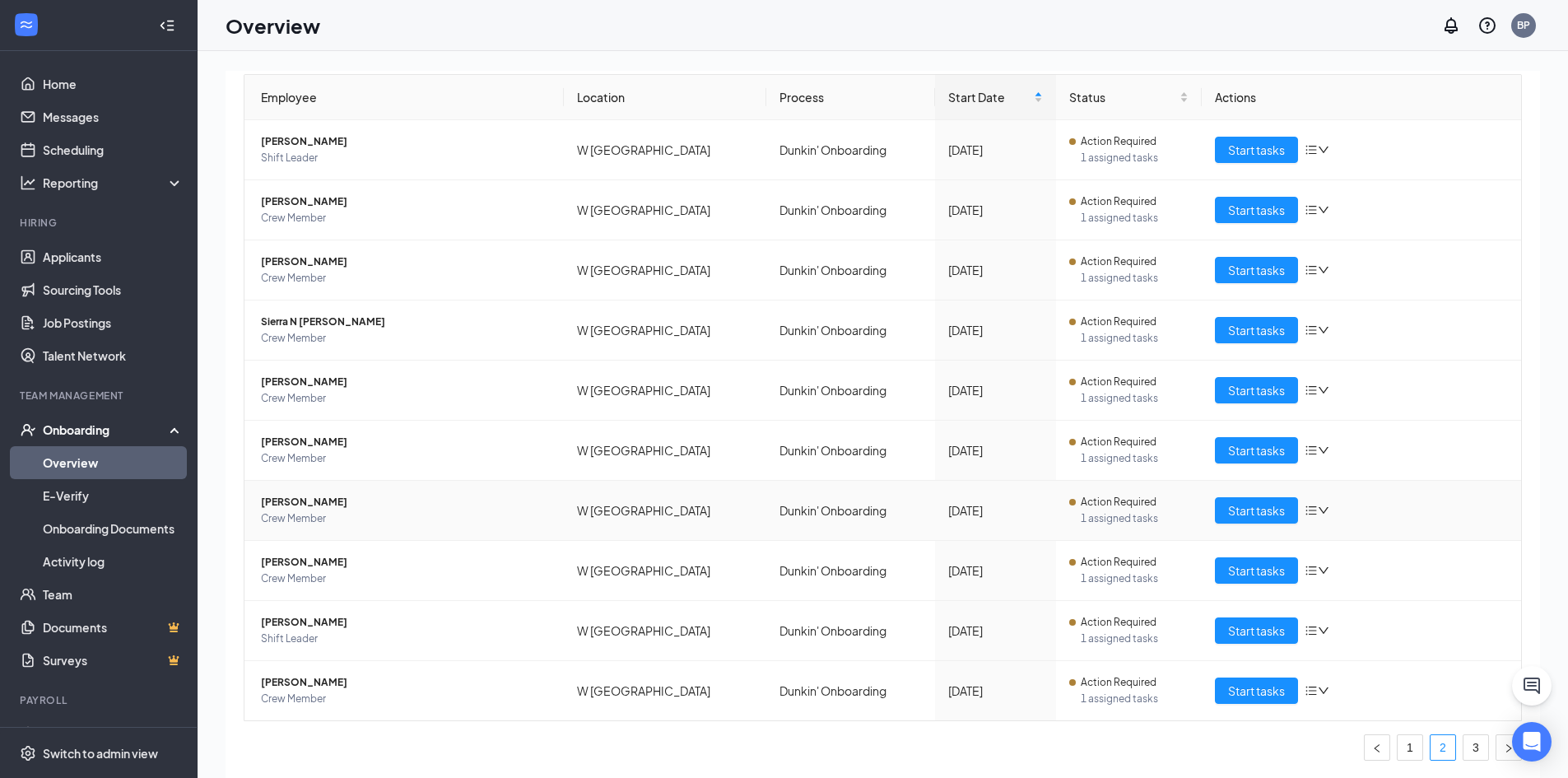
click at [294, 501] on span "Pamela Williams" at bounding box center [405, 502] width 290 height 16
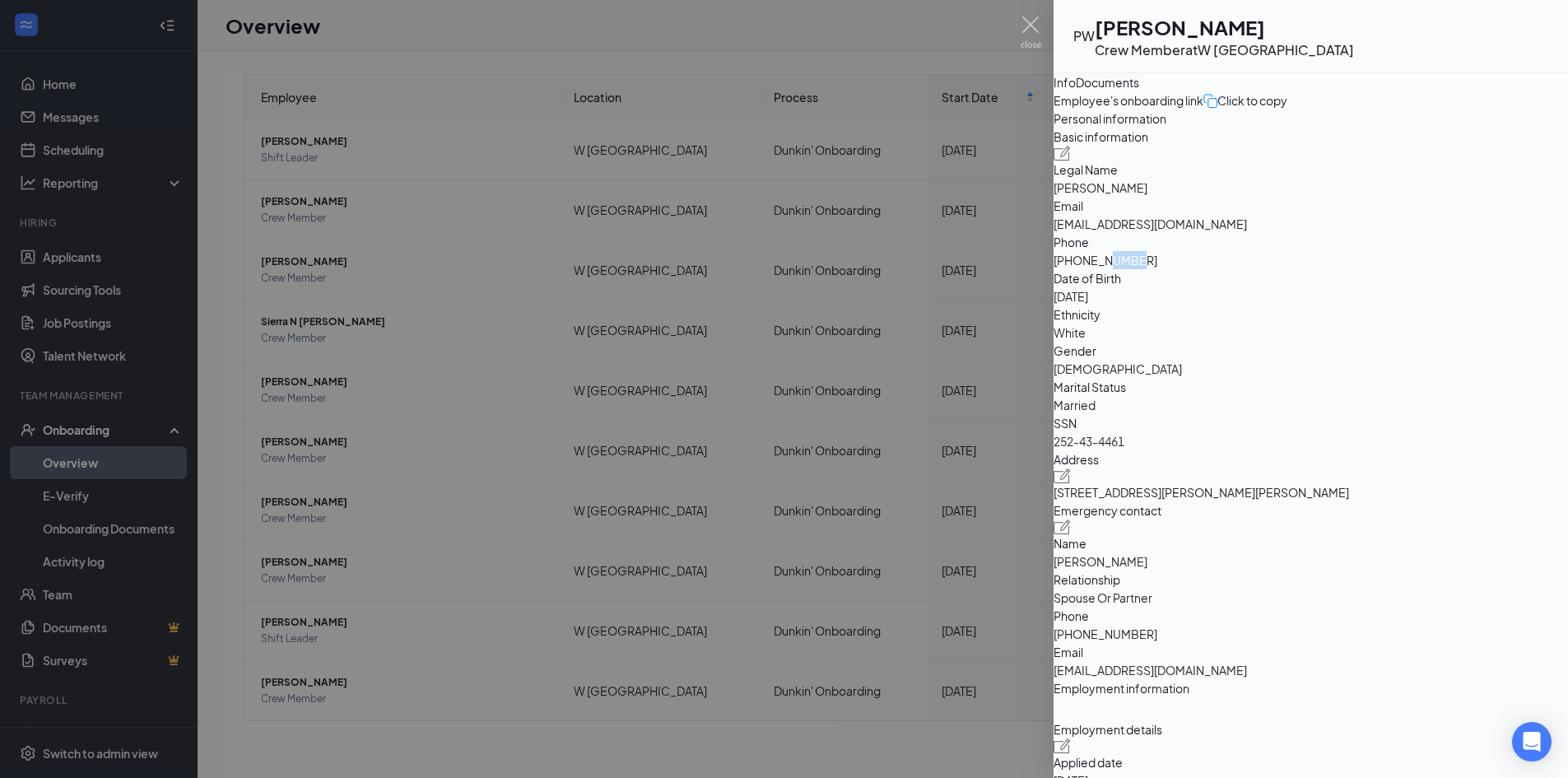
drag, startPoint x: 1337, startPoint y: 377, endPoint x: 1382, endPoint y: 370, distance: 45.5
click at [1382, 270] on span "+12293001782" at bounding box center [1311, 260] width 514 height 18
click at [459, 610] on div at bounding box center [784, 389] width 1568 height 778
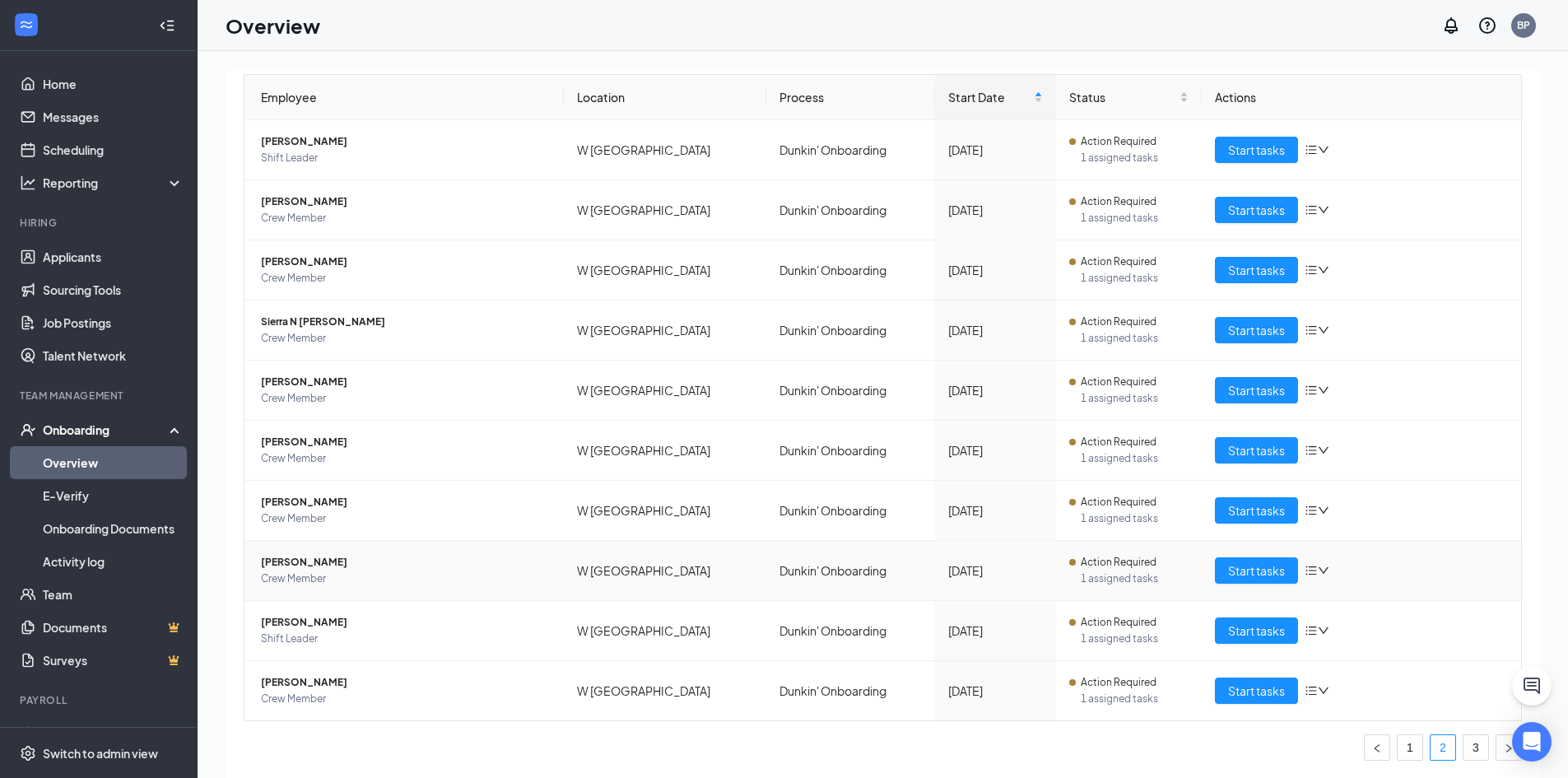
click at [288, 559] on span "Jamiah Brewley" at bounding box center [405, 561] width 290 height 16
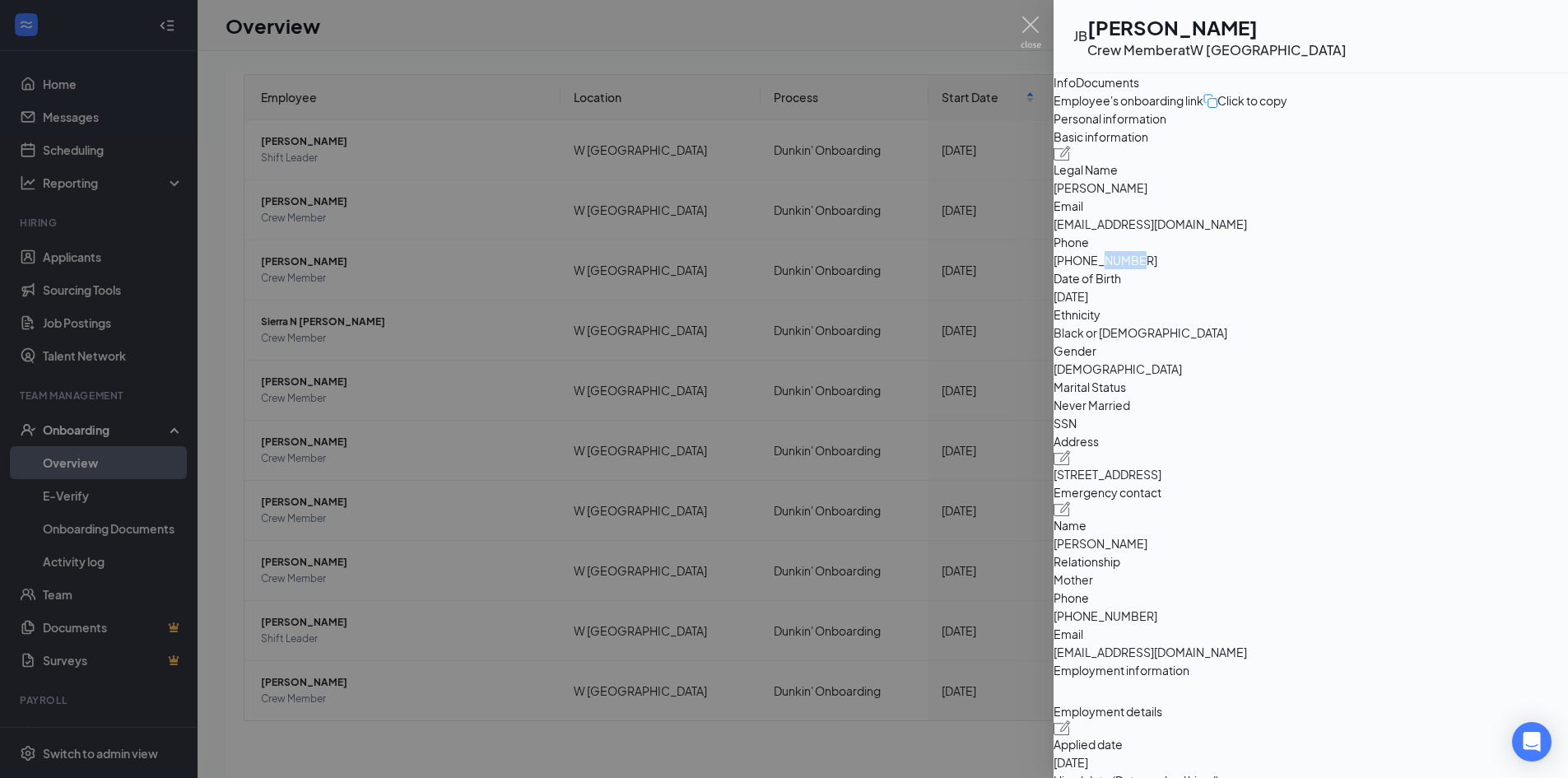
drag, startPoint x: 1334, startPoint y: 380, endPoint x: 1436, endPoint y: 379, distance: 102.0
click at [1436, 270] on span "+17867284194" at bounding box center [1311, 260] width 514 height 18
drag, startPoint x: 1337, startPoint y: 377, endPoint x: 1449, endPoint y: 377, distance: 112.0
click at [1449, 270] on span "+17867284194" at bounding box center [1311, 260] width 514 height 18
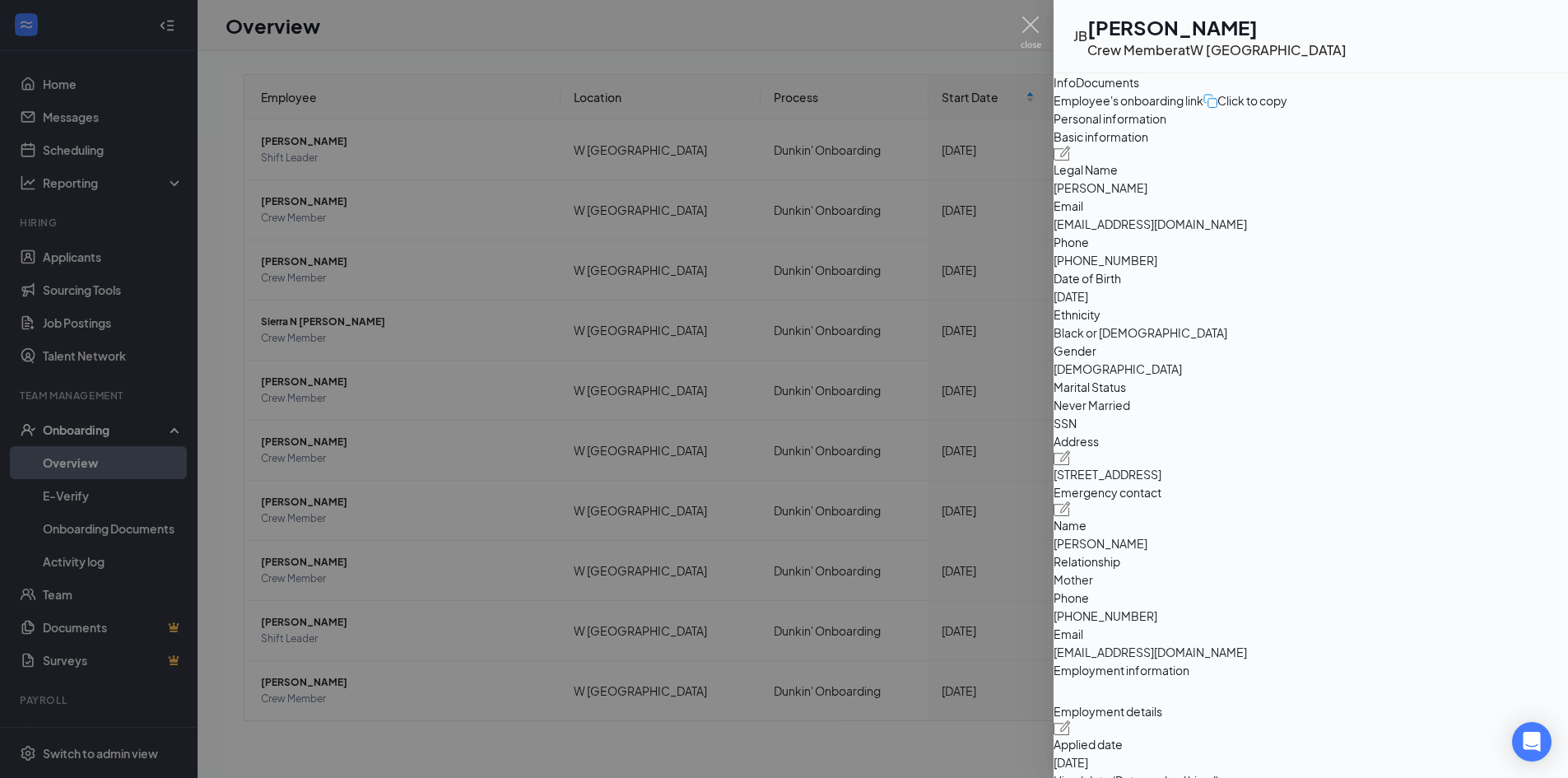
click at [520, 461] on div at bounding box center [784, 389] width 1568 height 778
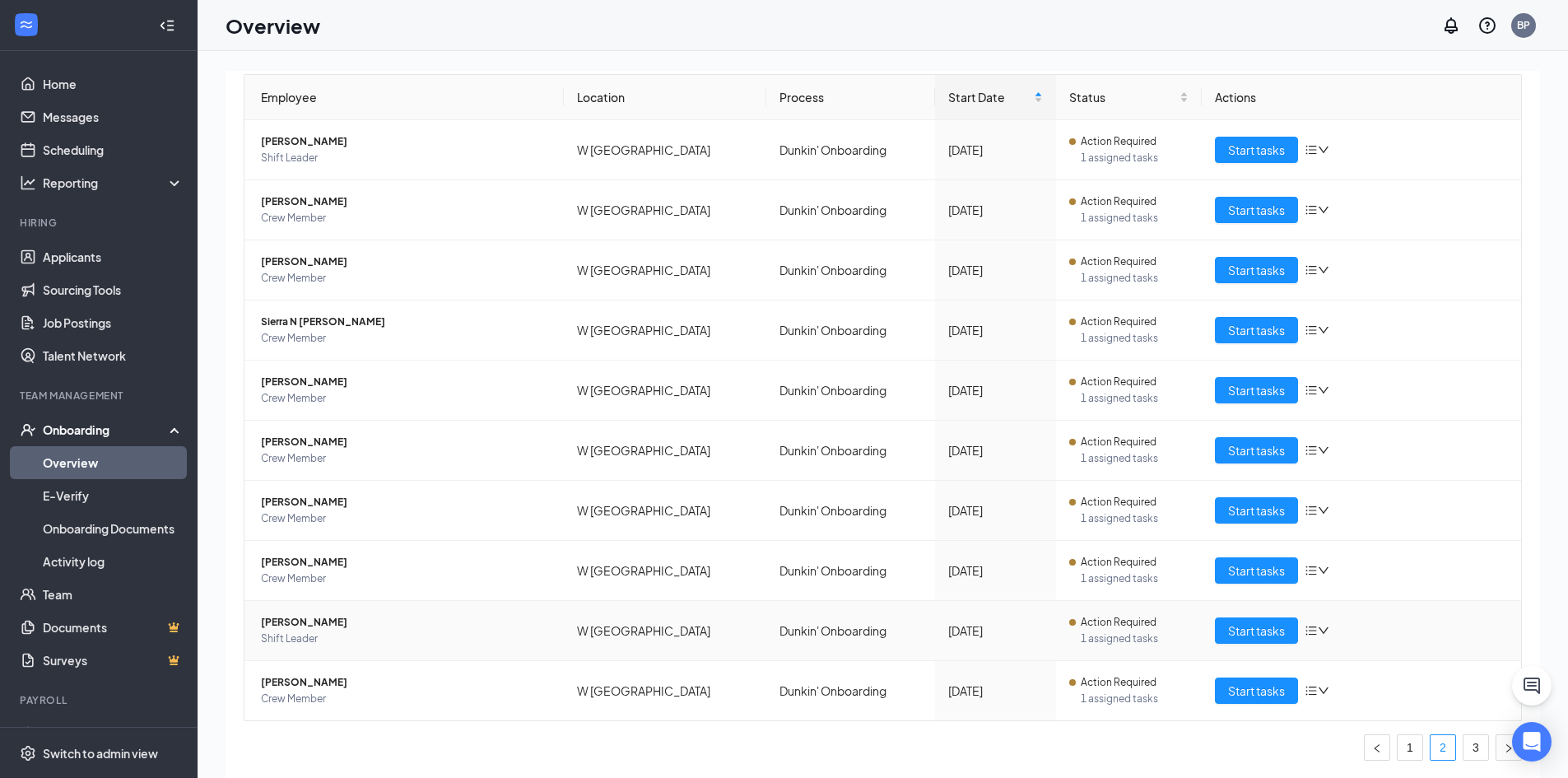
click at [301, 615] on span "Kamaya Bell" at bounding box center [405, 621] width 290 height 16
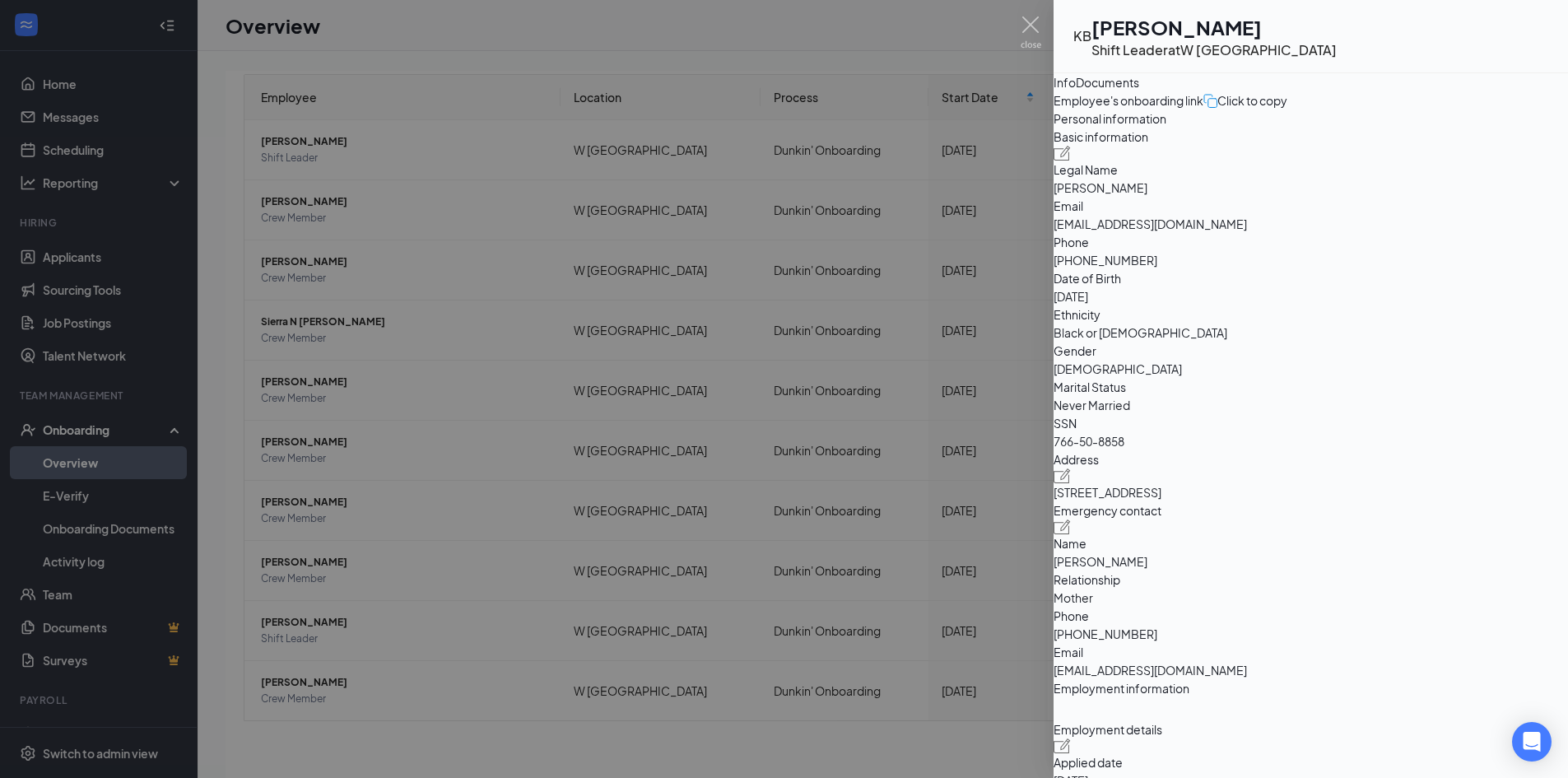
click at [458, 363] on div at bounding box center [784, 389] width 1568 height 778
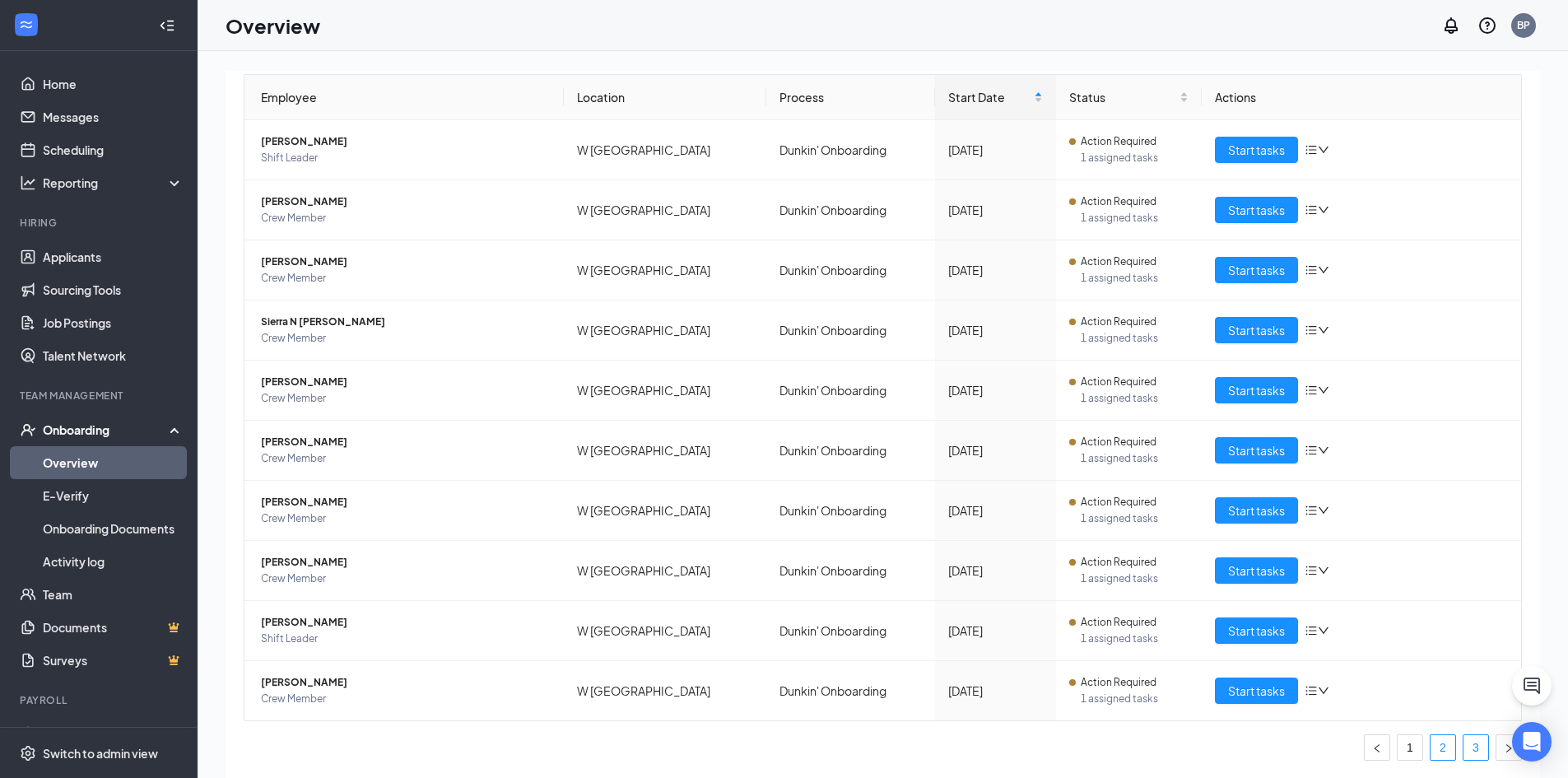
click at [1464, 751] on link "3" at bounding box center [1476, 747] width 25 height 25
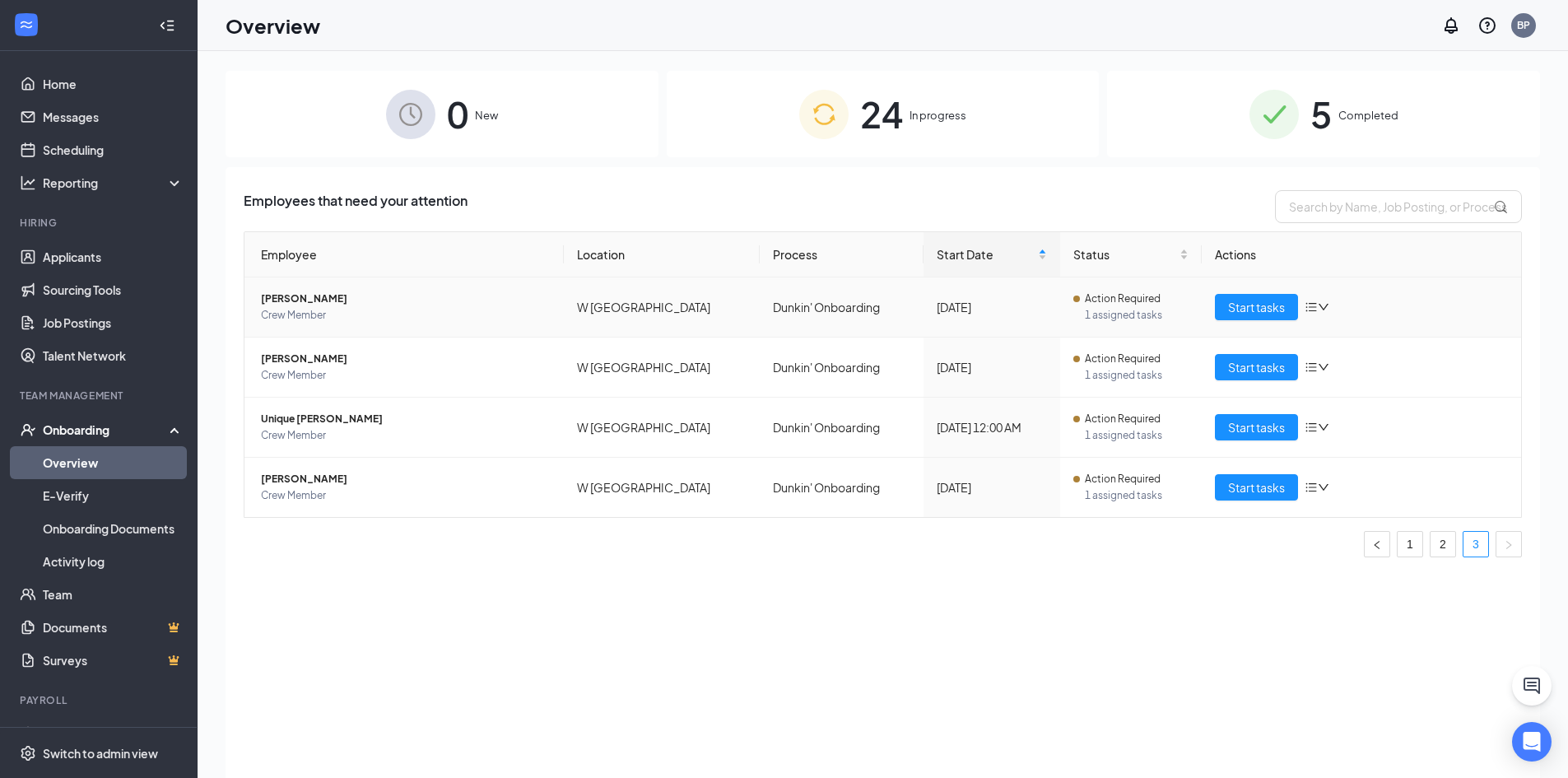
click at [292, 302] on span "jayana smith" at bounding box center [405, 298] width 290 height 16
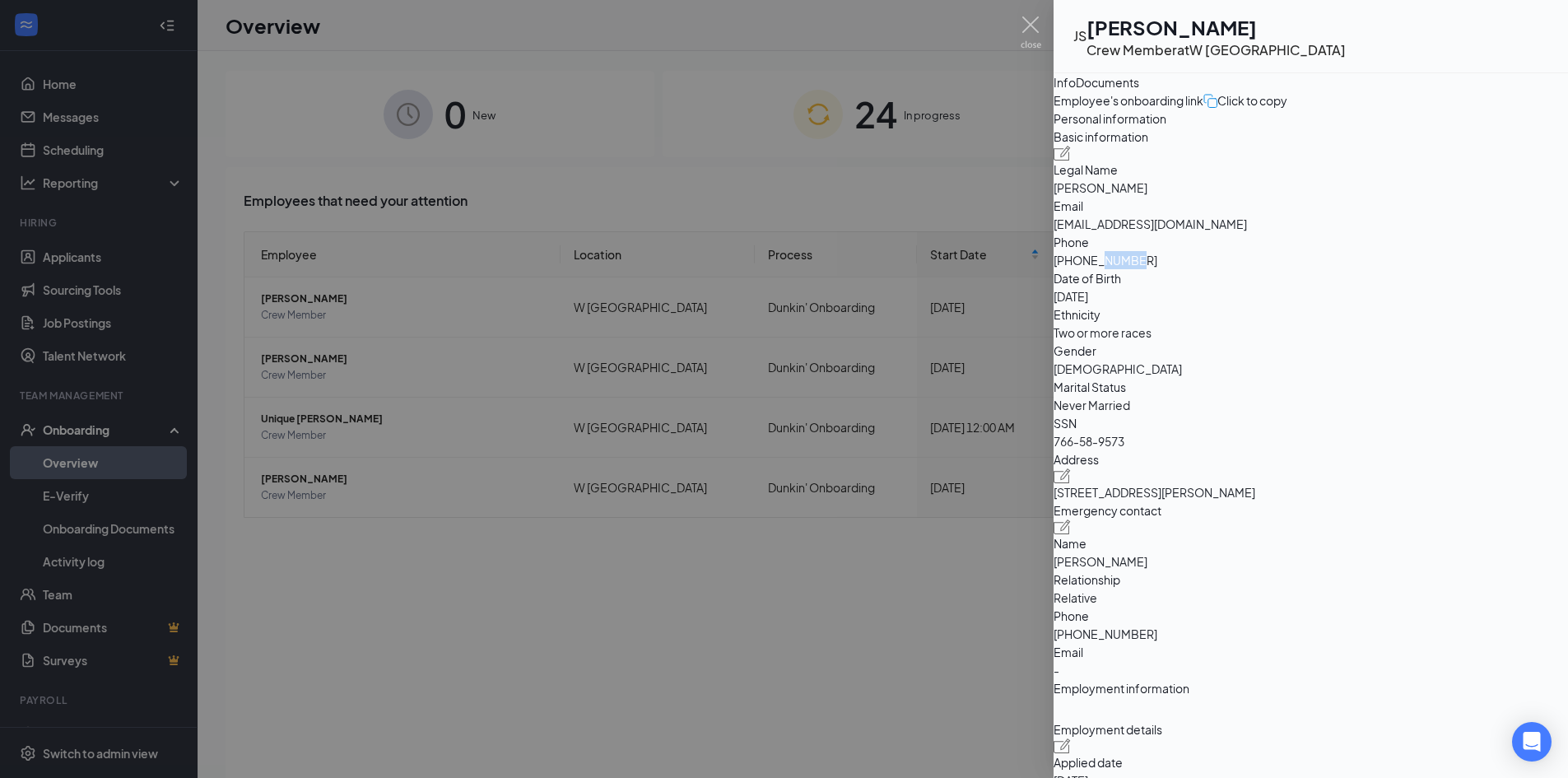
drag, startPoint x: 1334, startPoint y: 380, endPoint x: 1398, endPoint y: 380, distance: 64.0
click at [1398, 270] on span "+12292615398" at bounding box center [1311, 260] width 514 height 18
drag, startPoint x: 1340, startPoint y: 380, endPoint x: 1405, endPoint y: 370, distance: 65.8
click at [1405, 270] on span "+12292615398" at bounding box center [1311, 260] width 514 height 18
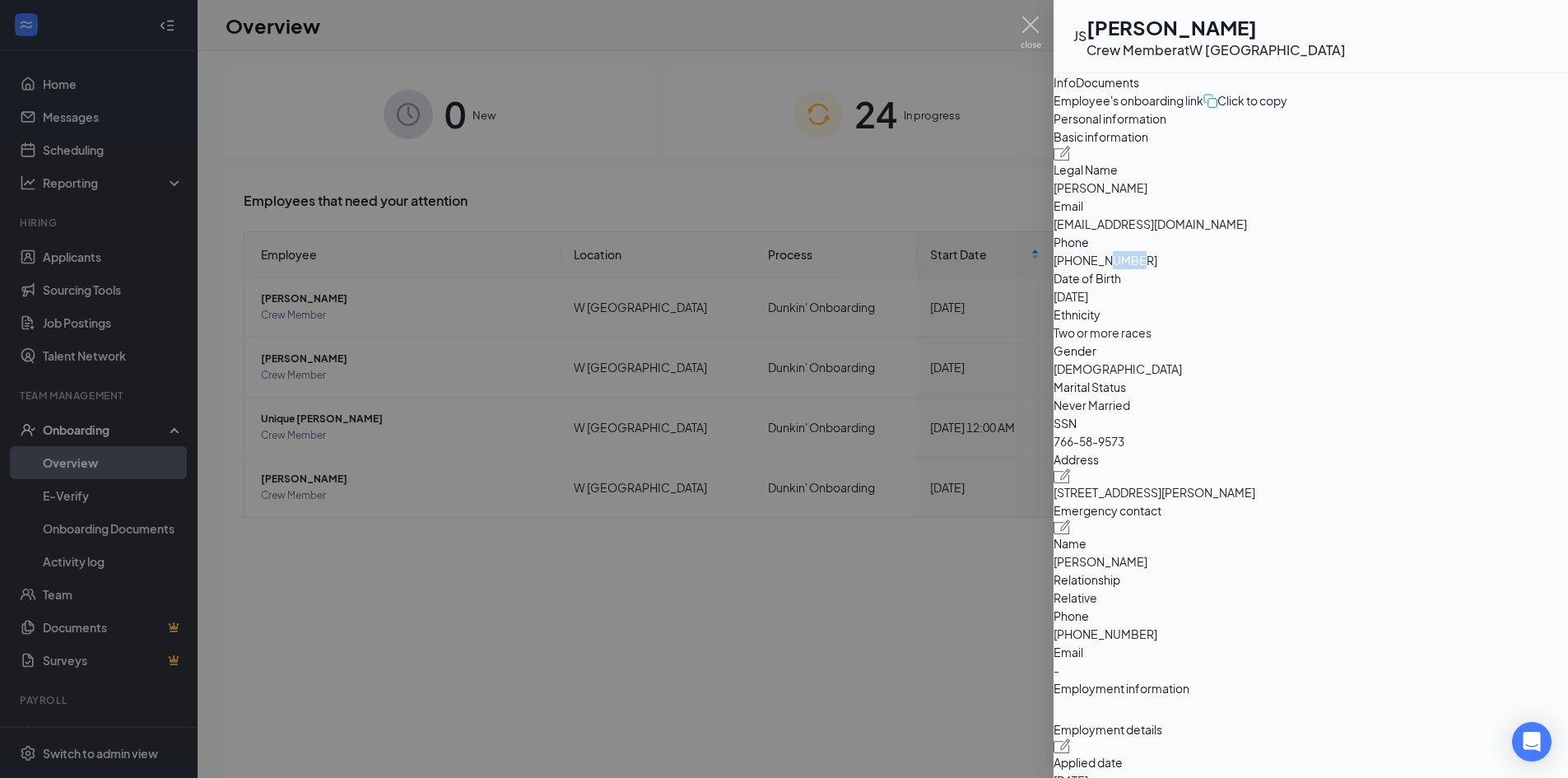
drag, startPoint x: 1339, startPoint y: 377, endPoint x: 1405, endPoint y: 368, distance: 66.6
click at [1405, 270] on span "+12292615398" at bounding box center [1311, 260] width 514 height 18
click at [486, 650] on div at bounding box center [784, 389] width 1568 height 778
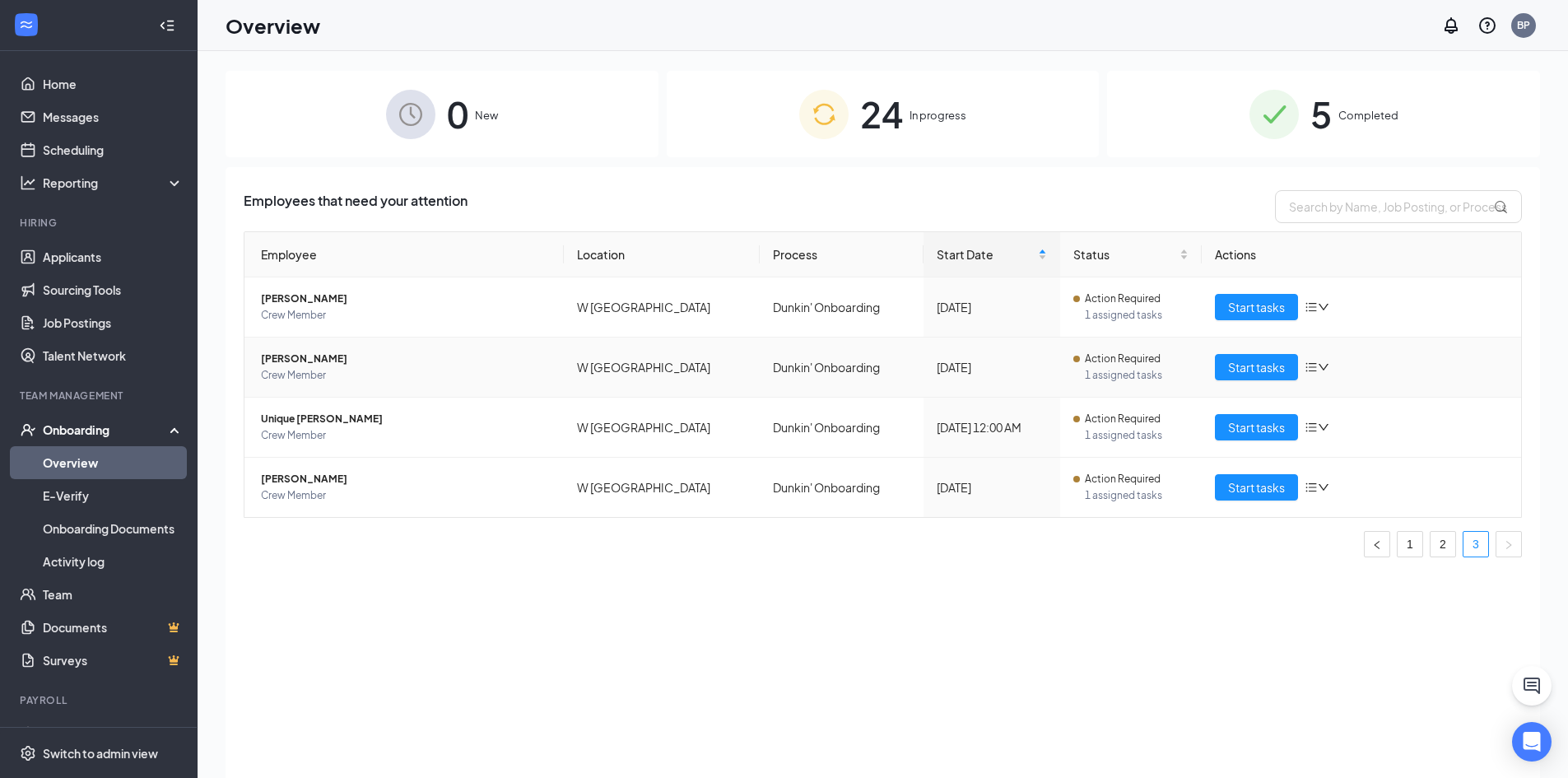
click at [322, 354] on span "Tiffany C Oneal" at bounding box center [405, 358] width 290 height 16
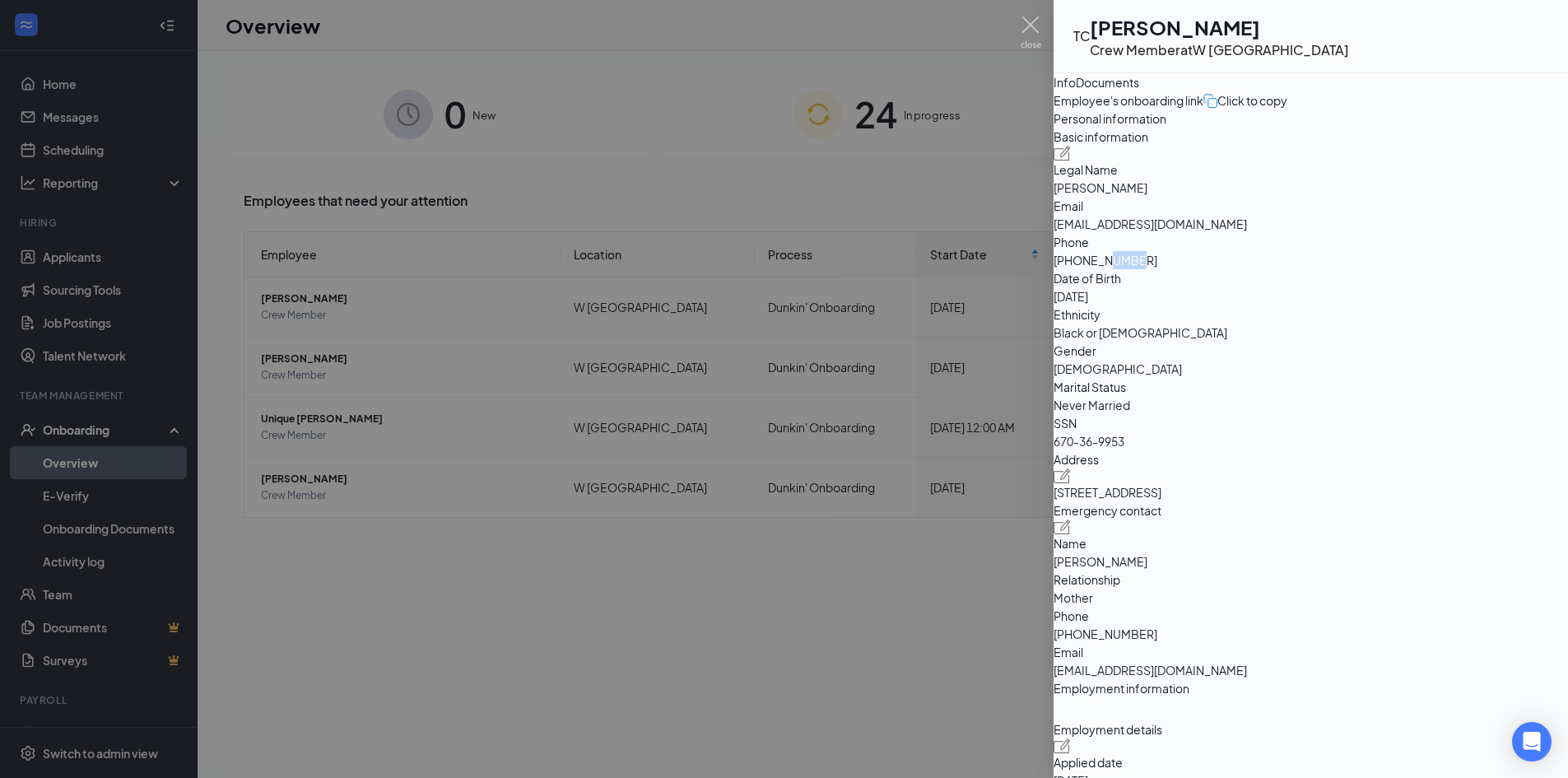
drag, startPoint x: 1339, startPoint y: 375, endPoint x: 1396, endPoint y: 379, distance: 57.1
click at [1396, 270] on span "+12295311639" at bounding box center [1311, 260] width 514 height 18
click at [494, 573] on div at bounding box center [784, 389] width 1568 height 778
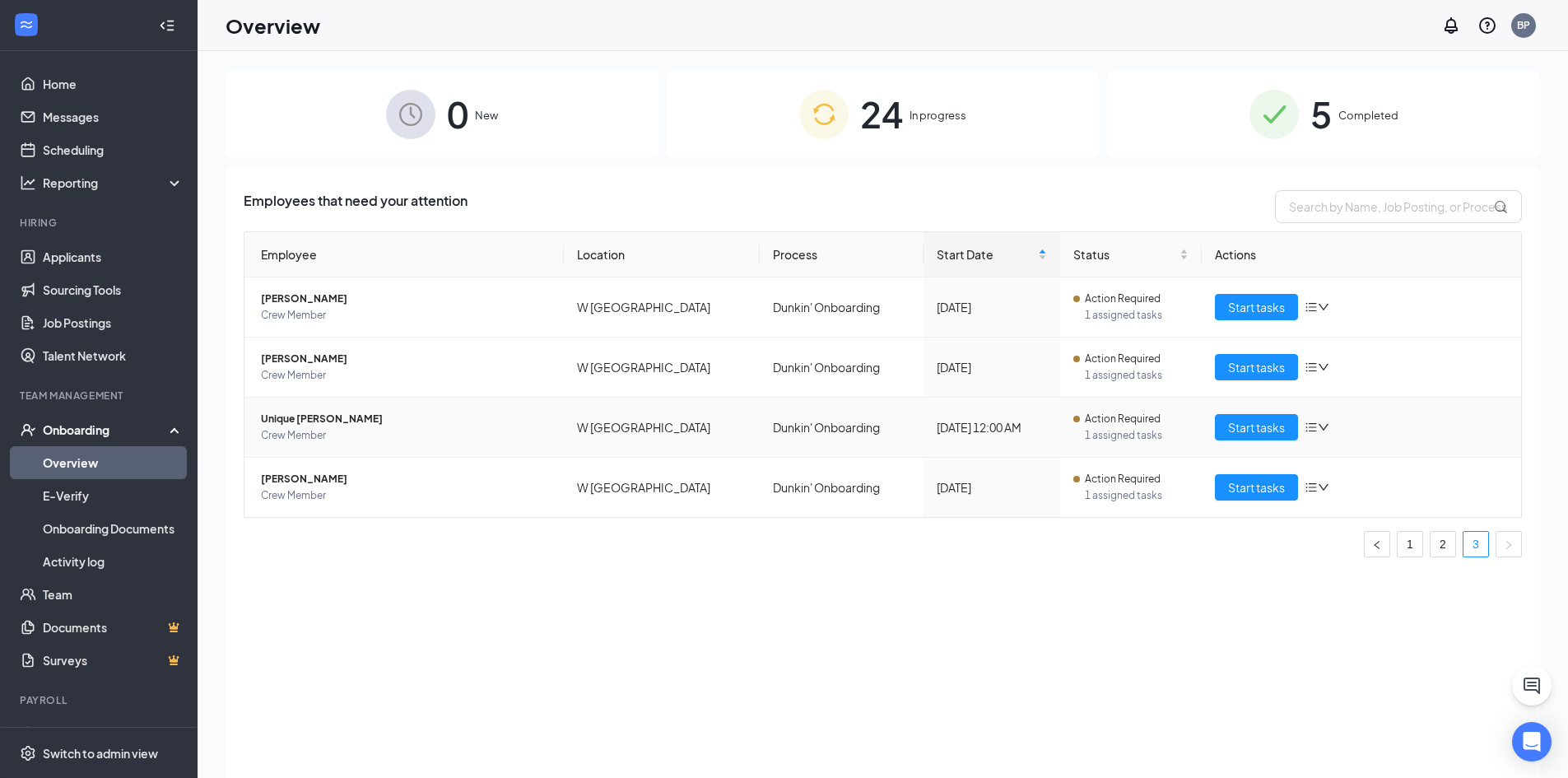
click at [294, 422] on span "Unique L Bryant" at bounding box center [405, 419] width 290 height 16
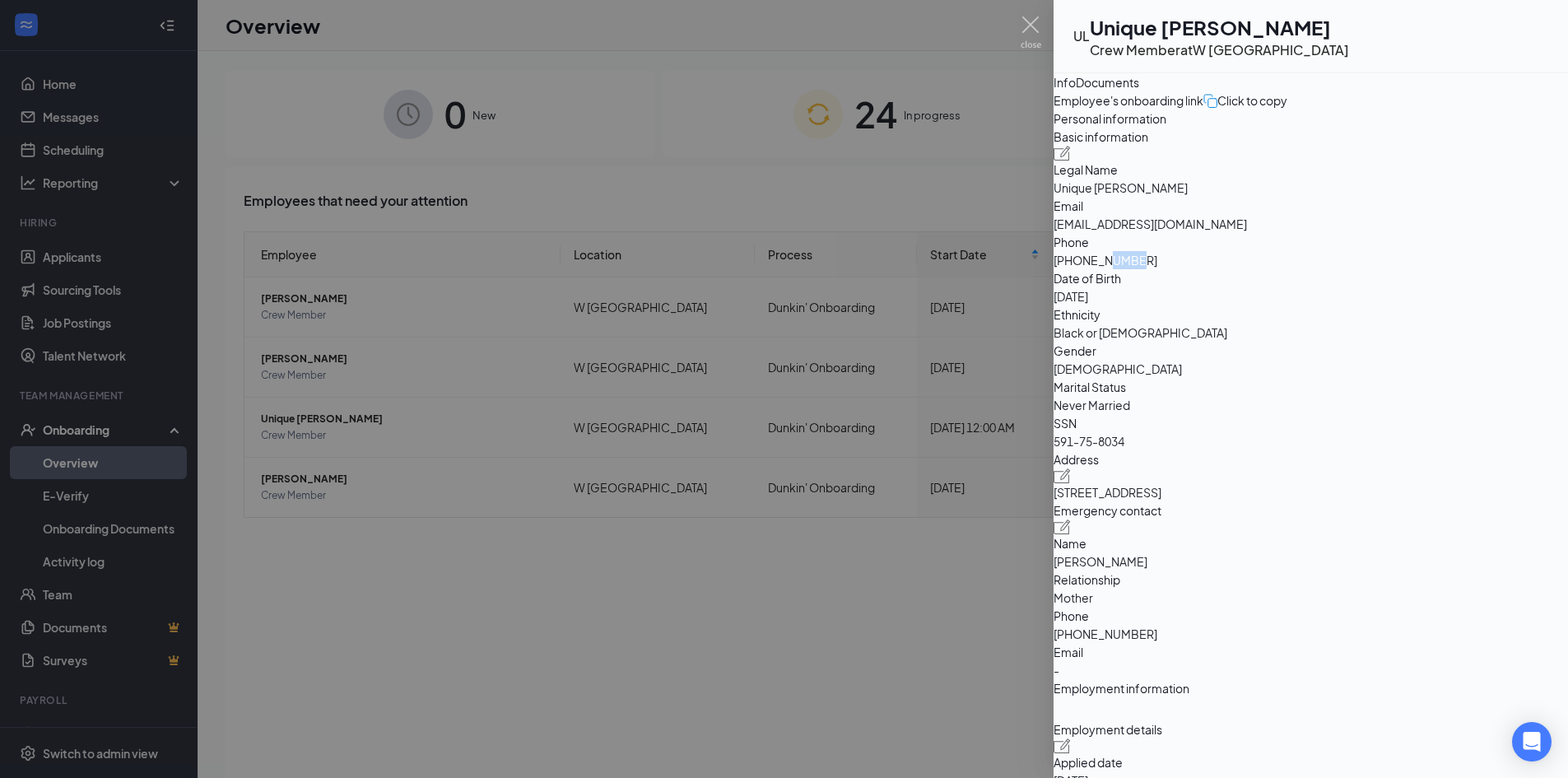
drag, startPoint x: 1339, startPoint y: 379, endPoint x: 1385, endPoint y: 374, distance: 46.3
click at [1385, 270] on span "+12295547088" at bounding box center [1311, 260] width 514 height 18
click at [431, 497] on div at bounding box center [784, 389] width 1568 height 778
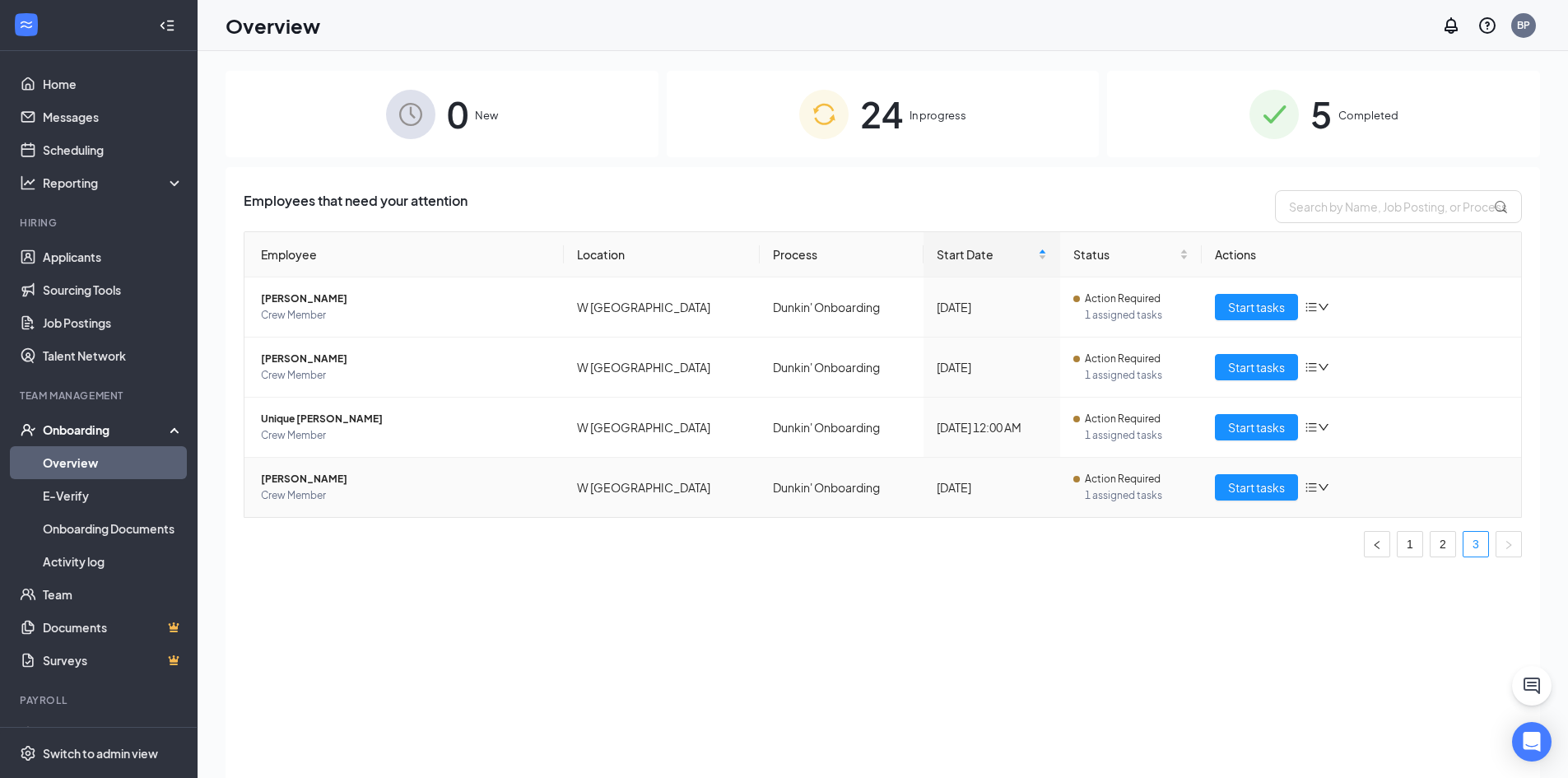
click at [289, 477] on span "Atiana Gil" at bounding box center [405, 478] width 290 height 16
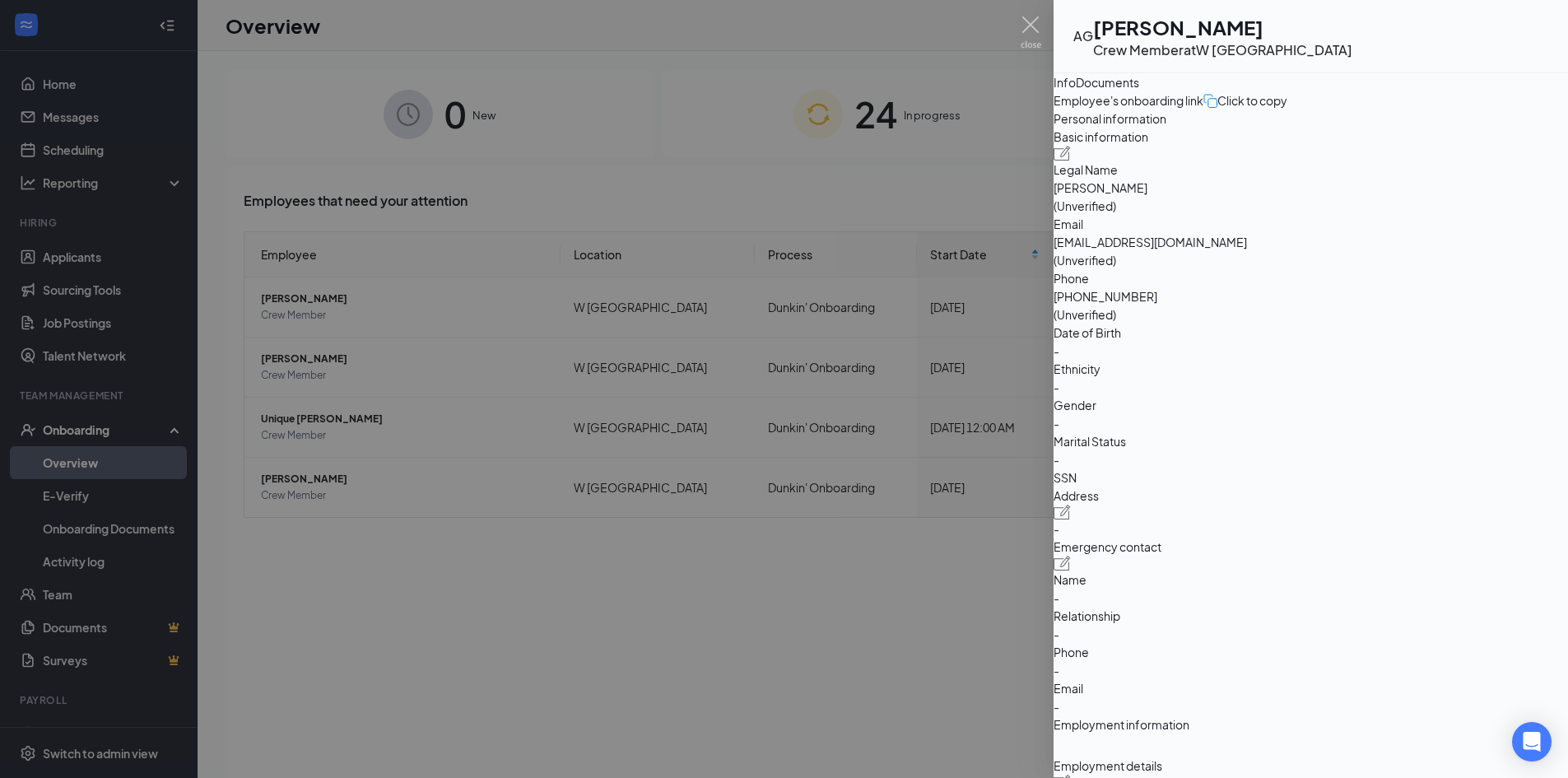
click at [1139, 92] on div "Documents" at bounding box center [1107, 82] width 63 height 18
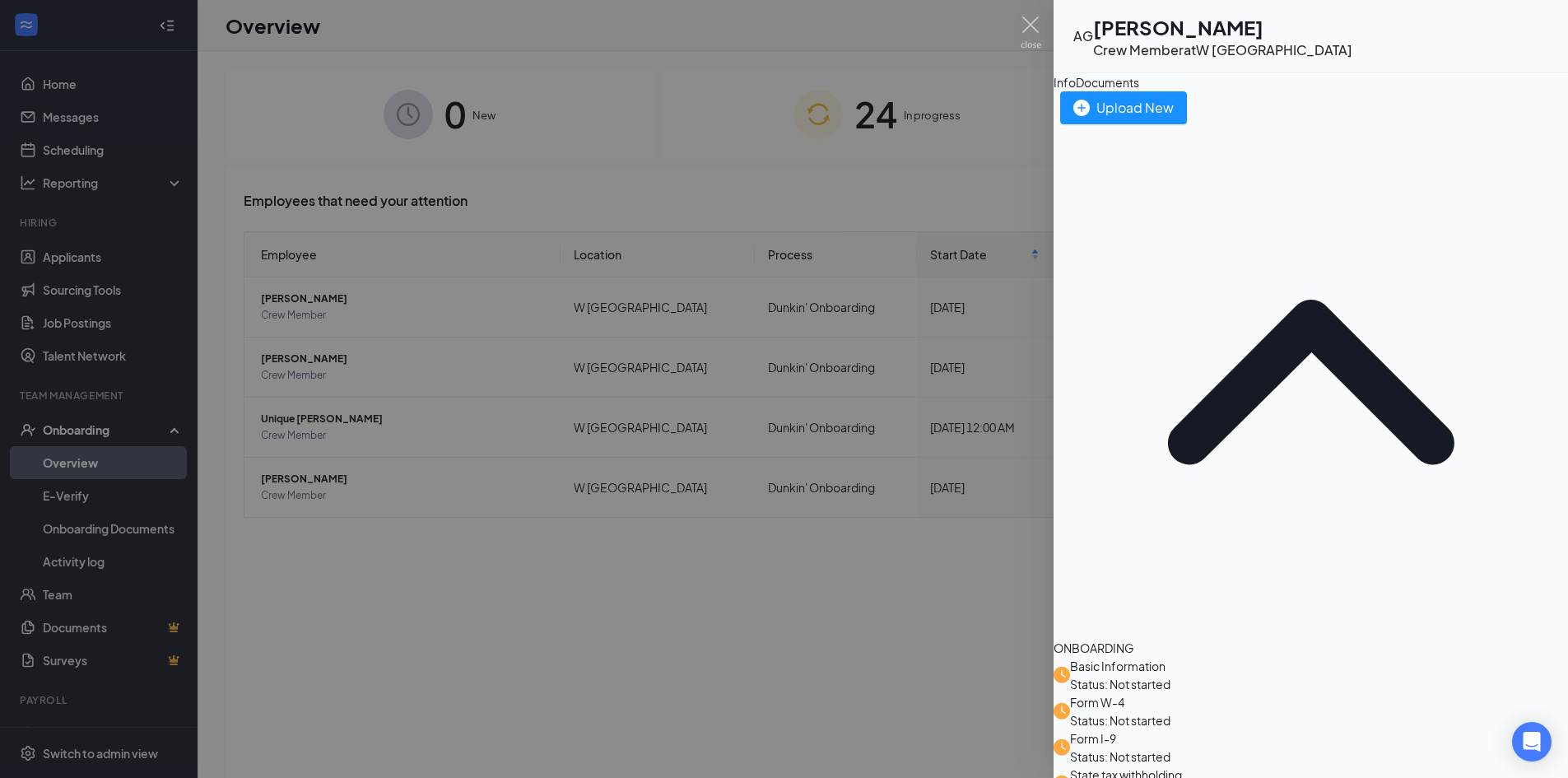
click at [1076, 92] on div "Info" at bounding box center [1064, 82] width 22 height 18
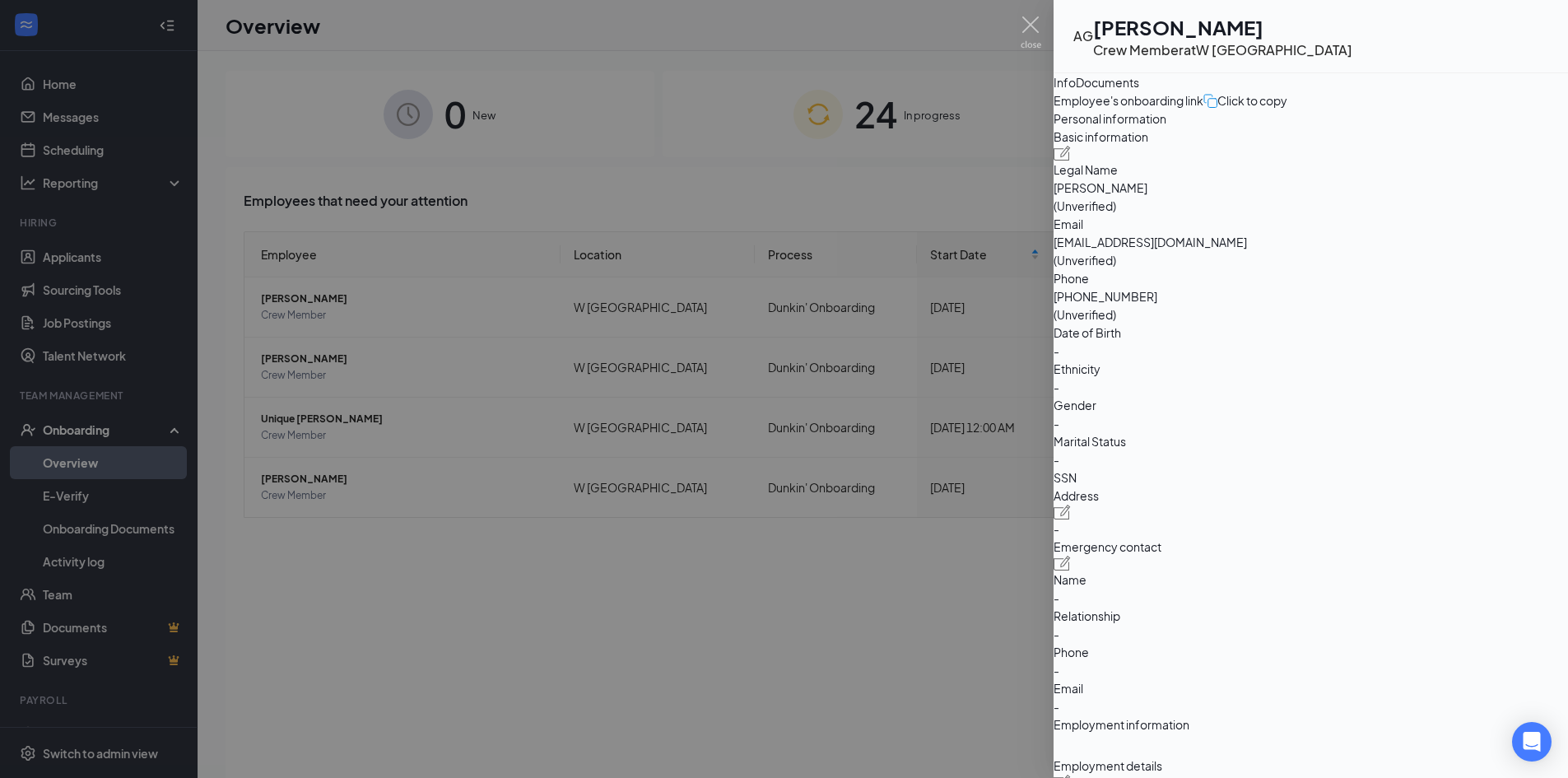
click at [459, 194] on div at bounding box center [784, 389] width 1568 height 778
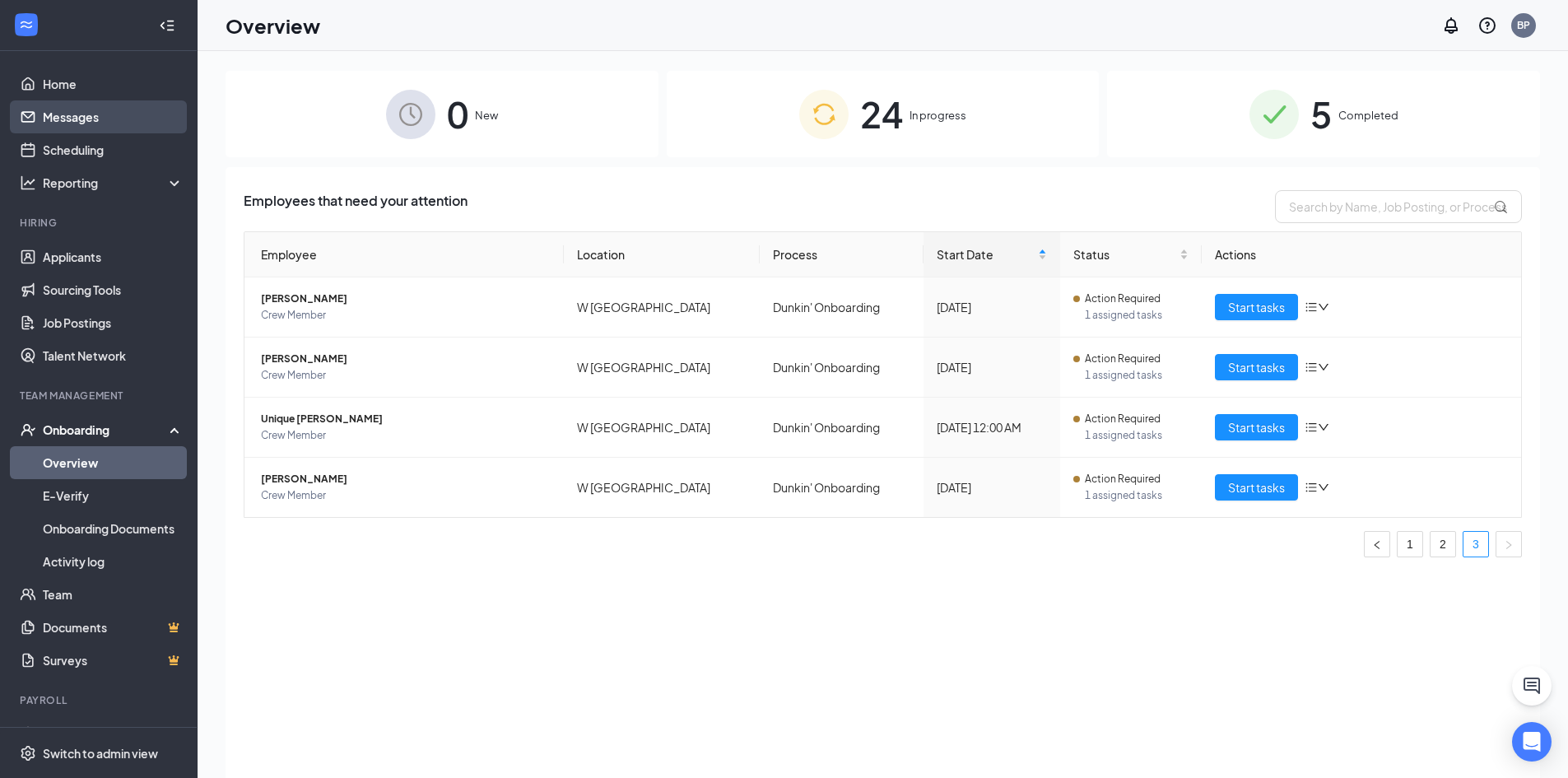
click at [133, 117] on link "Messages" at bounding box center [113, 117] width 141 height 32
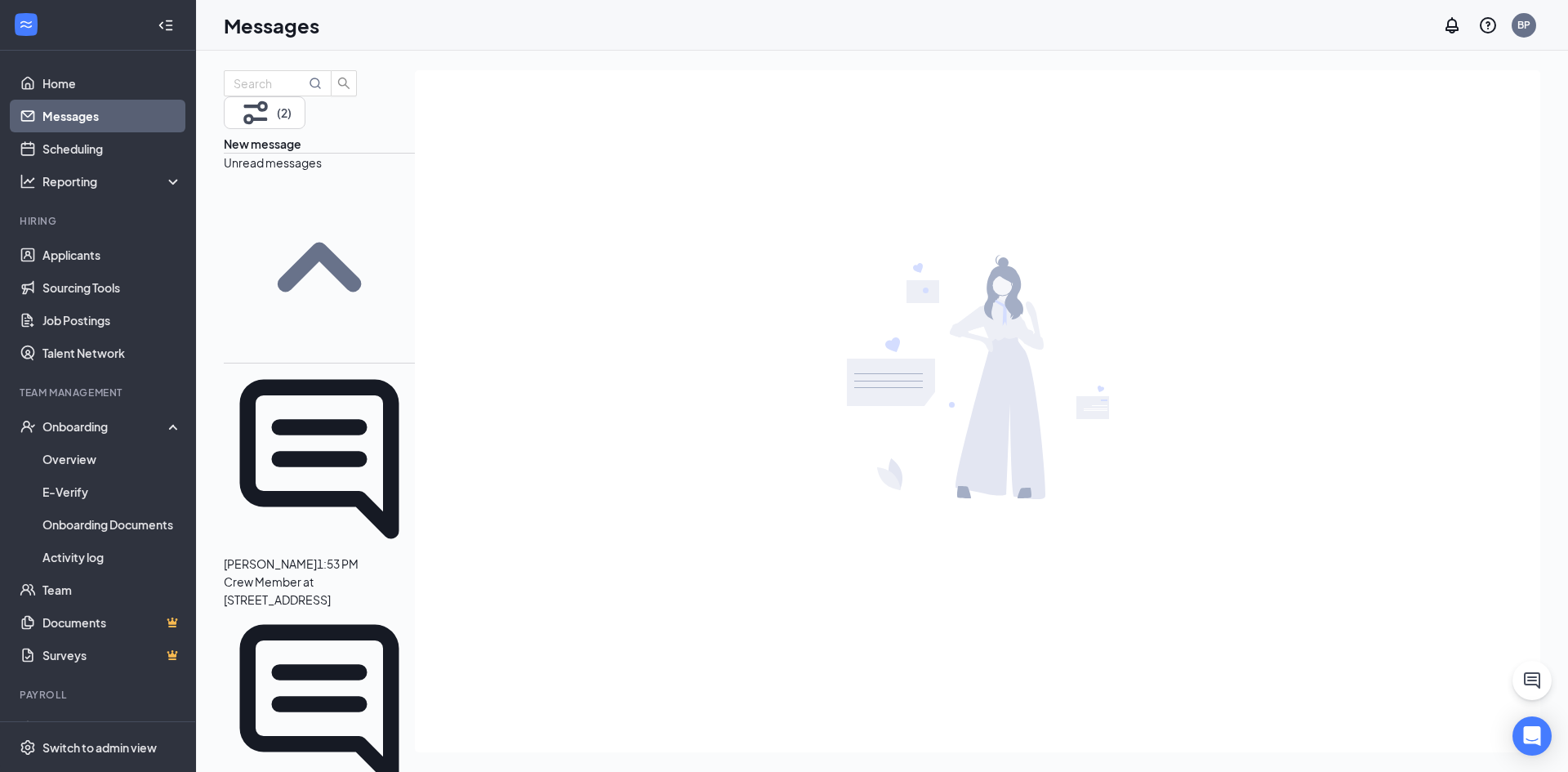
scroll to position [817, 0]
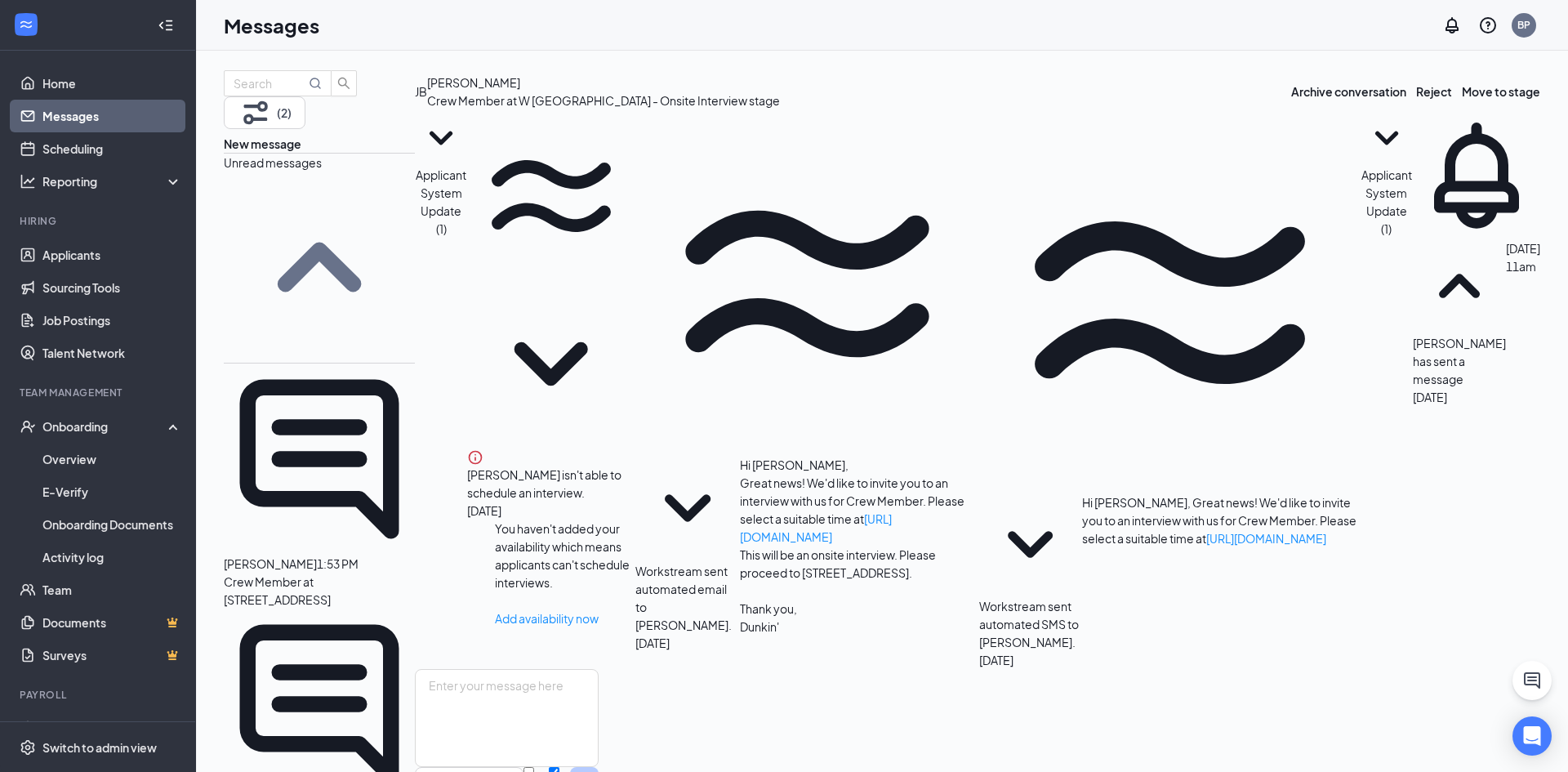
scroll to position [544, 0]
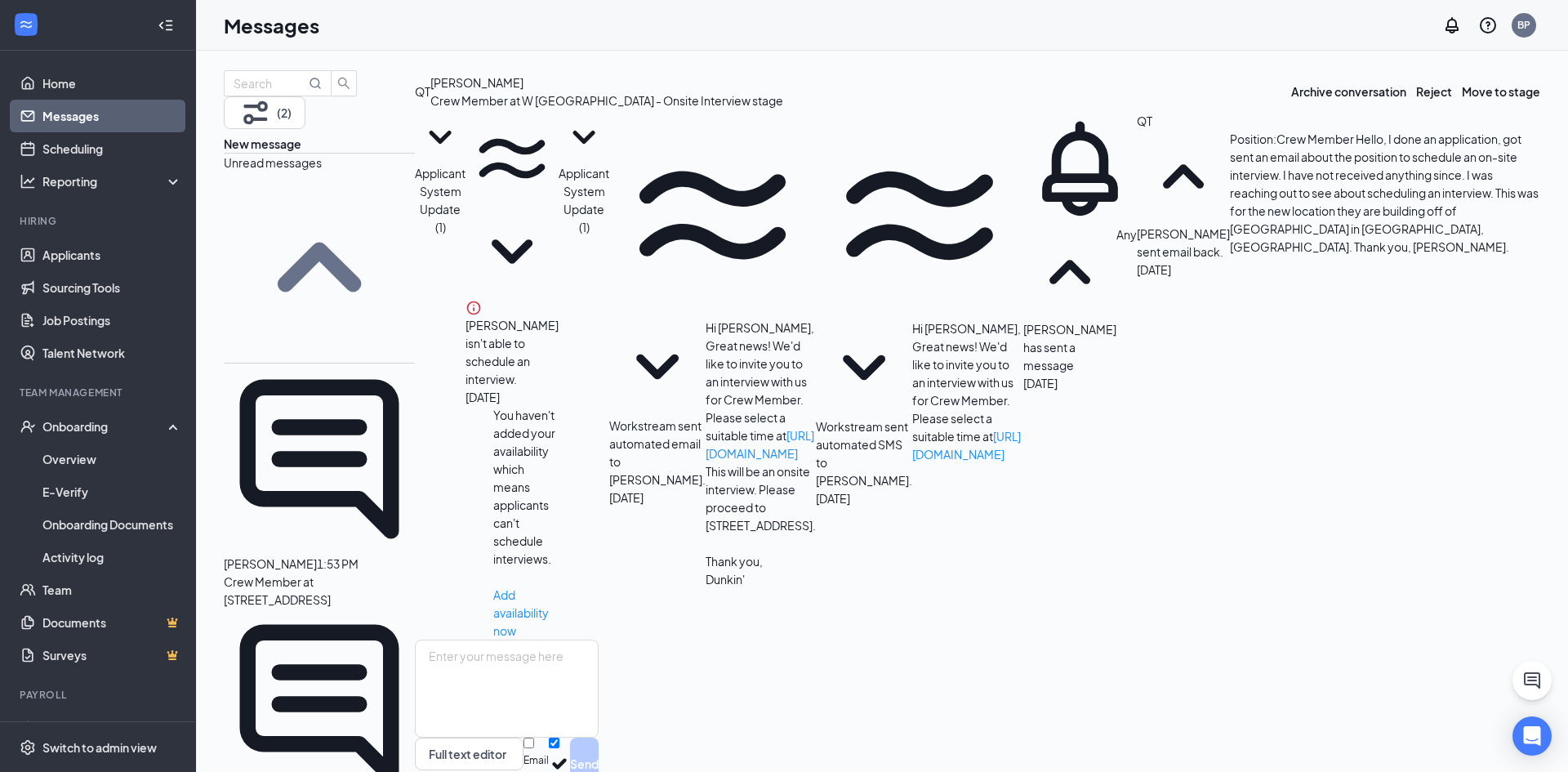
scroll to position [134, 0]
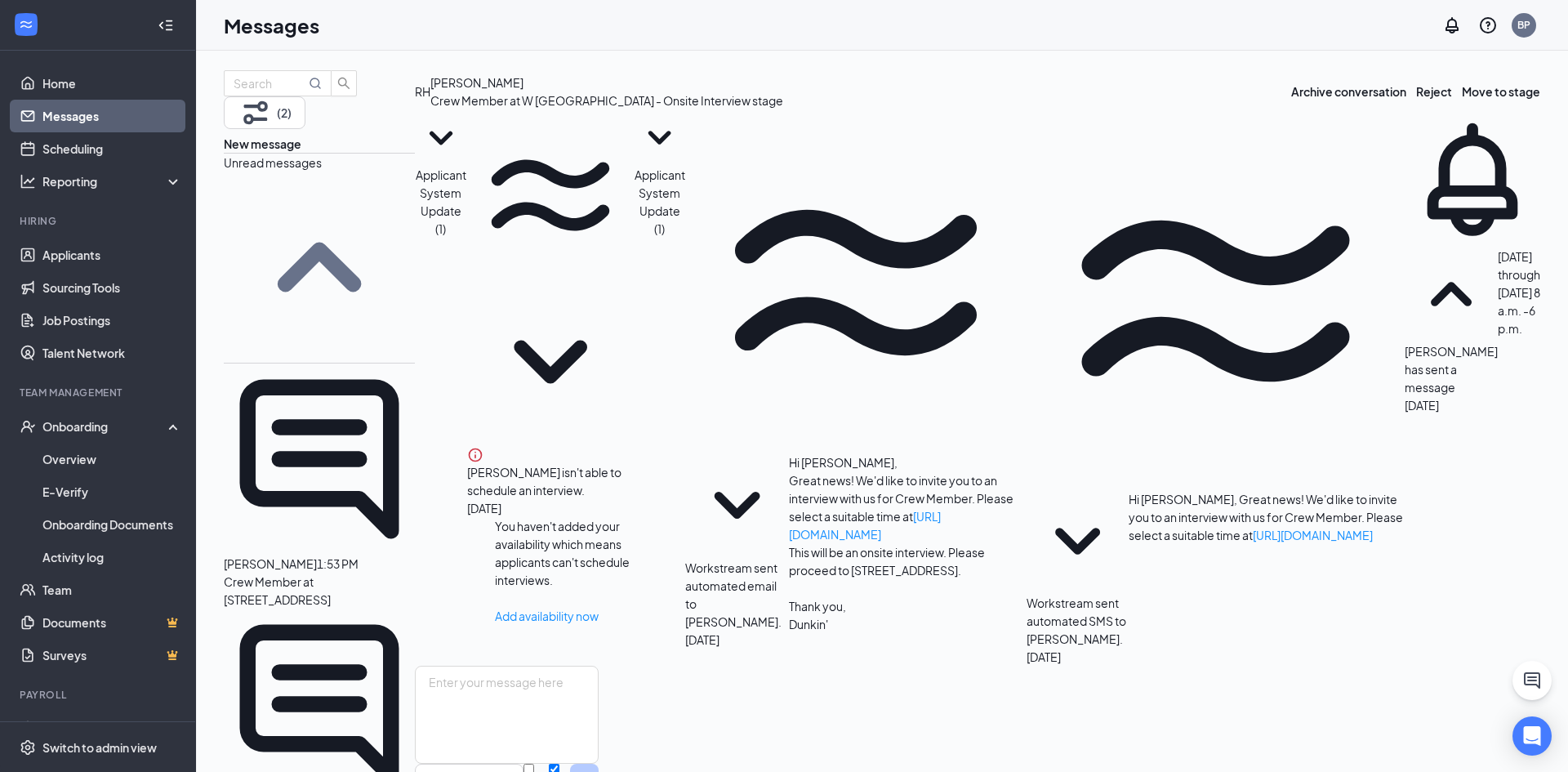
scroll to position [32, 0]
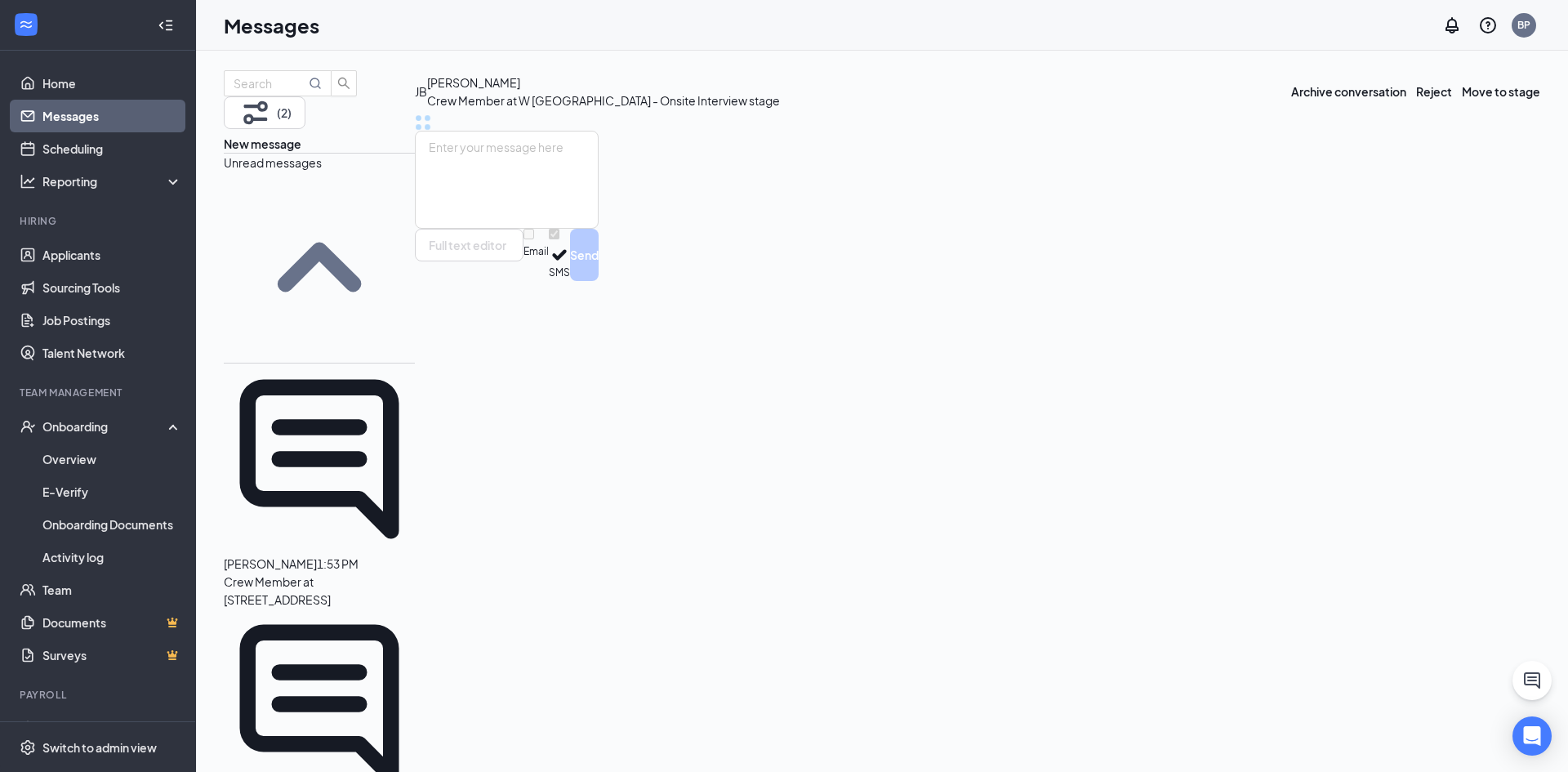
click at [317, 555] on div at bounding box center [317, 563] width 0 height 18
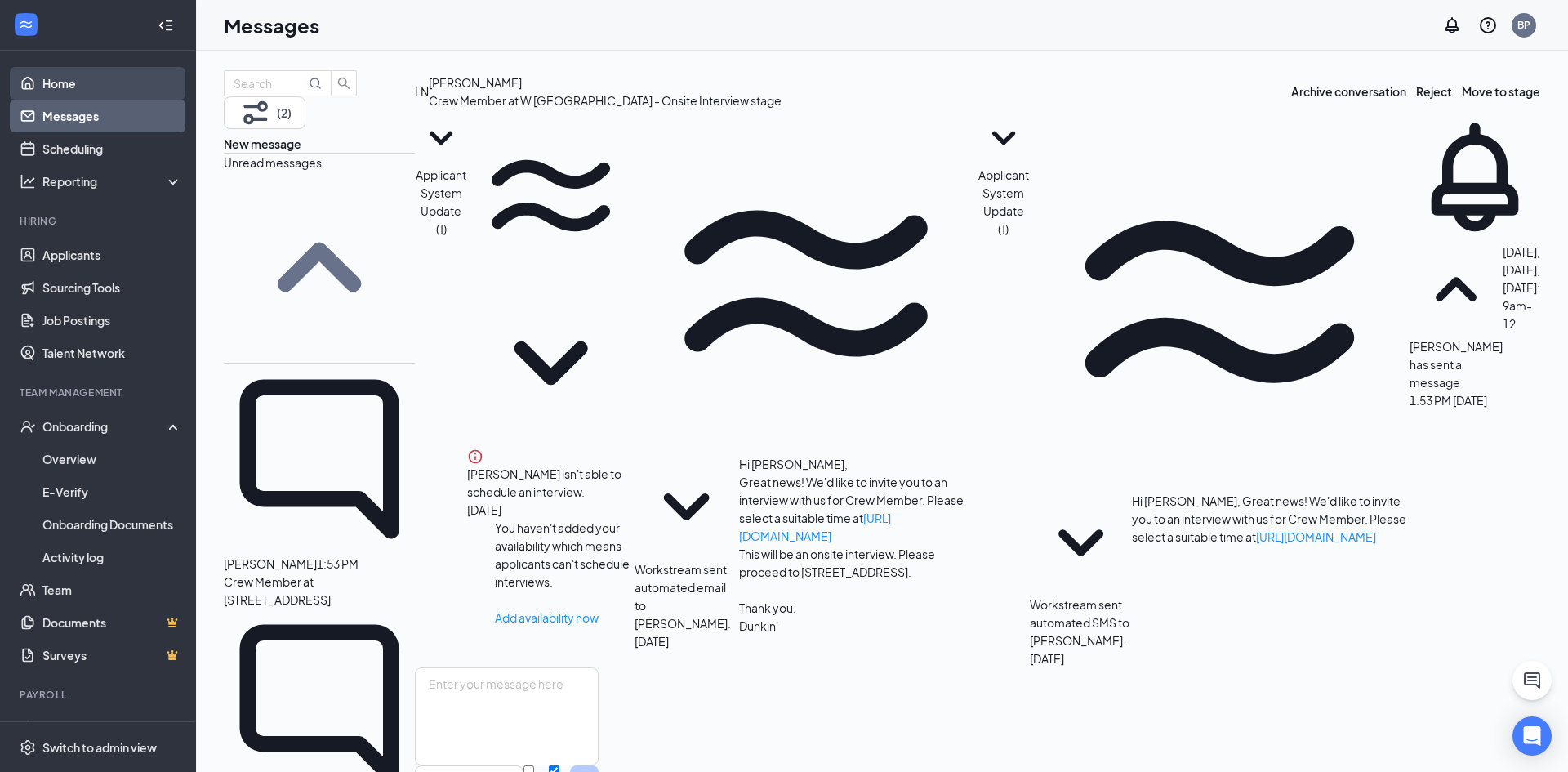
click at [56, 88] on link "Home" at bounding box center [112, 83] width 139 height 32
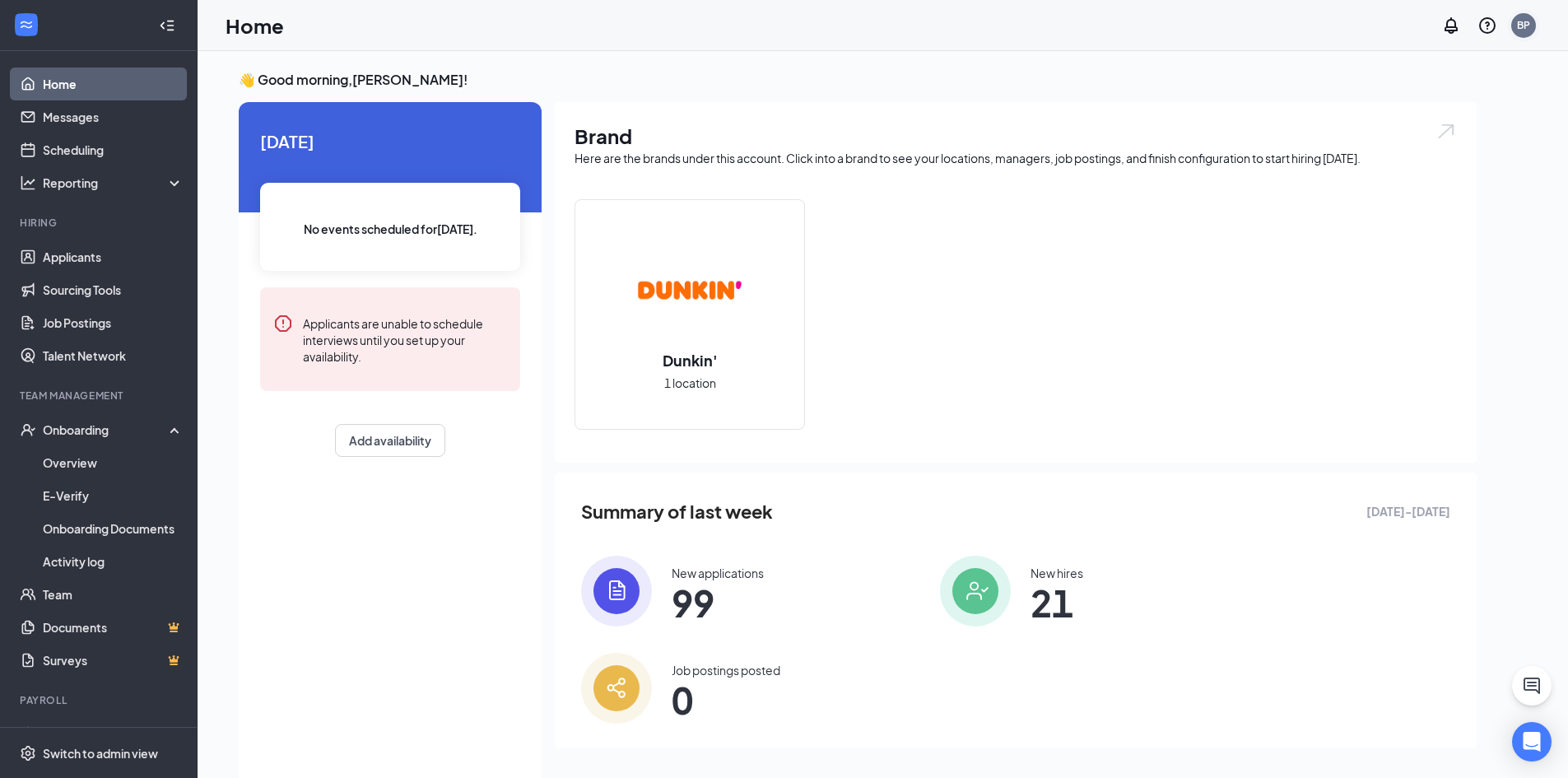
click at [1515, 30] on div "BP" at bounding box center [1524, 26] width 25 height 25
click at [1388, 116] on link "Account settings" at bounding box center [1400, 107] width 96 height 16
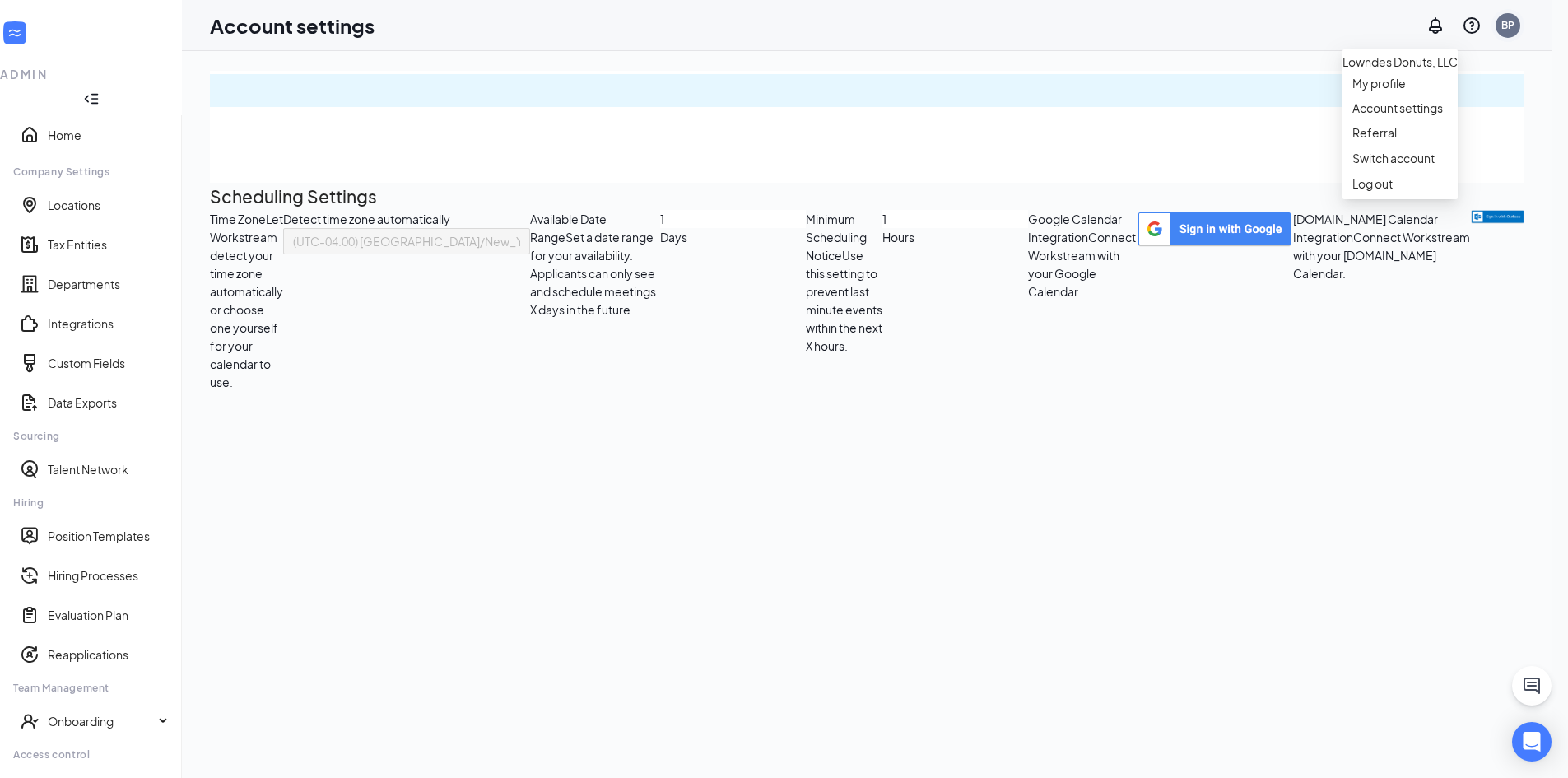
click at [1514, 25] on div "BP" at bounding box center [1508, 25] width 13 height 14
click at [1448, 92] on link "My profile" at bounding box center [1400, 82] width 96 height 16
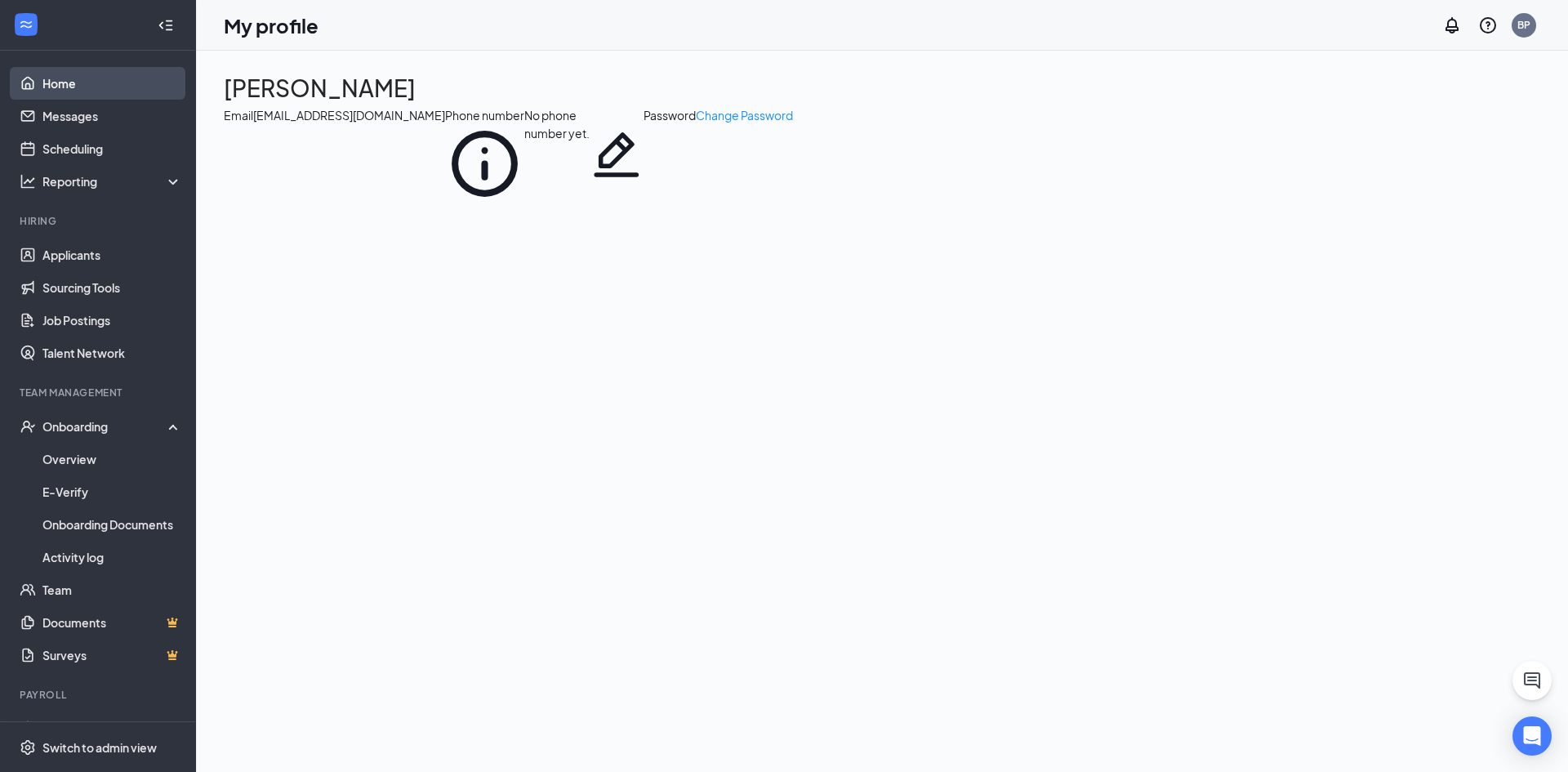
click at [94, 80] on link "Home" at bounding box center [112, 83] width 139 height 32
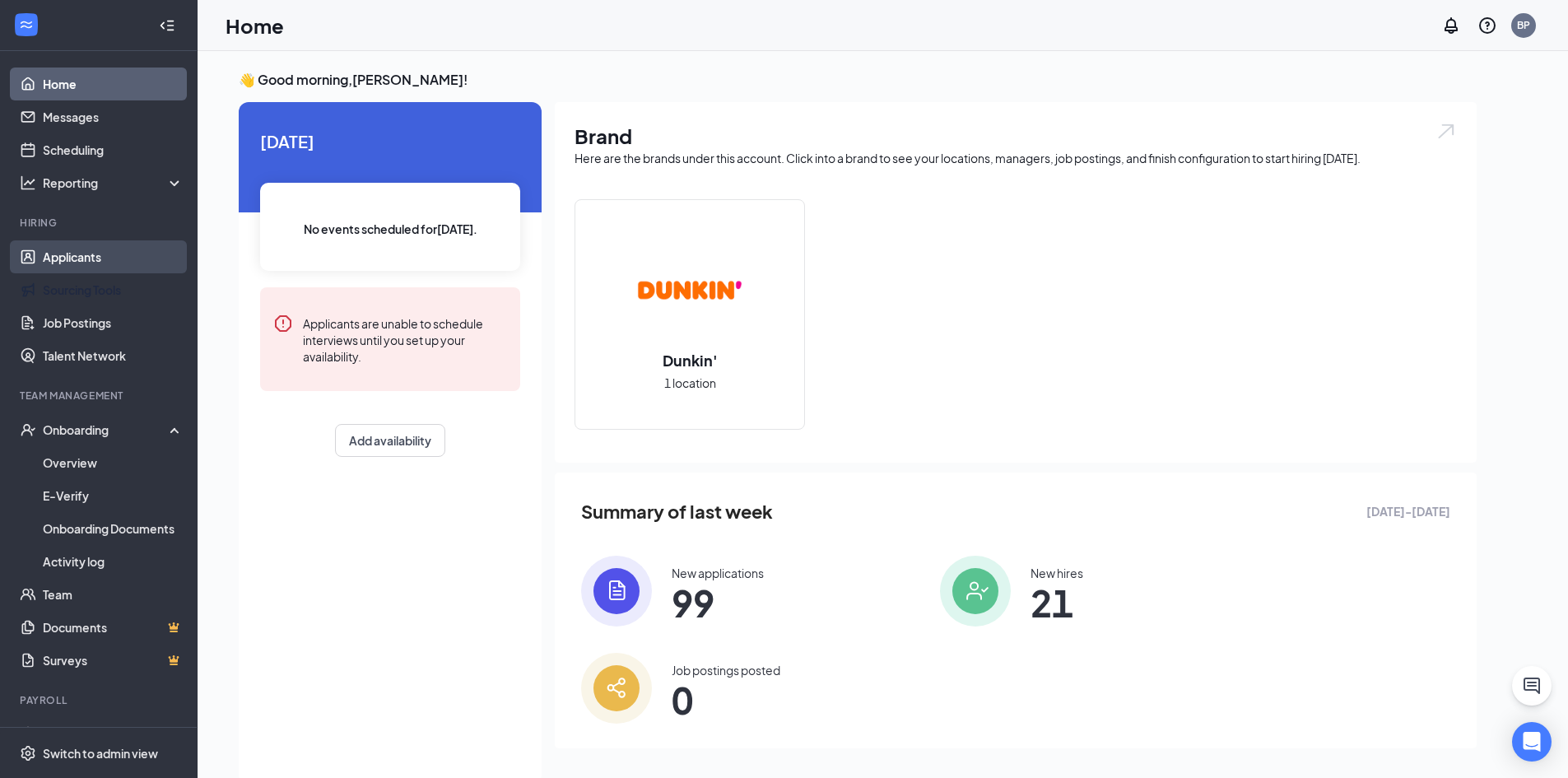
click at [108, 265] on link "Applicants" at bounding box center [113, 256] width 141 height 32
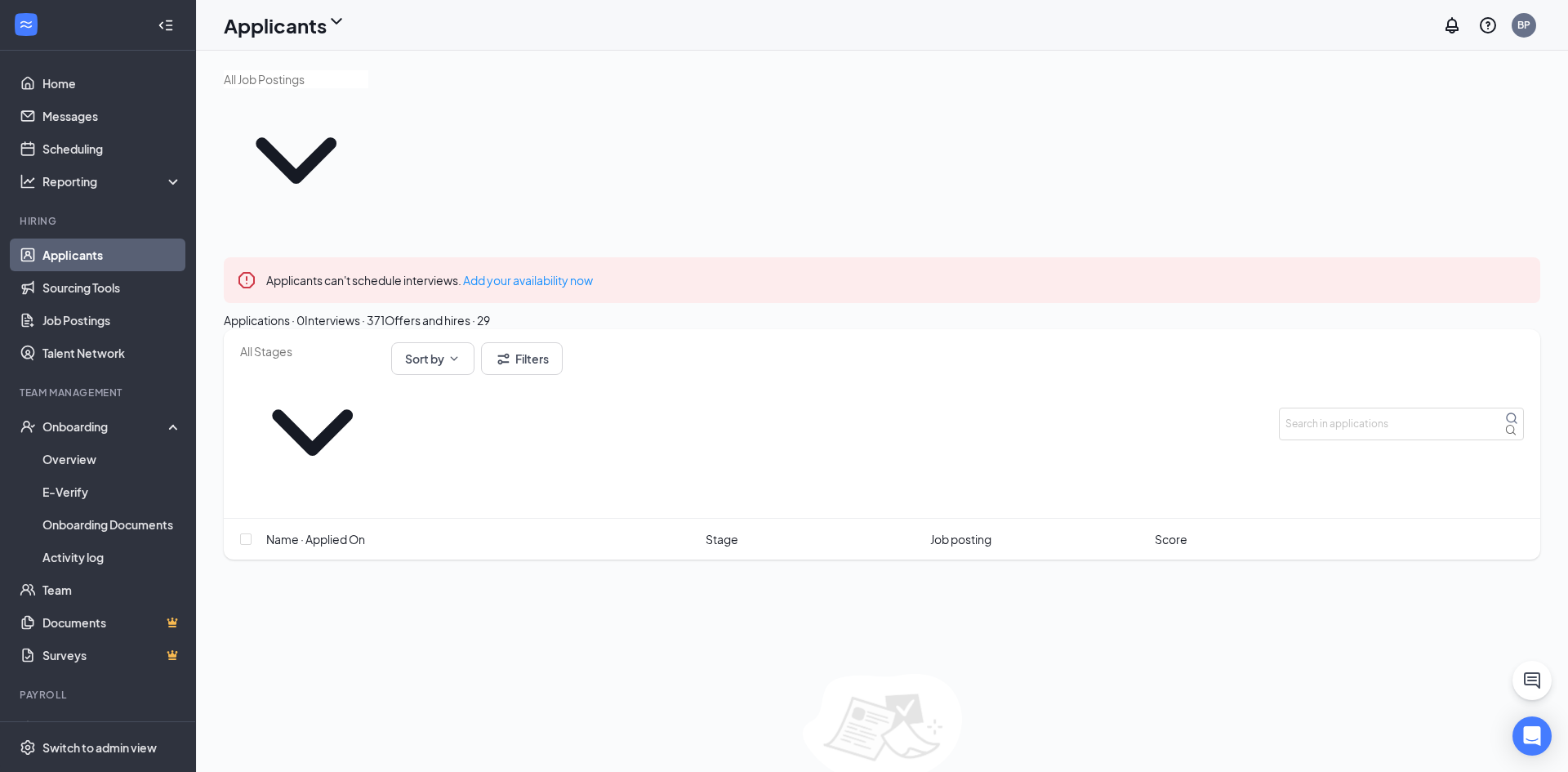
click at [490, 311] on div "Offers and hires · 29" at bounding box center [436, 320] width 105 height 18
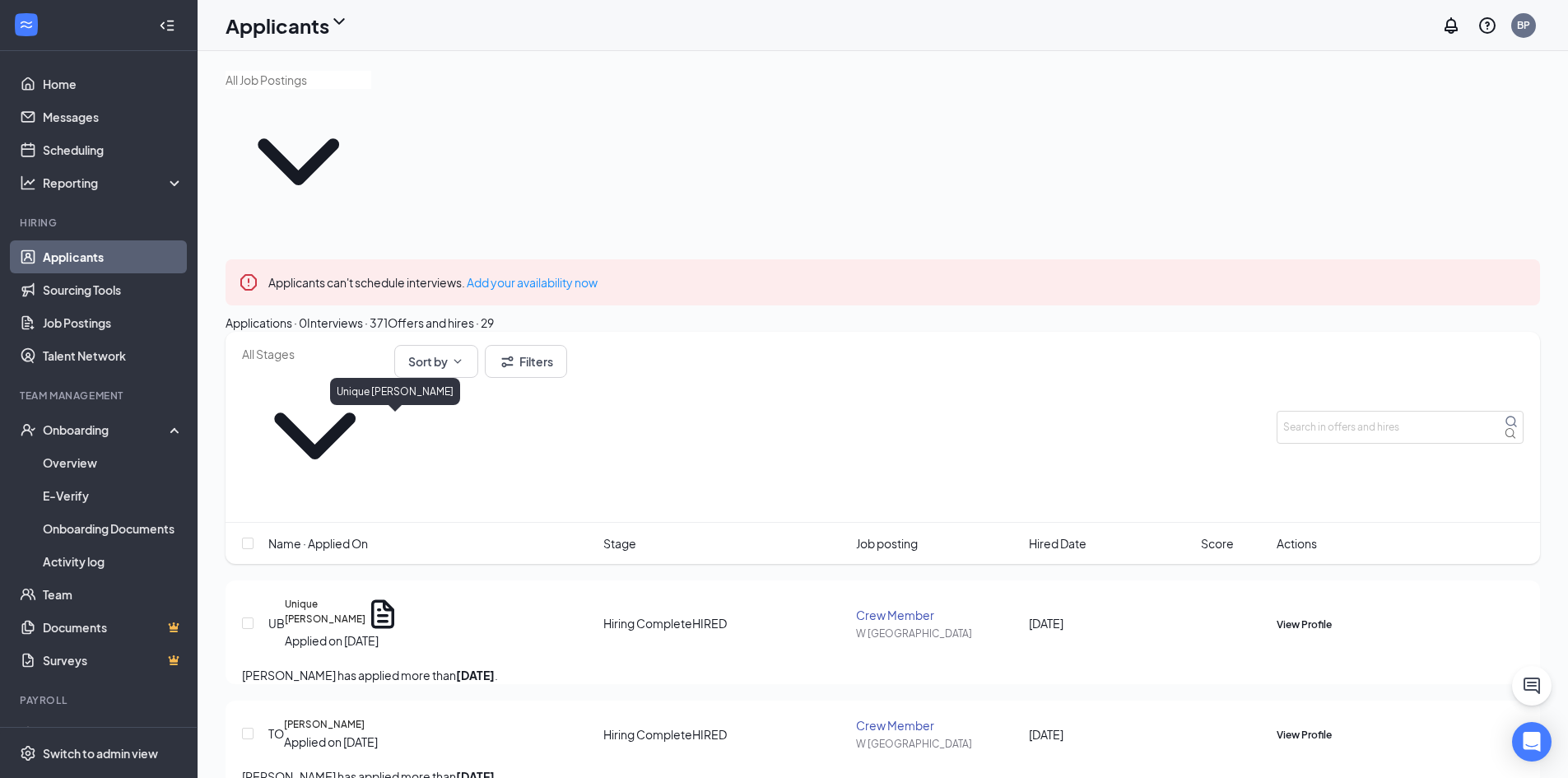
click at [339, 596] on h5 "Unique Bryant" at bounding box center [325, 614] width 80 height 34
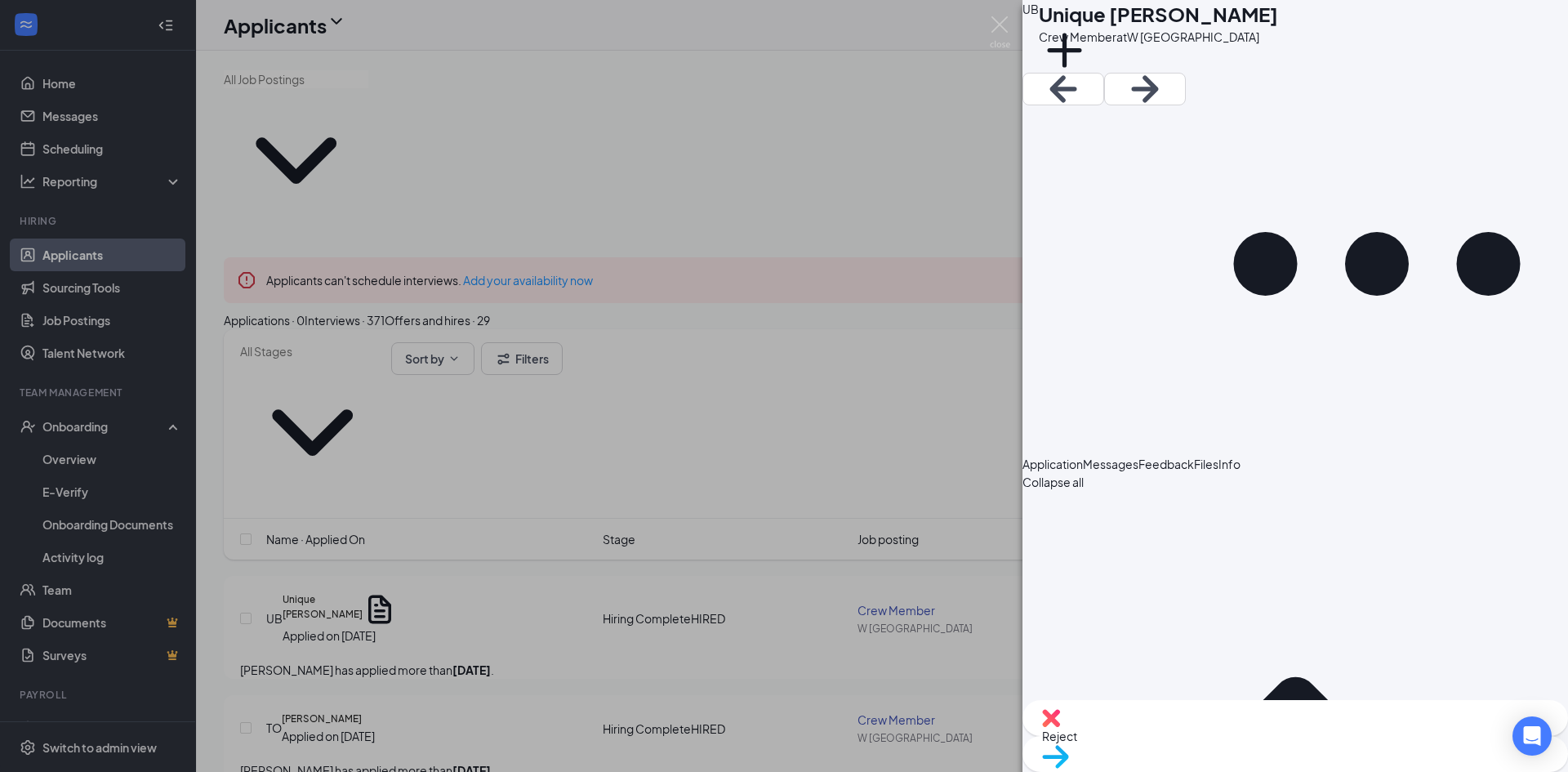
click at [1138, 456] on span "Messages" at bounding box center [1111, 463] width 56 height 14
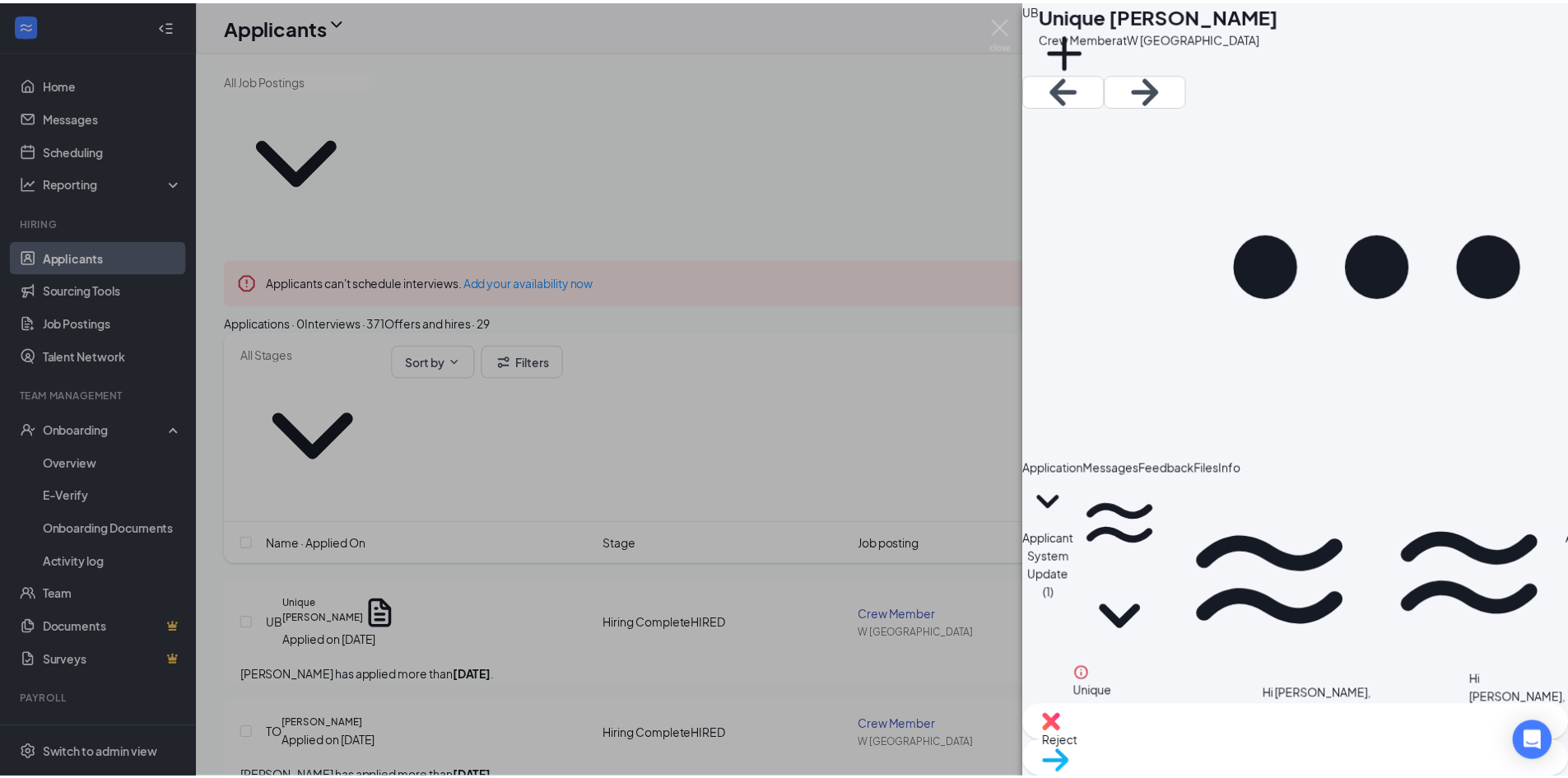
scroll to position [102, 0]
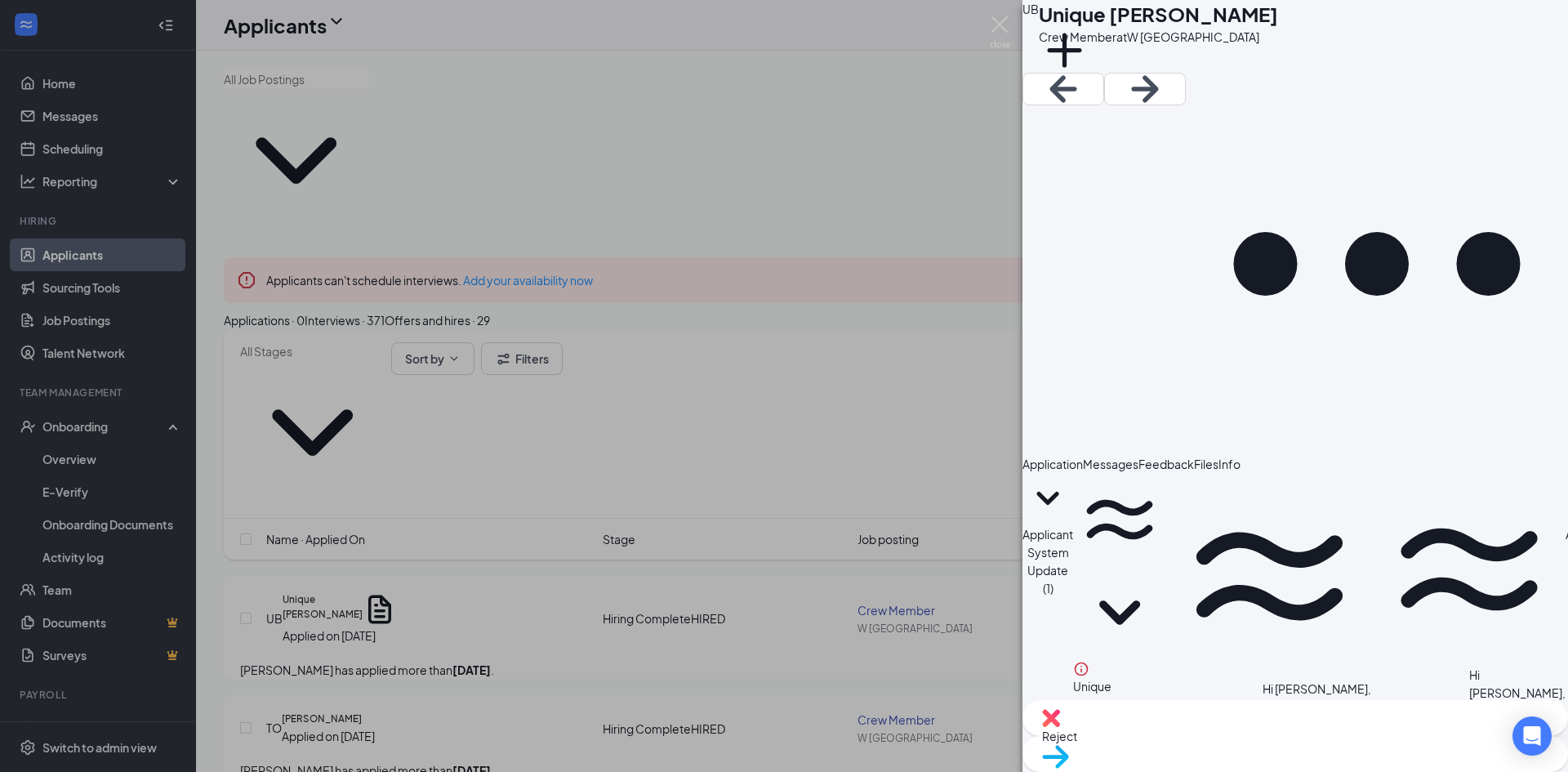
click at [1083, 456] on span "Application" at bounding box center [1053, 463] width 61 height 14
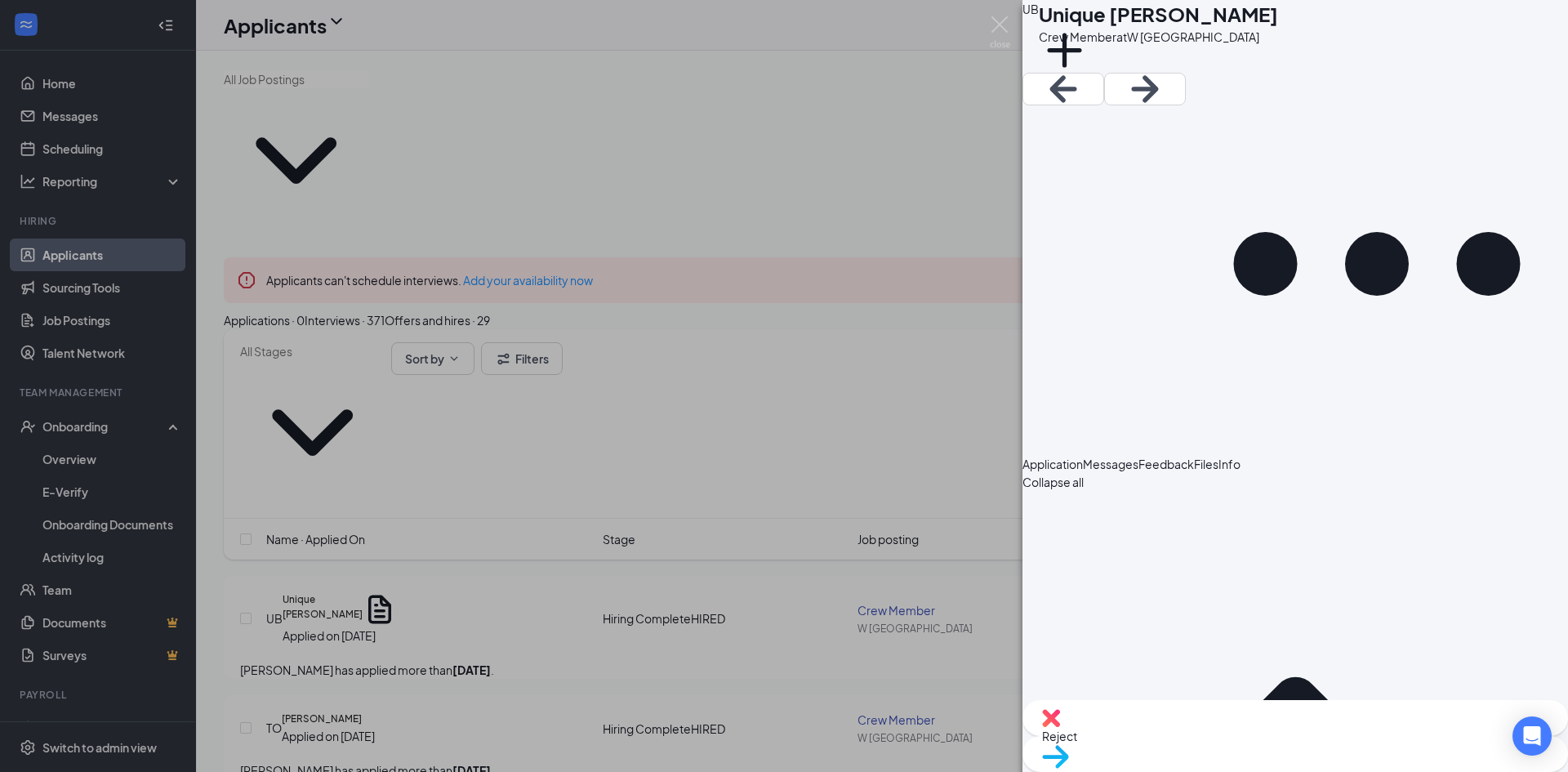
click at [989, 31] on div "UB Unique Bryant Crew Member at W Hill Ave Add a tag Application Messages Feedb…" at bounding box center [784, 386] width 1568 height 772
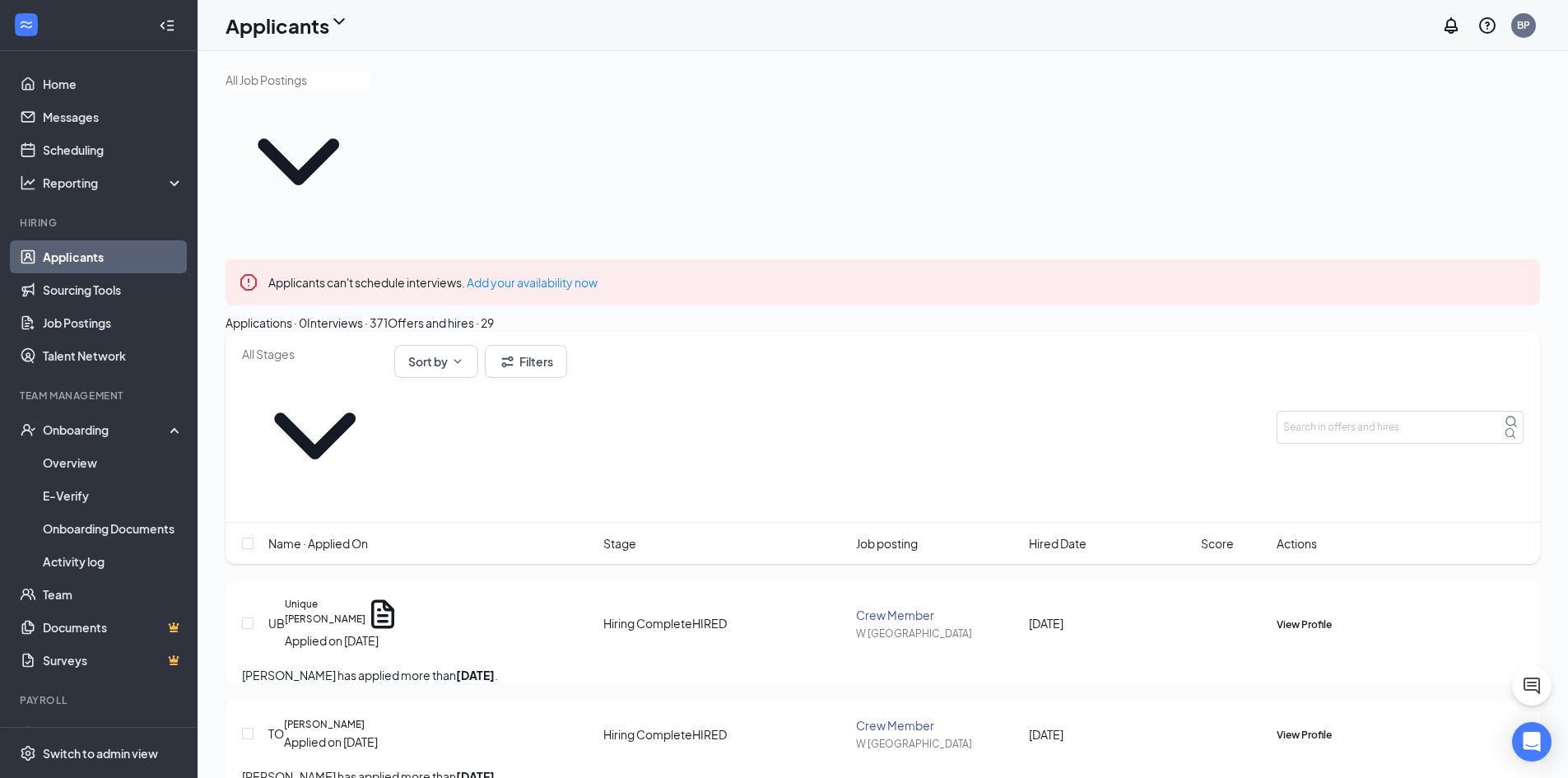
click at [305, 313] on div "Applications · 0" at bounding box center [266, 322] width 81 height 18
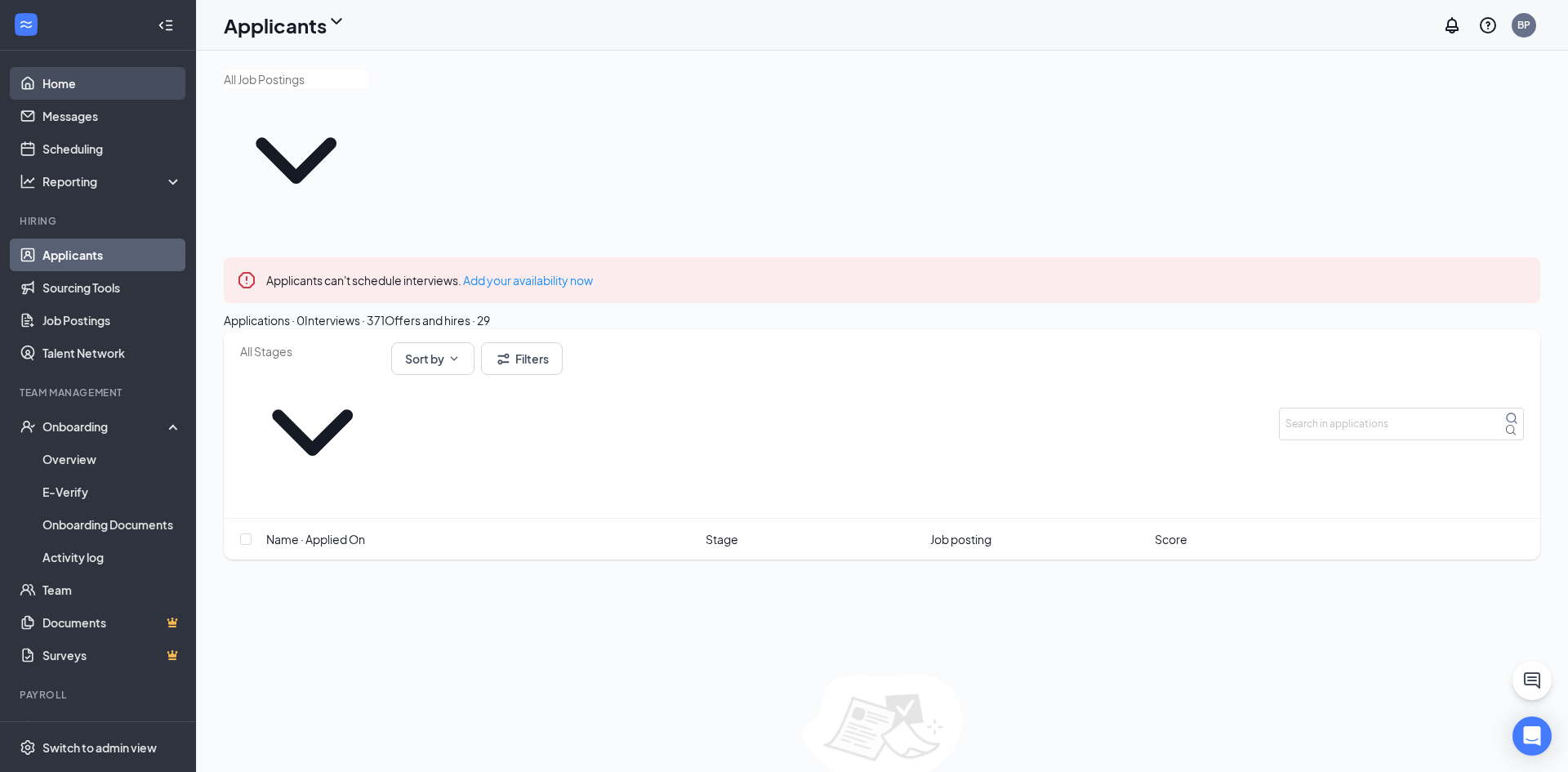
click at [97, 88] on link "Home" at bounding box center [112, 83] width 139 height 32
